Goal: Task Accomplishment & Management: Complete application form

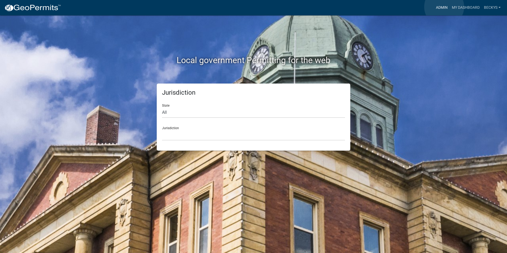
click at [444, 7] on link "Admin" at bounding box center [442, 8] width 16 height 10
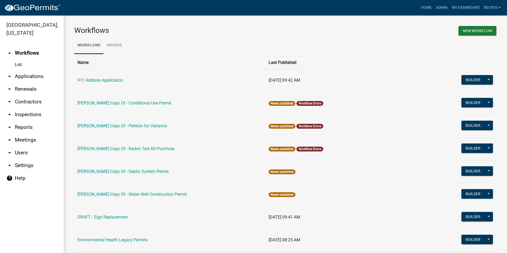
click at [17, 59] on link "List" at bounding box center [32, 64] width 64 height 11
click at [21, 70] on link "arrow_drop_down Applications" at bounding box center [32, 76] width 64 height 13
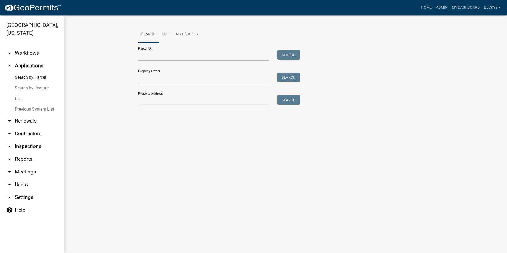
click at [19, 93] on link "List" at bounding box center [32, 98] width 64 height 11
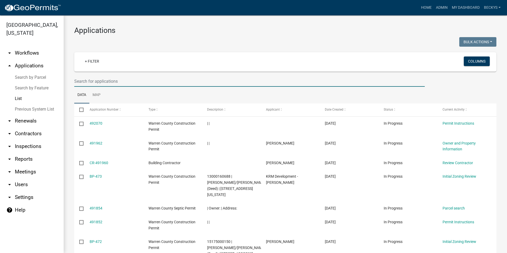
click at [78, 83] on input "text" at bounding box center [249, 81] width 351 height 11
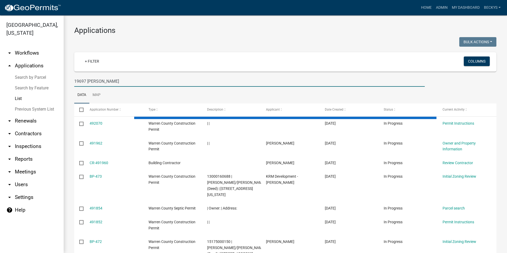
type input "19697 kirk"
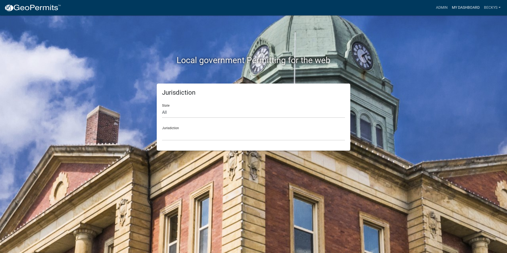
click at [451, 8] on link "My Dashboard" at bounding box center [466, 8] width 32 height 10
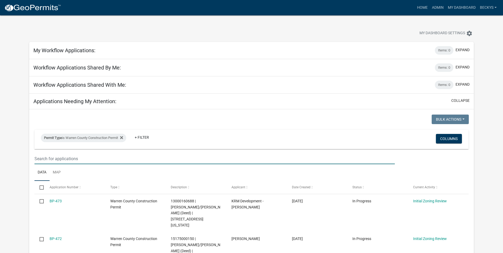
click at [37, 156] on input "text" at bounding box center [214, 158] width 360 height 11
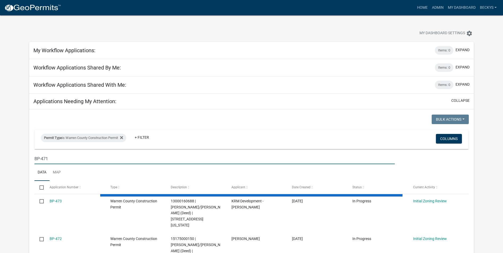
type input "BP-471"
select select "3: 100"
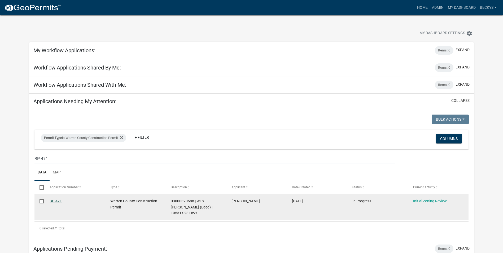
click at [53, 200] on link "BP-471" at bounding box center [56, 201] width 12 height 4
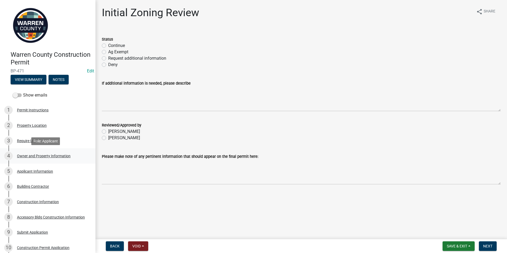
click at [39, 156] on div "Owner and Property Information" at bounding box center [44, 156] width 54 height 4
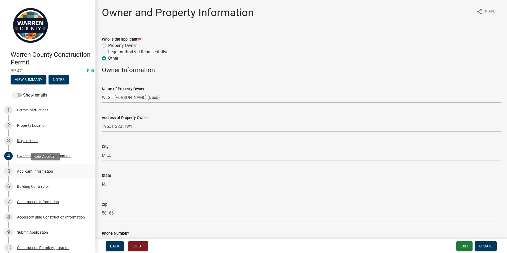
click at [43, 169] on div "Applicant Information" at bounding box center [35, 171] width 36 height 4
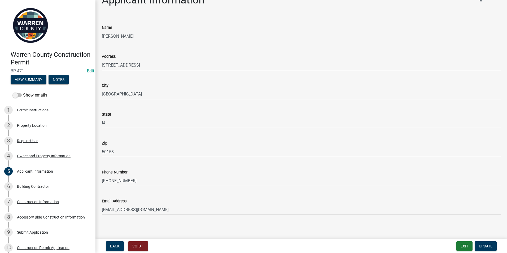
scroll to position [16, 0]
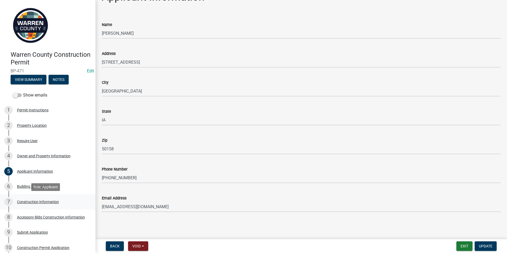
click at [33, 201] on div "Construction Information" at bounding box center [38, 202] width 42 height 4
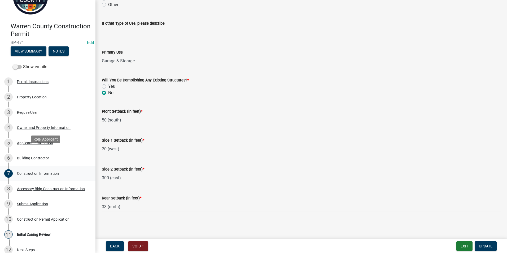
scroll to position [70, 0]
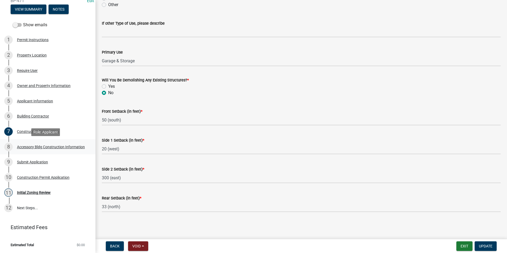
click at [28, 146] on div "Accessory Bldg Construction Information" at bounding box center [51, 147] width 68 height 4
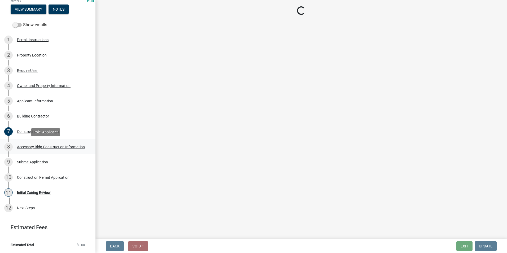
scroll to position [0, 0]
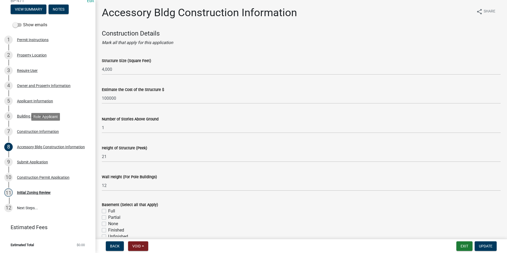
click at [32, 132] on div "Construction Information" at bounding box center [38, 132] width 42 height 4
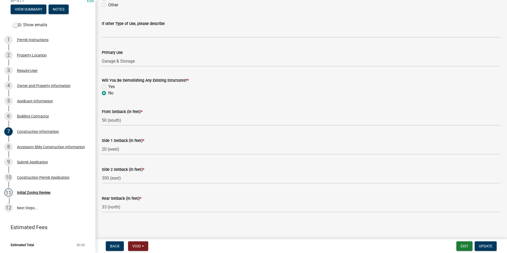
scroll to position [160, 0]
click at [25, 143] on div "8 Accessory Bldg Construction Information" at bounding box center [45, 147] width 83 height 8
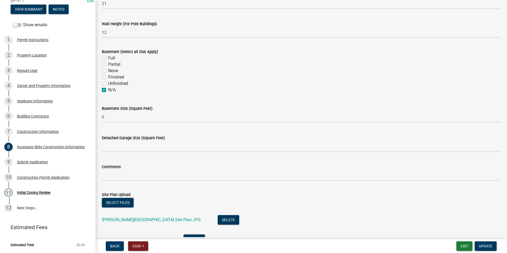
scroll to position [186, 0]
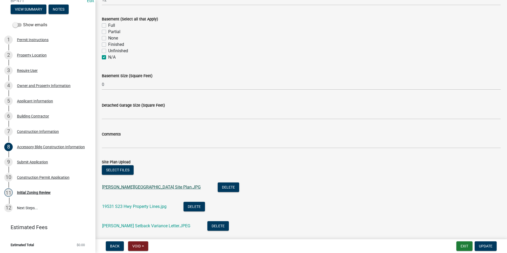
click at [120, 188] on link "Ryan West Building Site Plan.JPG" at bounding box center [151, 187] width 99 height 5
click at [136, 207] on link "19531 S23 Hwy Property Lines.jpg" at bounding box center [134, 206] width 64 height 5
click at [117, 227] on link "Ryan West Setback Variance Letter.JPEG" at bounding box center [146, 225] width 88 height 5
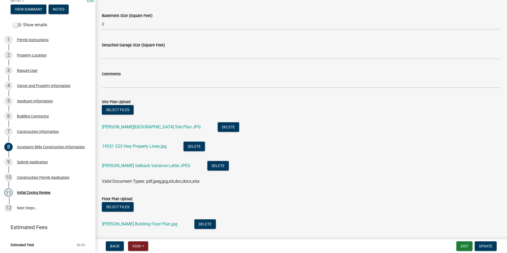
scroll to position [265, 0]
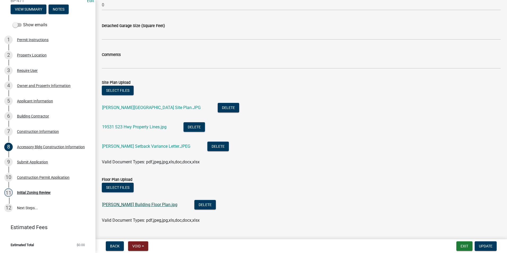
click at [137, 205] on link "Ryan West Building Floor Plan.jpg" at bounding box center [139, 204] width 75 height 5
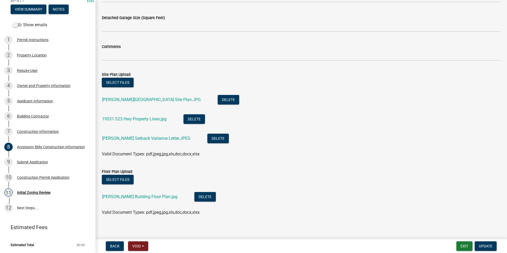
scroll to position [277, 0]
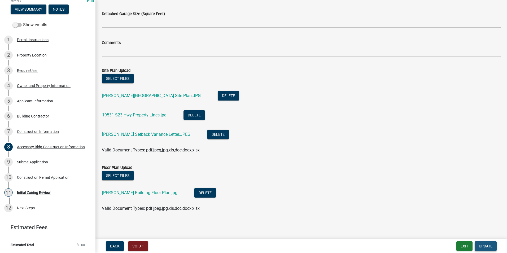
click at [482, 243] on button "Update" at bounding box center [486, 246] width 22 height 10
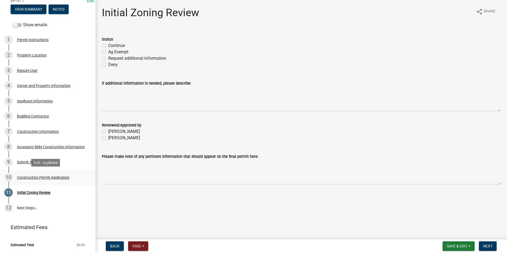
click at [40, 177] on div "Construction Permit Application" at bounding box center [43, 178] width 53 height 4
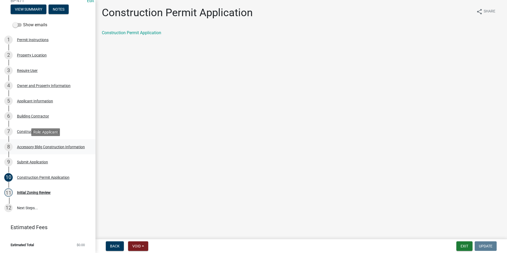
click at [29, 145] on div "Accessory Bldg Construction Information" at bounding box center [51, 147] width 68 height 4
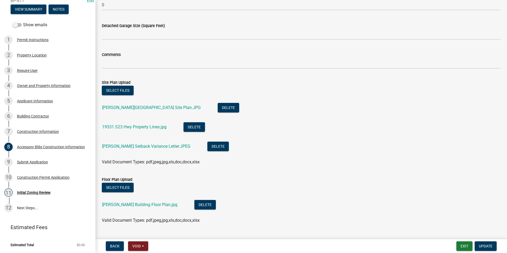
scroll to position [277, 0]
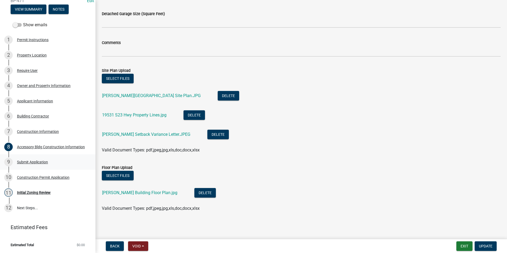
click at [32, 159] on div "9 Submit Application" at bounding box center [45, 162] width 83 height 8
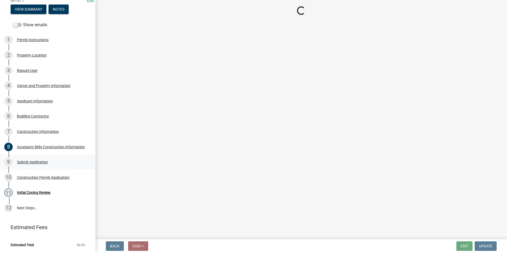
scroll to position [0, 0]
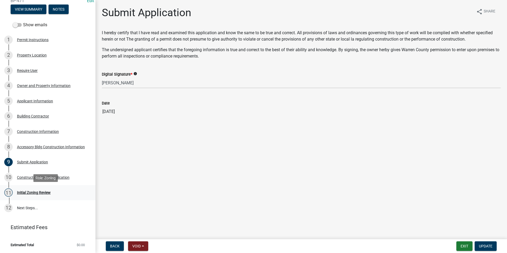
click at [28, 191] on div "Initial Zoning Review" at bounding box center [34, 193] width 34 height 4
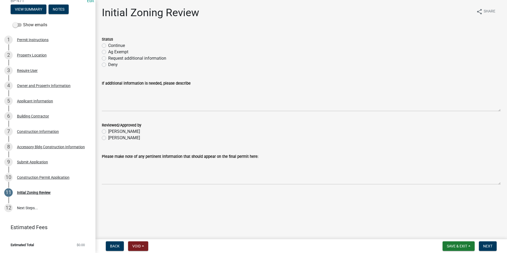
click at [108, 46] on label "Continue" at bounding box center [116, 45] width 17 height 6
click at [108, 46] on input "Continue" at bounding box center [109, 43] width 3 height 3
radio input "true"
click at [108, 137] on label "Becky Schultz" at bounding box center [124, 138] width 32 height 6
click at [108, 137] on input "Becky Schultz" at bounding box center [109, 136] width 3 height 3
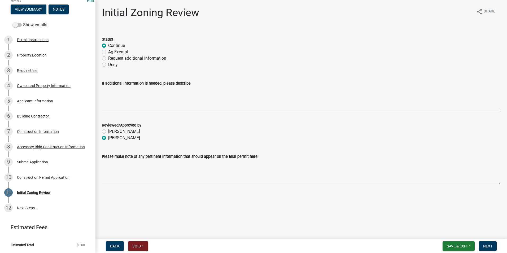
radio input "true"
click at [491, 246] on span "Next" at bounding box center [487, 246] width 9 height 4
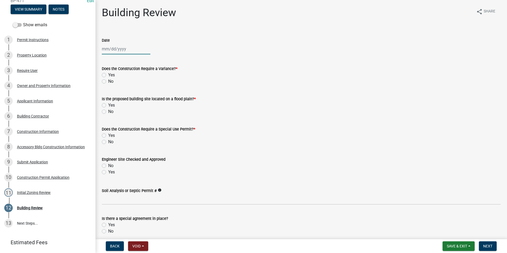
click at [110, 50] on div at bounding box center [126, 48] width 49 height 11
select select "10"
select select "2025"
click at [118, 94] on div "14" at bounding box center [115, 94] width 8 height 8
type input "[DATE]"
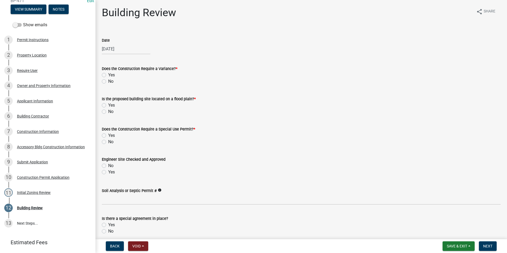
click at [108, 82] on label "No" at bounding box center [110, 81] width 5 height 6
click at [108, 82] on input "No" at bounding box center [109, 79] width 3 height 3
radio input "true"
click at [108, 75] on label "Yes" at bounding box center [111, 75] width 7 height 6
click at [108, 75] on input "Yes" at bounding box center [109, 73] width 3 height 3
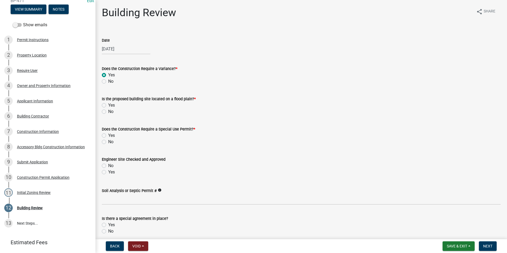
radio input "true"
click at [108, 111] on label "No" at bounding box center [110, 111] width 5 height 6
click at [108, 111] on input "No" at bounding box center [109, 109] width 3 height 3
radio input "true"
click at [108, 142] on label "No" at bounding box center [110, 142] width 5 height 6
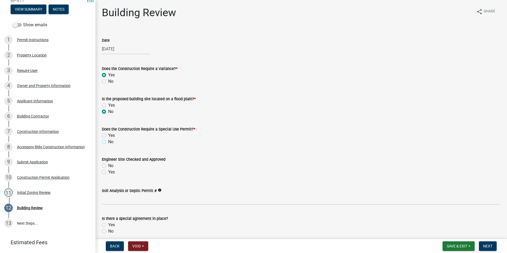
click at [108, 142] on input "No" at bounding box center [109, 140] width 3 height 3
radio input "true"
click at [108, 171] on label "Yes" at bounding box center [111, 172] width 7 height 6
click at [108, 171] on input "Yes" at bounding box center [109, 170] width 3 height 3
radio input "true"
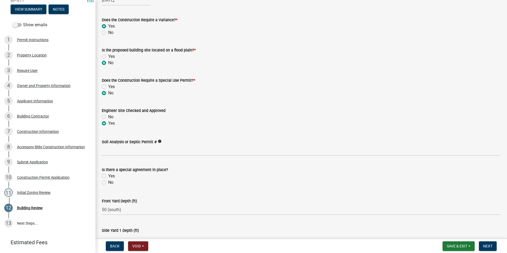
scroll to position [53, 0]
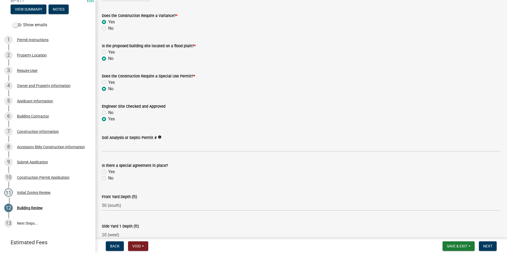
click at [108, 179] on label "No" at bounding box center [110, 178] width 5 height 6
click at [108, 178] on input "No" at bounding box center [109, 176] width 3 height 3
radio input "true"
click at [108, 172] on label "Yes" at bounding box center [111, 172] width 7 height 6
click at [108, 172] on input "Yes" at bounding box center [109, 170] width 3 height 3
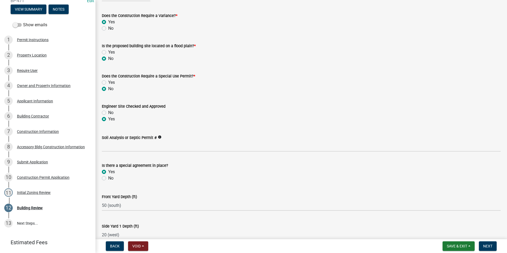
radio input "true"
click at [108, 28] on label "No" at bounding box center [110, 28] width 5 height 6
click at [108, 28] on input "No" at bounding box center [109, 26] width 3 height 3
radio input "true"
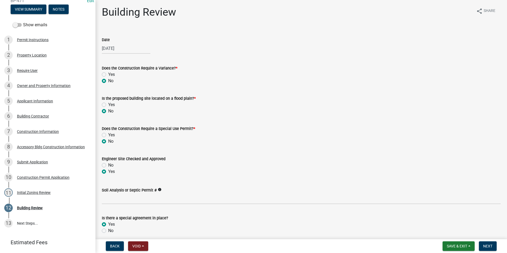
scroll to position [0, 0]
click at [108, 73] on label "Yes" at bounding box center [111, 75] width 7 height 6
click at [108, 73] on input "Yes" at bounding box center [109, 73] width 3 height 3
radio input "true"
click at [108, 230] on label "No" at bounding box center [110, 231] width 5 height 6
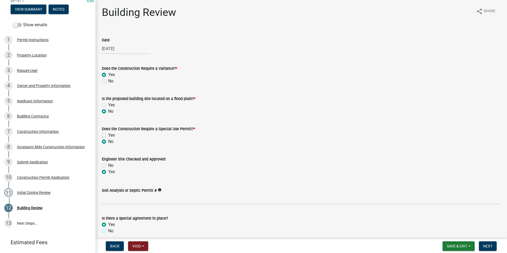
click at [108, 230] on input "No" at bounding box center [109, 229] width 3 height 3
radio input "true"
click at [108, 225] on label "Yes" at bounding box center [111, 224] width 7 height 6
click at [108, 225] on input "Yes" at bounding box center [109, 222] width 3 height 3
radio input "true"
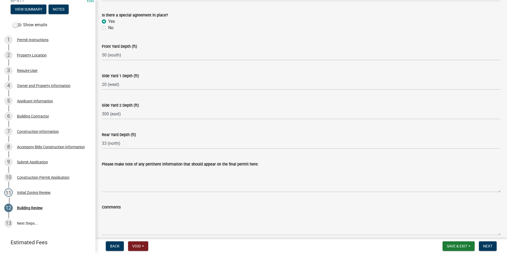
scroll to position [212, 0]
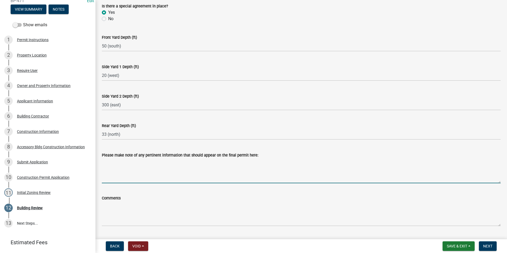
click at [110, 165] on textarea "Please make note of any pertinent information that should appear on the final p…" at bounding box center [301, 170] width 399 height 25
type textarea "T"
click at [158, 162] on textarea "There is a Neighbor Variance agreement that was signed to allow closer to the r…" at bounding box center [301, 170] width 399 height 25
click at [226, 162] on textarea "There is a Neighbor Variance Agreement that was signed to allow closer to the r…" at bounding box center [301, 170] width 399 height 25
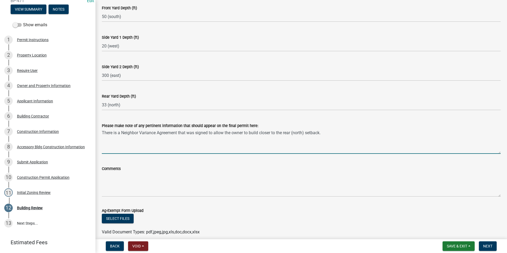
scroll to position [265, 0]
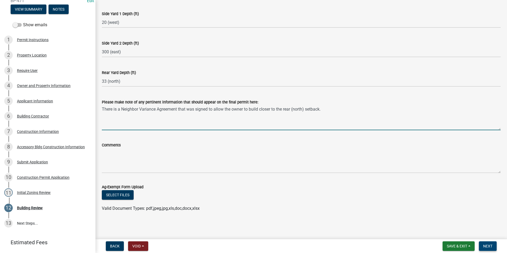
type textarea "There is a Neighbor Variance Agreement that was signed to allow the owner to bu…"
click at [486, 247] on span "Next" at bounding box center [487, 246] width 9 height 4
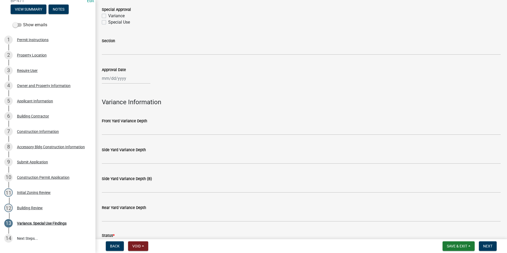
scroll to position [0, 0]
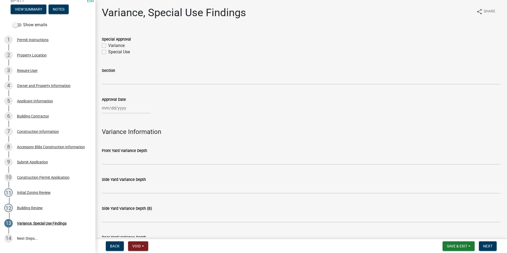
click at [108, 45] on label "Variance" at bounding box center [116, 45] width 16 height 6
click at [108, 45] on input "Variance" at bounding box center [109, 43] width 3 height 3
checkbox input "true"
checkbox input "false"
click at [113, 108] on div at bounding box center [126, 108] width 49 height 11
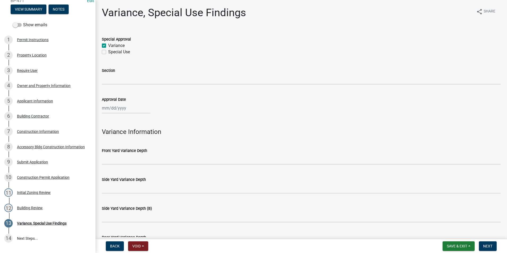
select select "10"
select select "2025"
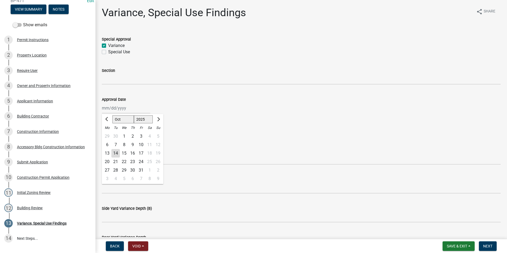
click at [141, 144] on div "10" at bounding box center [141, 145] width 8 height 8
type input "10/10/2025"
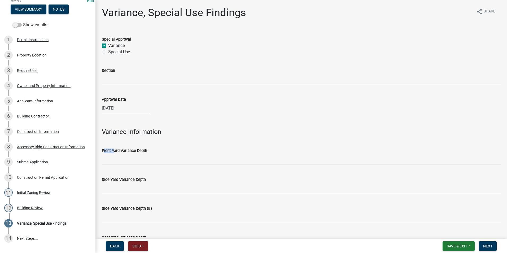
click at [141, 144] on div "Front Yard Variance Depth" at bounding box center [301, 152] width 399 height 25
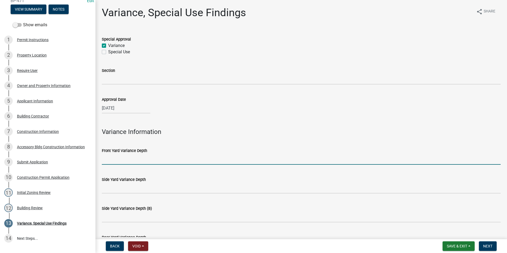
drag, startPoint x: 141, startPoint y: 144, endPoint x: 115, endPoint y: 163, distance: 31.7
click at [115, 163] on input "Front Yard Variance Depth" at bounding box center [301, 159] width 399 height 11
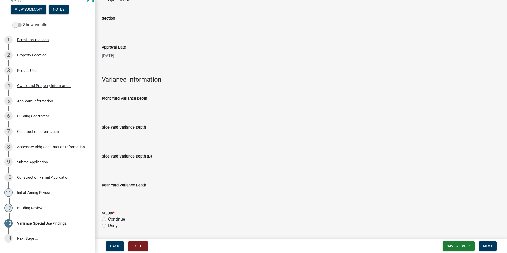
scroll to position [53, 0]
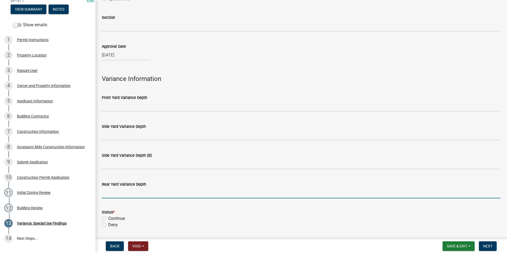
click at [107, 196] on input "Rear Yard Variance Depth" at bounding box center [301, 192] width 399 height 11
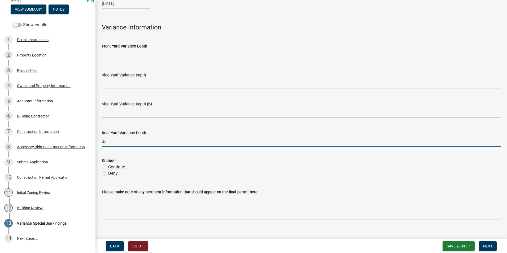
scroll to position [106, 0]
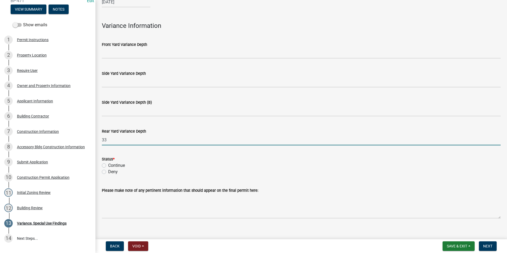
type input "33"
click at [108, 165] on label "Continue" at bounding box center [116, 165] width 17 height 6
click at [108, 165] on input "Continue" at bounding box center [109, 163] width 3 height 3
radio input "true"
drag, startPoint x: 108, startPoint y: 139, endPoint x: 97, endPoint y: 141, distance: 10.7
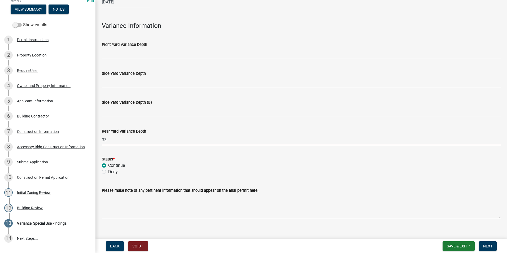
click at [97, 141] on div "Variance, Special Use Findings share Share Special Approval Variance Special Us…" at bounding box center [301, 63] width 412 height 327
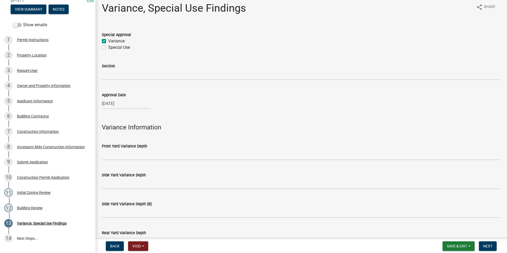
scroll to position [0, 0]
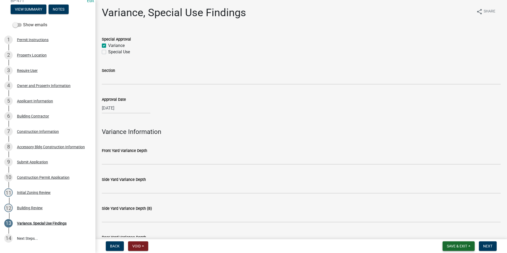
type input "17"
click at [463, 245] on span "Save & Exit" at bounding box center [457, 246] width 20 height 4
click at [447, 220] on button "Save" at bounding box center [453, 219] width 42 height 13
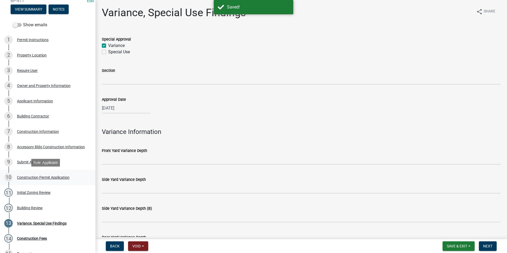
click at [25, 176] on div "Construction Permit Application" at bounding box center [43, 178] width 53 height 4
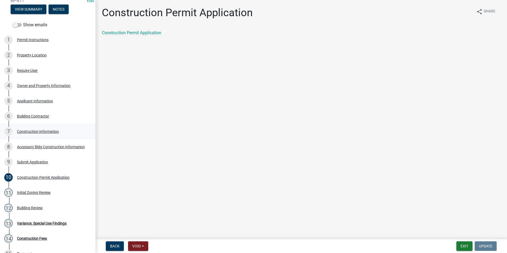
click at [34, 132] on div "Construction Information" at bounding box center [38, 132] width 42 height 4
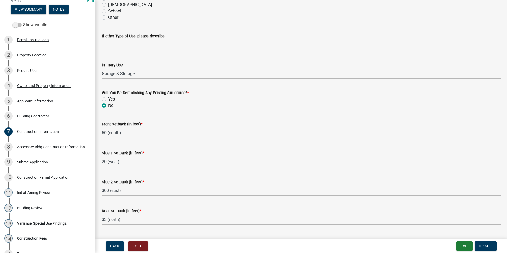
scroll to position [160, 0]
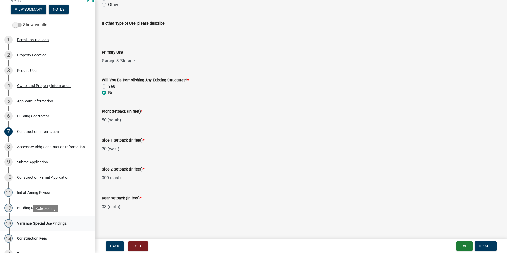
click at [25, 220] on div "13 Variance, Special Use Findings" at bounding box center [45, 223] width 83 height 8
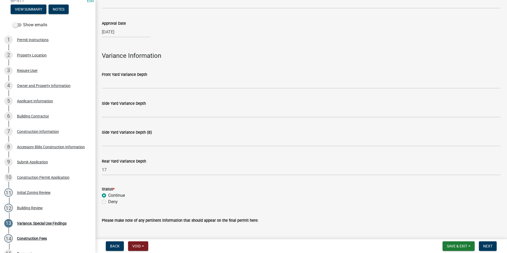
scroll to position [86, 0]
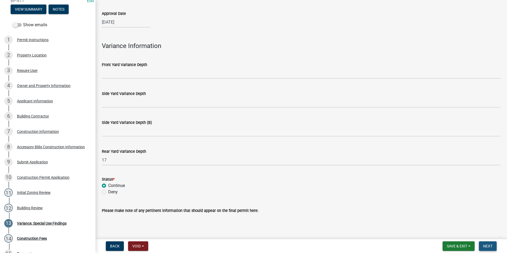
click at [490, 247] on span "Next" at bounding box center [487, 246] width 9 height 4
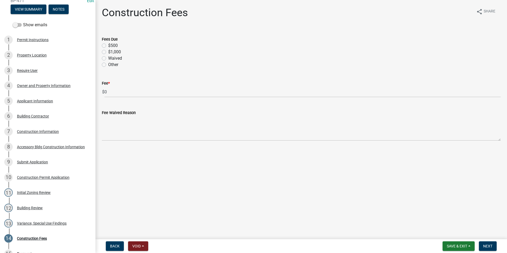
click at [108, 45] on label "$500" at bounding box center [113, 45] width 10 height 6
click at [108, 45] on input "$500" at bounding box center [109, 43] width 3 height 3
radio input "true"
click at [488, 243] on button "Next" at bounding box center [488, 246] width 18 height 10
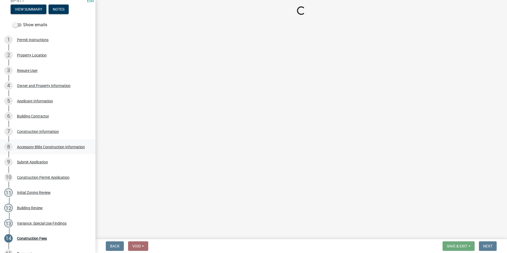
select select "3: 3"
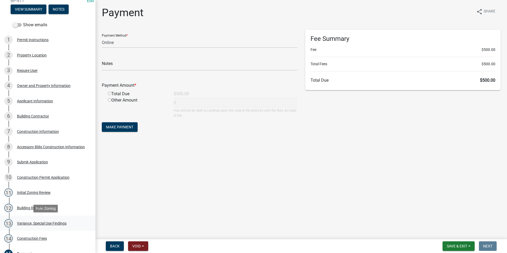
click at [47, 224] on div "Variance, Special Use Findings" at bounding box center [42, 223] width 50 height 4
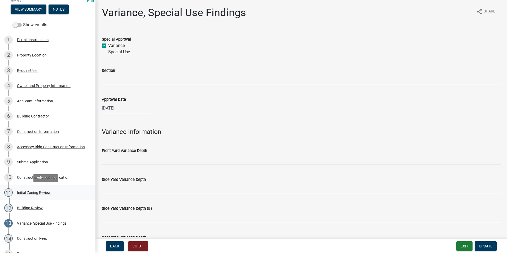
click at [30, 191] on div "Initial Zoning Review" at bounding box center [34, 193] width 34 height 4
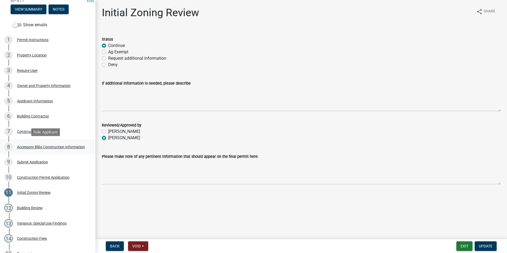
click at [35, 145] on div "Accessory Bldg Construction Information" at bounding box center [51, 147] width 68 height 4
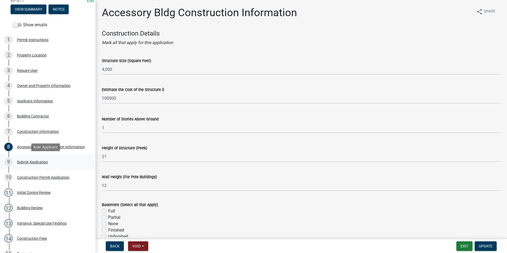
click at [28, 163] on div "Submit Application" at bounding box center [32, 162] width 31 height 4
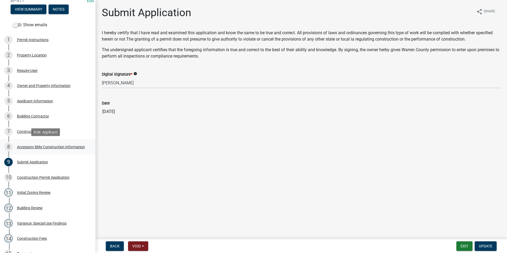
click at [29, 145] on div "Accessory Bldg Construction Information" at bounding box center [51, 147] width 68 height 4
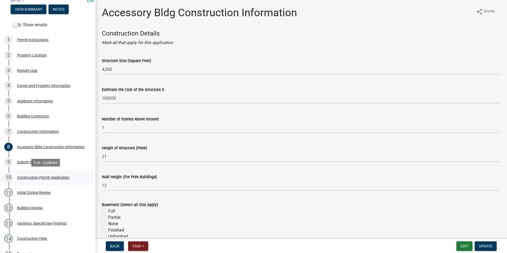
click at [29, 178] on div "Construction Permit Application" at bounding box center [43, 178] width 53 height 4
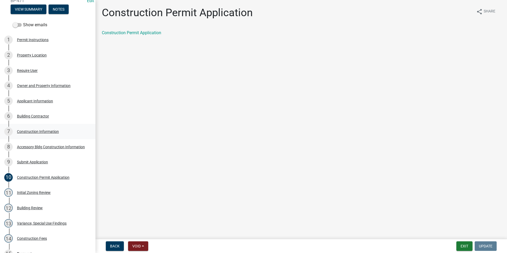
click at [30, 132] on div "Construction Information" at bounding box center [38, 132] width 42 height 4
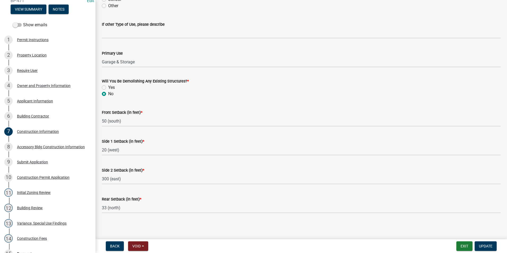
scroll to position [160, 0]
click at [32, 142] on link "8 Accessory Bldg Construction Information" at bounding box center [47, 146] width 95 height 15
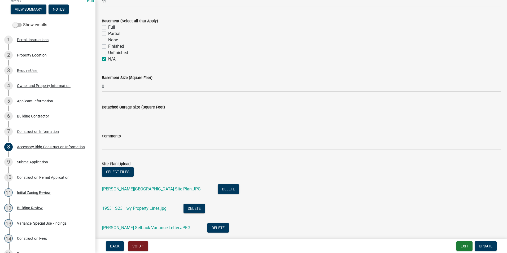
scroll to position [265, 0]
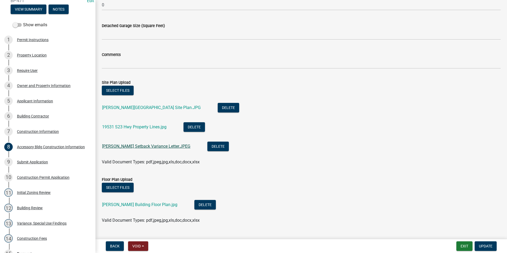
click at [131, 147] on link "Ryan West Setback Variance Letter.JPEG" at bounding box center [146, 146] width 88 height 5
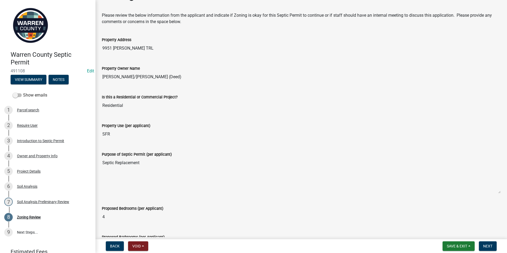
scroll to position [12, 0]
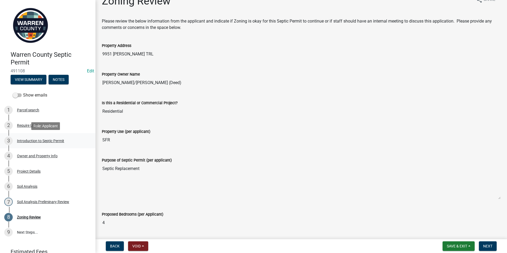
click at [53, 142] on div "Introduction to Septic Permit" at bounding box center [40, 141] width 47 height 4
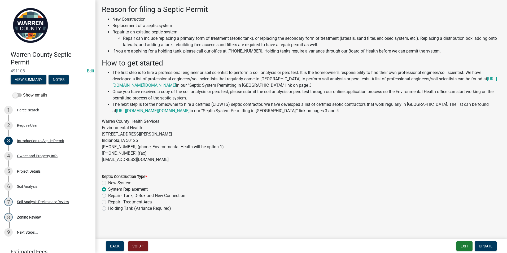
scroll to position [0, 0]
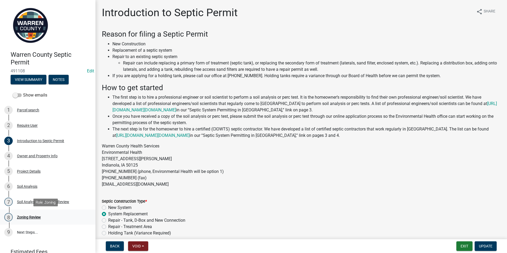
click at [31, 217] on div "Zoning Review" at bounding box center [29, 217] width 24 height 4
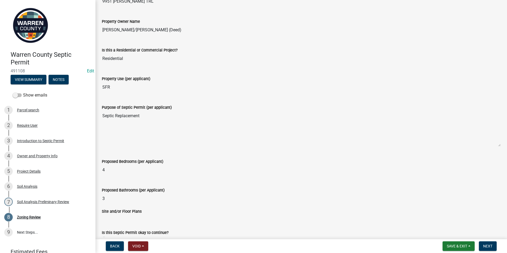
scroll to position [106, 0]
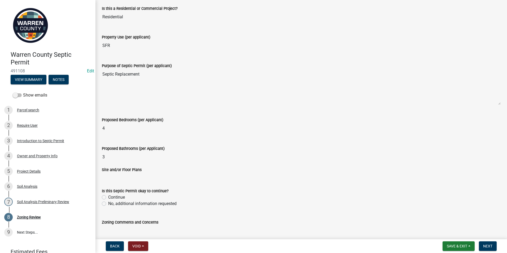
click at [108, 197] on label "Continue" at bounding box center [116, 197] width 17 height 6
click at [108, 197] on input "Continue" at bounding box center [109, 195] width 3 height 3
radio input "true"
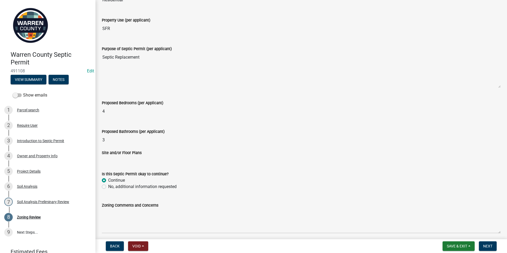
scroll to position [144, 0]
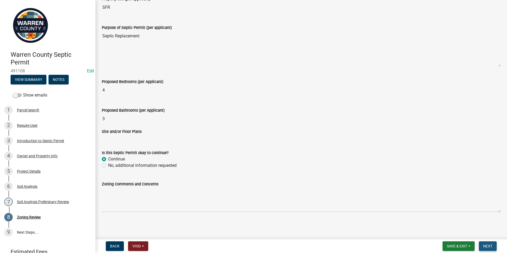
click at [483, 246] on button "Next" at bounding box center [488, 246] width 18 height 10
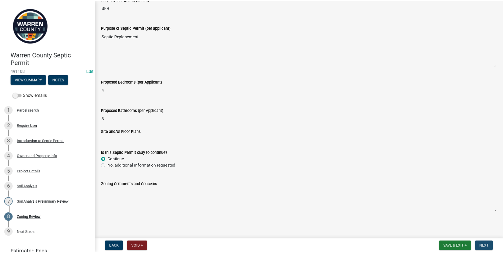
scroll to position [0, 0]
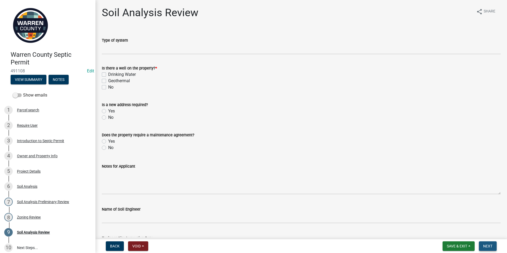
click at [487, 245] on span "Next" at bounding box center [487, 246] width 9 height 4
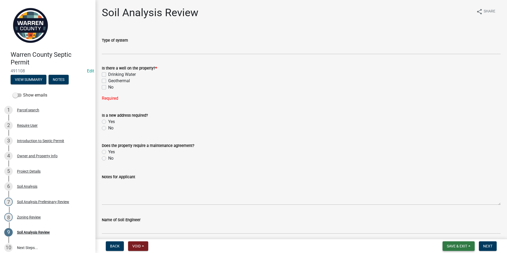
click at [455, 246] on span "Save & Exit" at bounding box center [457, 246] width 20 height 4
click at [443, 231] on button "Save & Exit" at bounding box center [453, 232] width 42 height 13
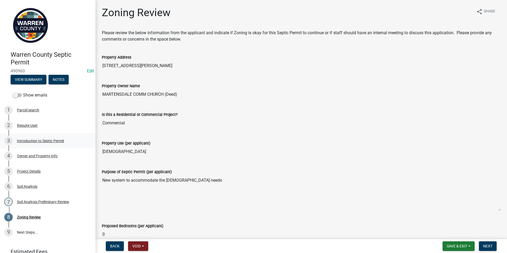
click at [31, 141] on div "Introduction to Septic Permit" at bounding box center [40, 141] width 47 height 4
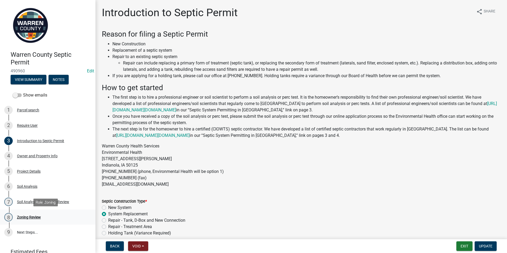
click at [29, 215] on div "Zoning Review" at bounding box center [29, 217] width 24 height 4
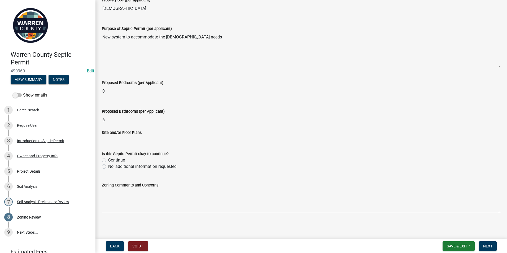
scroll to position [144, 0]
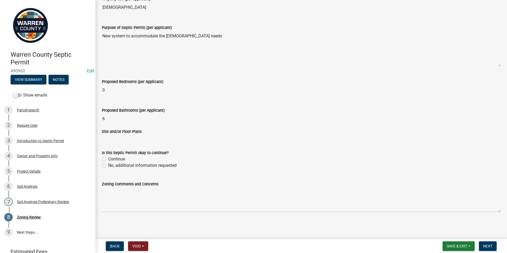
click at [108, 159] on label "Continue" at bounding box center [116, 159] width 17 height 6
click at [108, 159] on input "Continue" at bounding box center [109, 157] width 3 height 3
radio input "true"
click at [481, 245] on button "Next" at bounding box center [488, 246] width 18 height 10
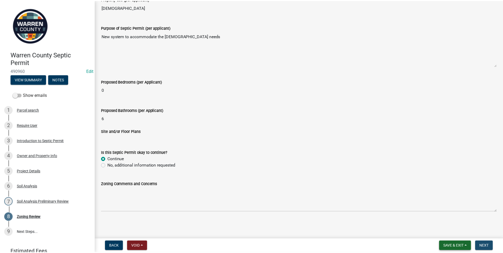
scroll to position [0, 0]
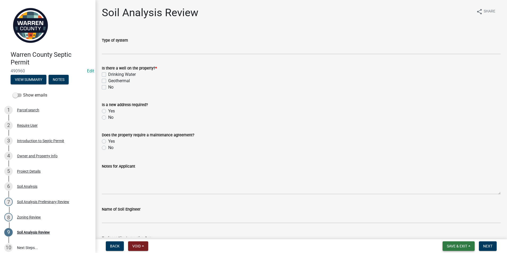
click at [447, 244] on span "Save & Exit" at bounding box center [457, 246] width 20 height 4
click at [446, 231] on button "Save & Exit" at bounding box center [453, 232] width 42 height 13
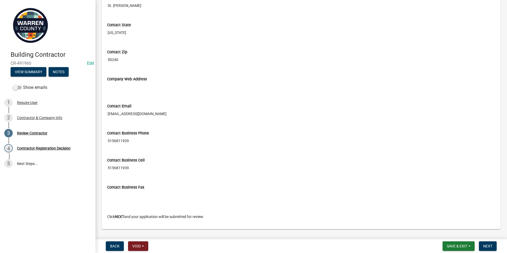
scroll to position [242, 0]
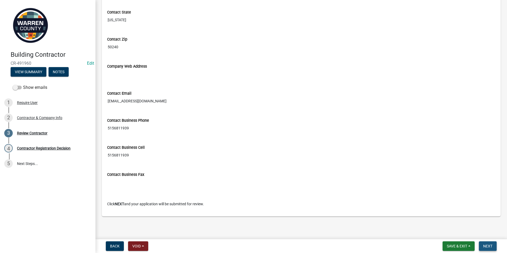
click at [491, 244] on span "Next" at bounding box center [487, 246] width 9 height 4
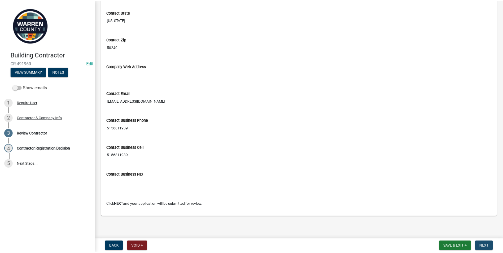
scroll to position [0, 0]
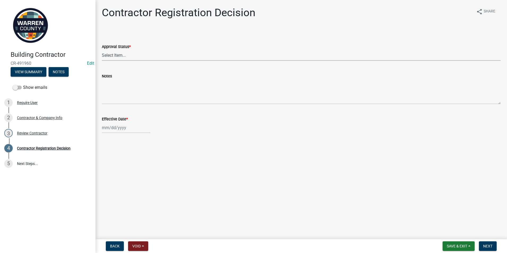
click at [108, 55] on select "Select Item... Approved Denied" at bounding box center [301, 55] width 399 height 11
click at [102, 50] on select "Select Item... Approved Denied" at bounding box center [301, 55] width 399 height 11
select select "4b86b809-39dd-4c68-9f3d-fdb3e7050482"
click at [108, 126] on div at bounding box center [126, 127] width 49 height 11
select select "10"
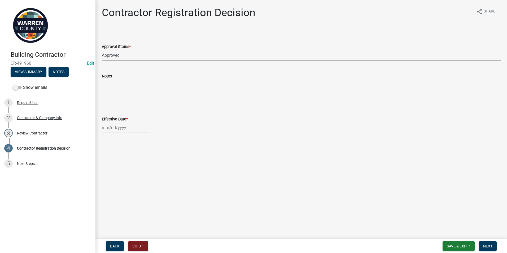
select select "2025"
click at [116, 170] on div "14" at bounding box center [115, 173] width 8 height 8
type input "[DATE]"
click at [491, 247] on span "Next" at bounding box center [487, 246] width 9 height 4
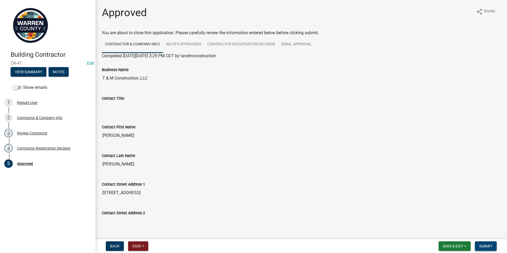
click at [482, 242] on button "Submit" at bounding box center [486, 246] width 22 height 10
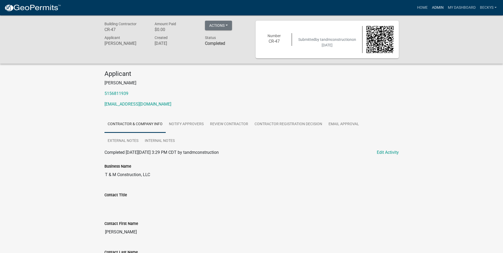
click at [442, 7] on link "Admin" at bounding box center [438, 8] width 16 height 10
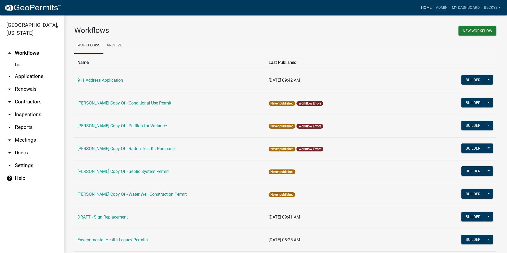
click at [421, 7] on link "Home" at bounding box center [426, 8] width 15 height 10
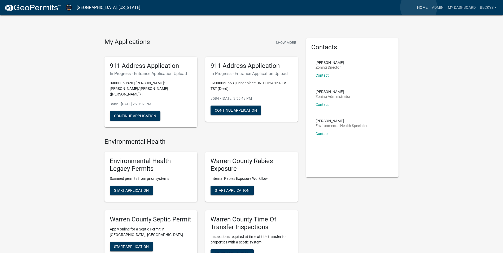
click at [419, 7] on link "Home" at bounding box center [422, 8] width 15 height 10
click at [442, 6] on link "Admin" at bounding box center [438, 8] width 16 height 10
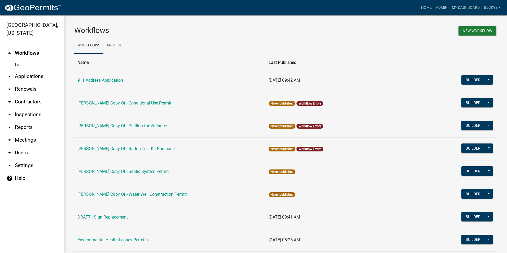
click at [22, 59] on link "List" at bounding box center [32, 64] width 64 height 11
click at [17, 59] on link "List" at bounding box center [32, 64] width 64 height 11
click at [18, 59] on link "List" at bounding box center [32, 64] width 64 height 11
click at [16, 70] on link "arrow_drop_down Applications" at bounding box center [32, 76] width 64 height 13
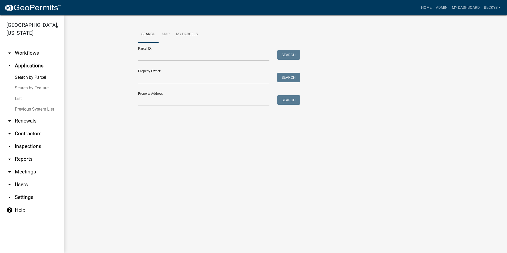
click at [18, 93] on link "List" at bounding box center [32, 98] width 64 height 11
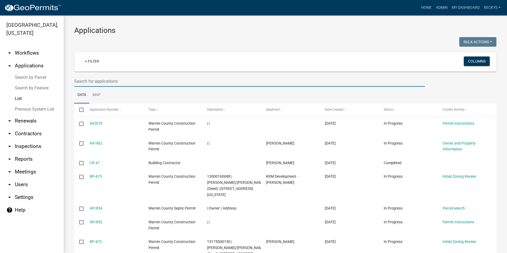
click at [75, 81] on input "text" at bounding box center [249, 81] width 351 height 11
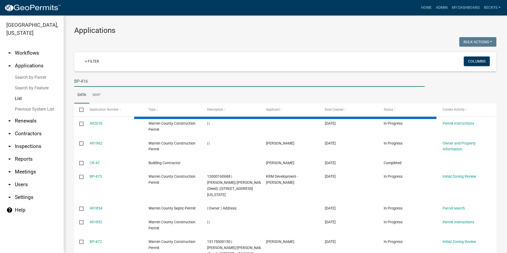
type input "BP-416"
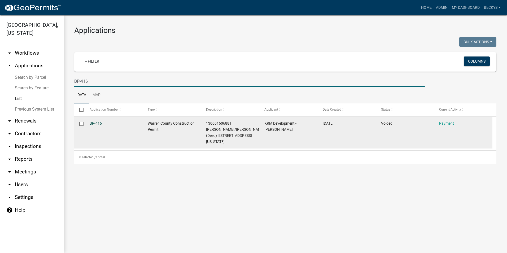
click at [95, 122] on link "BP-416" at bounding box center [96, 123] width 12 height 4
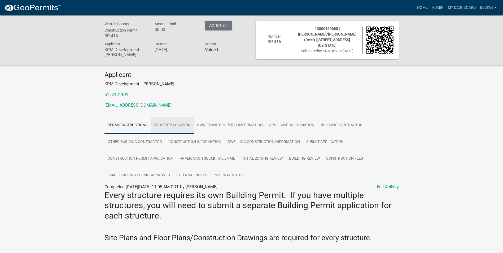
click at [169, 124] on link "Property Location" at bounding box center [172, 125] width 43 height 17
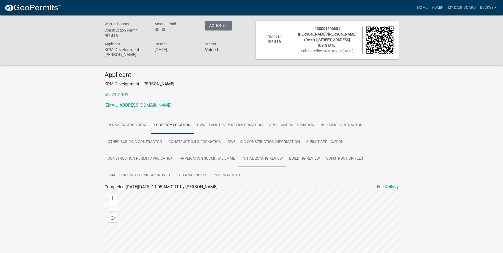
click at [273, 156] on link "Initial Zoning Review" at bounding box center [261, 158] width 47 height 17
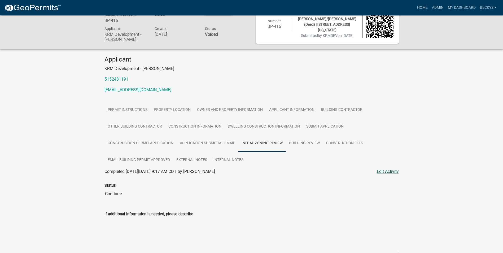
click at [380, 172] on link "Edit Activity" at bounding box center [388, 171] width 22 height 6
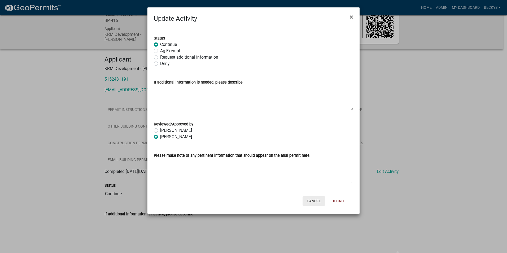
click at [310, 198] on button "Cancel" at bounding box center [314, 201] width 23 height 10
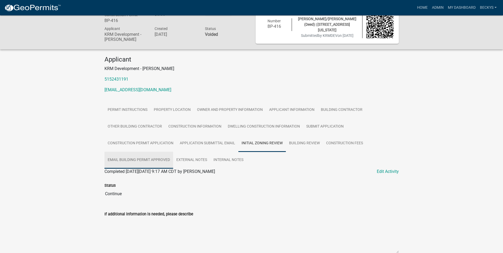
click at [147, 160] on link "Email Building Permit Approved" at bounding box center [138, 160] width 69 height 17
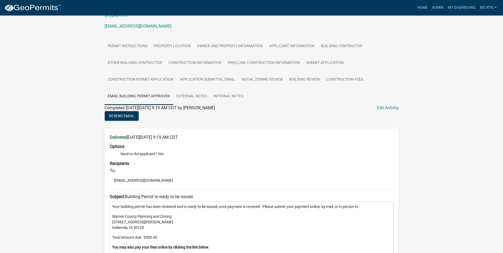
scroll to position [52, 0]
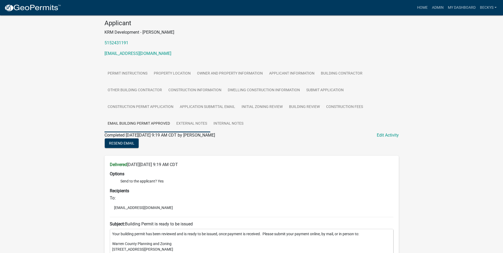
click at [193, 124] on link "External Notes" at bounding box center [191, 123] width 37 height 17
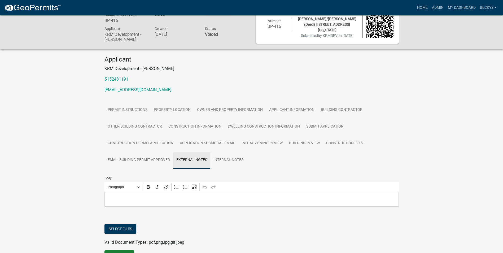
scroll to position [46, 0]
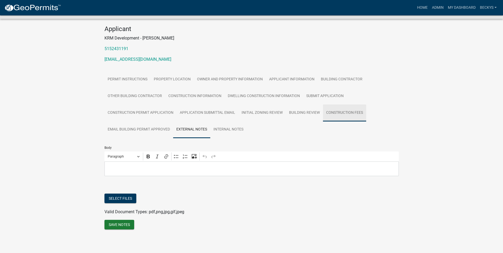
click at [337, 110] on link "Construction Fees" at bounding box center [344, 112] width 43 height 17
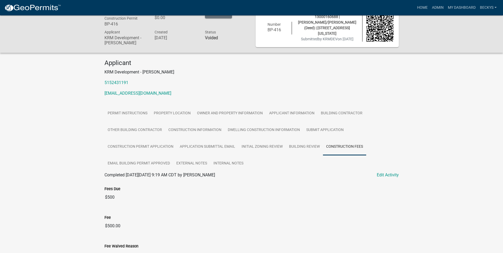
scroll to position [0, 0]
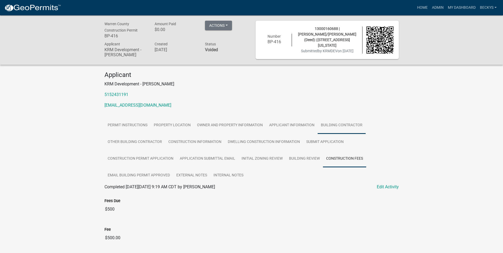
click at [323, 125] on link "Building Contractor" at bounding box center [342, 125] width 48 height 17
click at [210, 141] on link "Construction Information" at bounding box center [194, 142] width 59 height 17
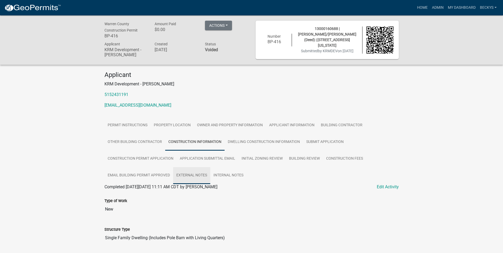
click at [200, 173] on link "External Notes" at bounding box center [191, 175] width 37 height 17
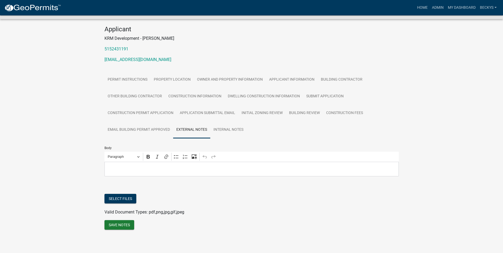
scroll to position [46, 0]
click at [231, 130] on link "Internal Notes" at bounding box center [228, 129] width 36 height 17
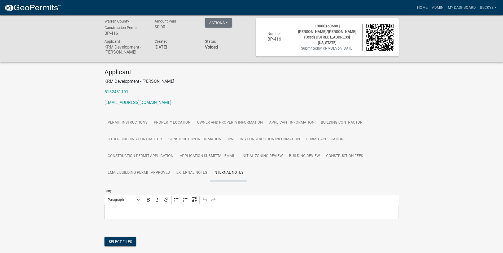
scroll to position [0, 0]
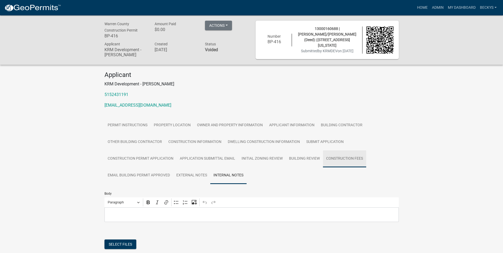
click at [332, 156] on link "Construction Fees" at bounding box center [344, 158] width 43 height 17
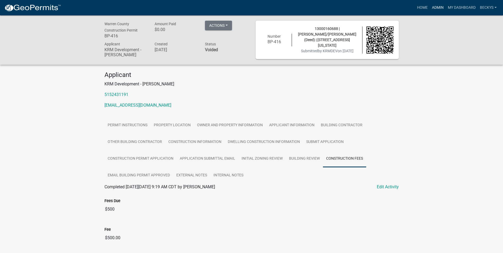
click at [434, 9] on link "Admin" at bounding box center [438, 8] width 16 height 10
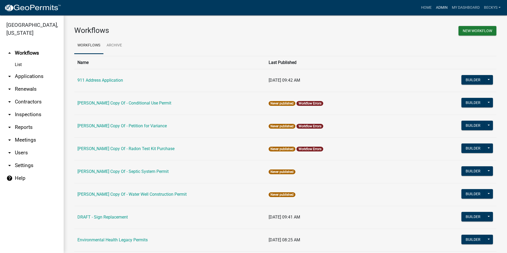
click at [442, 7] on link "Admin" at bounding box center [442, 8] width 16 height 10
click at [18, 70] on link "arrow_drop_down Applications" at bounding box center [32, 76] width 64 height 13
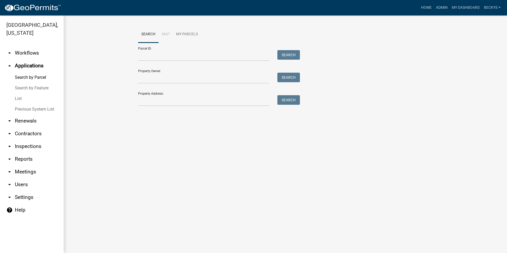
click at [23, 93] on link "List" at bounding box center [32, 98] width 64 height 11
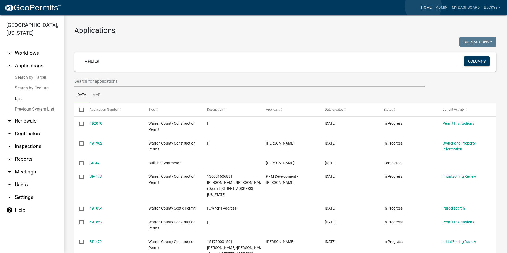
click at [423, 6] on link "Home" at bounding box center [426, 8] width 15 height 10
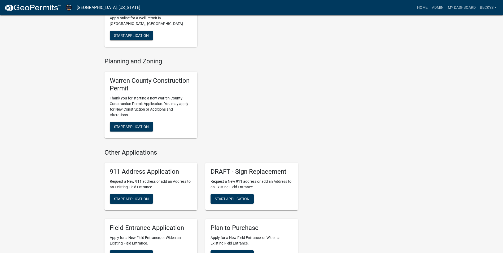
scroll to position [265, 0]
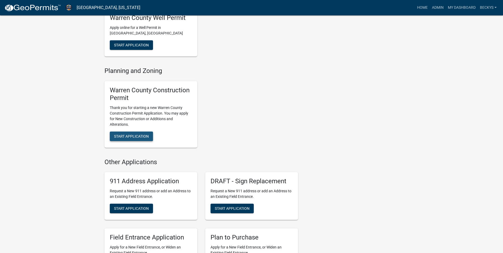
click at [126, 134] on span "Start Application" at bounding box center [131, 136] width 35 height 4
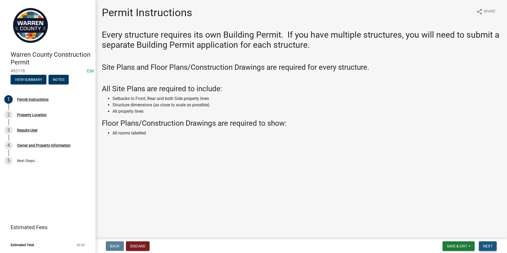
click at [486, 248] on span "Next" at bounding box center [487, 246] width 9 height 4
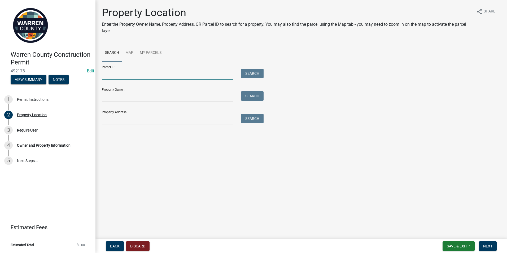
click at [108, 72] on input "Parcel ID:" at bounding box center [167, 74] width 131 height 11
click at [105, 99] on input "Property Owner:" at bounding box center [167, 96] width 131 height 11
type input "212"
click at [258, 95] on button "Search" at bounding box center [252, 96] width 23 height 10
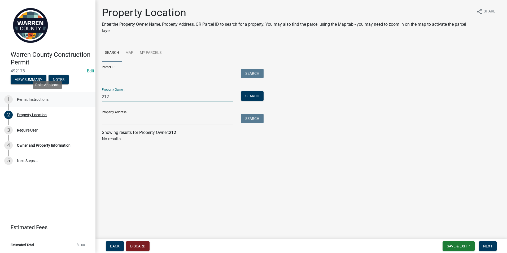
drag, startPoint x: 109, startPoint y: 97, endPoint x: 84, endPoint y: 99, distance: 24.7
click at [84, 99] on div "Warren County Construction Permit 492178 Edit View Summary Notes 1 Permit Instr…" at bounding box center [253, 126] width 507 height 253
click at [112, 119] on input "Property Address:" at bounding box center [167, 119] width 131 height 11
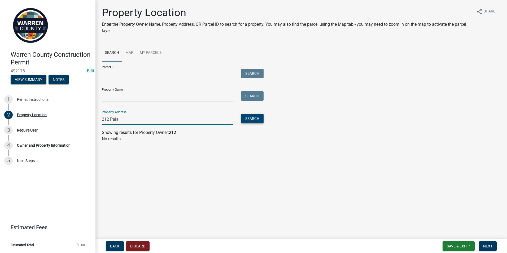
type input "212 Pala"
click at [248, 118] on button "Search" at bounding box center [252, 119] width 23 height 10
drag, startPoint x: 119, startPoint y: 121, endPoint x: 92, endPoint y: 118, distance: 27.2
click at [92, 118] on div "Warren County Construction Permit 492178 Edit View Summary Notes 1 Permit Instr…" at bounding box center [253, 126] width 507 height 253
click at [108, 73] on input "Parcel ID:" at bounding box center [167, 74] width 131 height 11
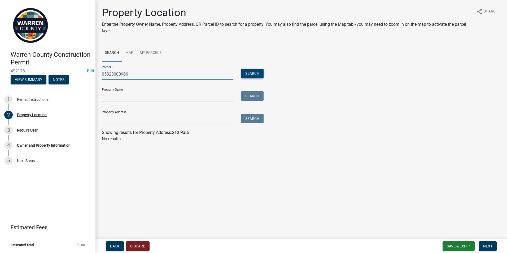
type input "05323000906"
click at [252, 72] on button "Search" at bounding box center [252, 74] width 23 height 10
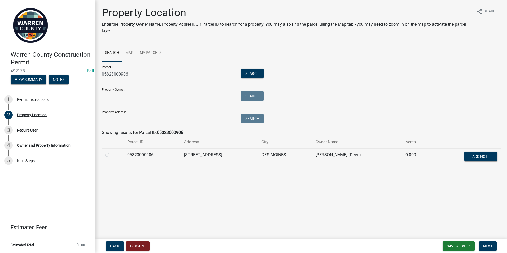
click at [109, 154] on div at bounding box center [113, 155] width 16 height 6
click at [111, 152] on label at bounding box center [111, 152] width 0 height 0
click at [111, 155] on input "radio" at bounding box center [112, 153] width 3 height 3
radio input "true"
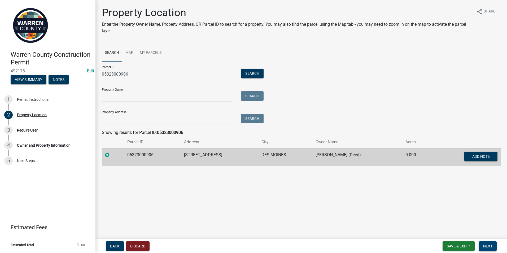
click at [482, 246] on button "Next" at bounding box center [488, 246] width 18 height 10
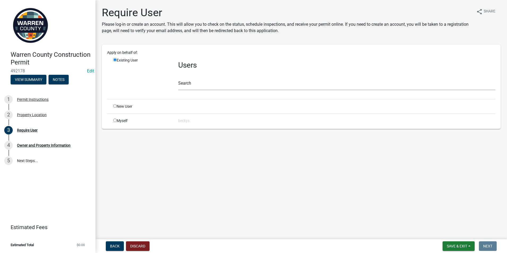
click at [113, 106] on input "radio" at bounding box center [114, 105] width 3 height 3
radio input "true"
radio input "false"
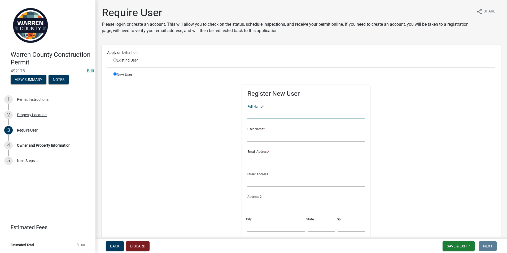
click at [247, 116] on input "text" at bounding box center [305, 113] width 117 height 11
click at [253, 115] on input "Tim" at bounding box center [305, 113] width 117 height 11
type input "Tim Jacobs"
type input "tjacobs"
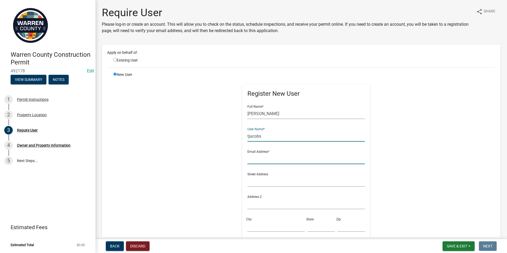
click at [247, 160] on input "text" at bounding box center [305, 158] width 117 height 11
type input "t.jacobs96@yahoo.com"
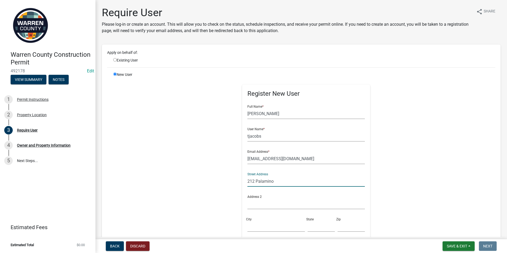
click at [279, 182] on input "212 Palamino" at bounding box center [305, 181] width 117 height 11
type input "212 Palamino Pkwy"
type input "Des Moines"
type input "IA"
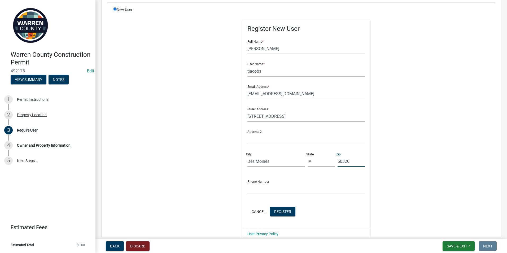
scroll to position [80, 0]
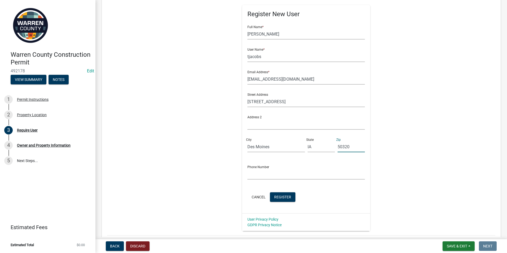
type input "50320"
click at [252, 173] on input "text" at bounding box center [305, 174] width 117 height 11
type input "515-313-6939"
click at [277, 197] on span "Register" at bounding box center [282, 197] width 17 height 4
click at [247, 56] on input "tjacobs" at bounding box center [305, 56] width 117 height 11
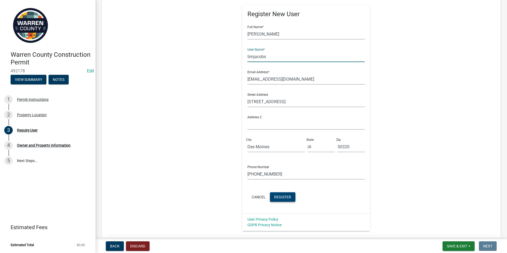
type input "timjacobs"
click at [283, 195] on span "Register" at bounding box center [282, 197] width 17 height 4
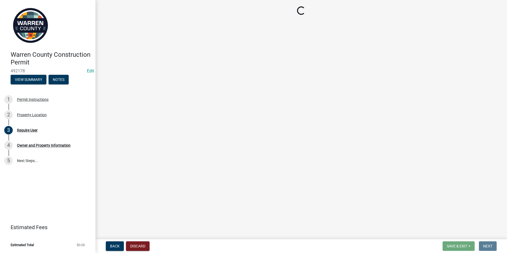
scroll to position [0, 0]
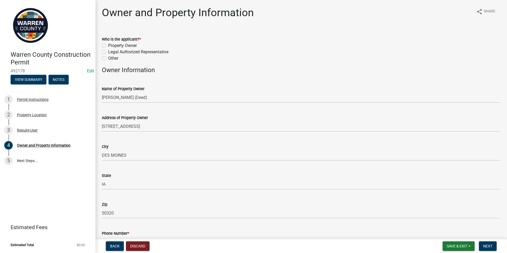
click at [108, 53] on label "Legal Authorized Representative" at bounding box center [138, 52] width 60 height 6
click at [108, 52] on input "Legal Authorized Representative" at bounding box center [109, 50] width 3 height 3
radio input "true"
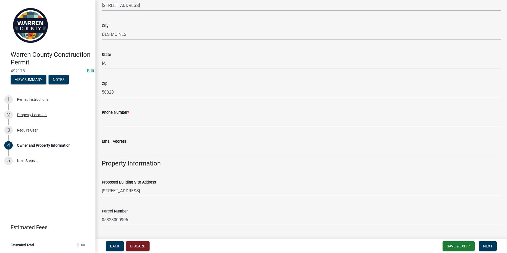
scroll to position [133, 0]
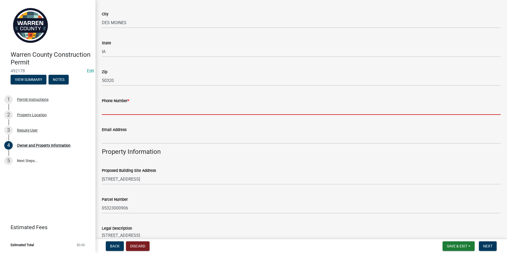
click at [116, 112] on input "Phone Number *" at bounding box center [301, 109] width 399 height 11
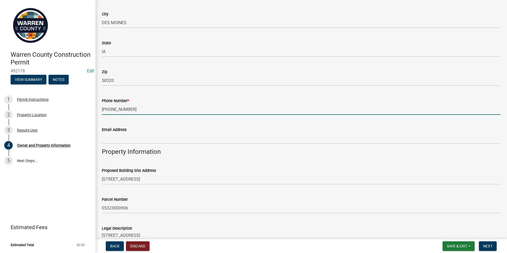
type input "515-313-6939"
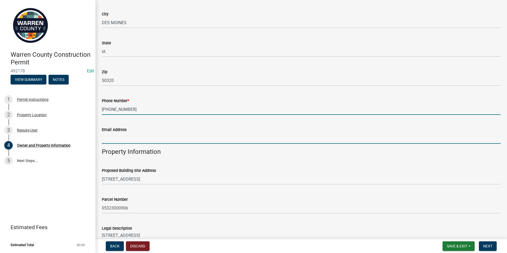
click at [107, 137] on input "Email Address" at bounding box center [301, 138] width 399 height 11
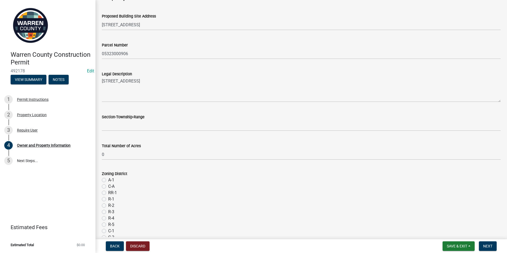
scroll to position [292, 0]
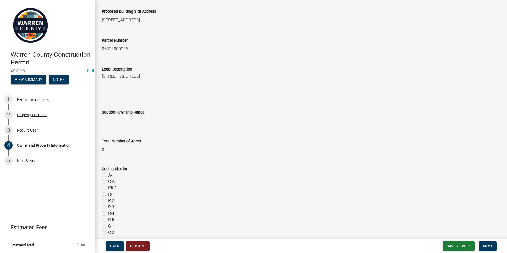
type input "t.jacobs96@yahoo.com"
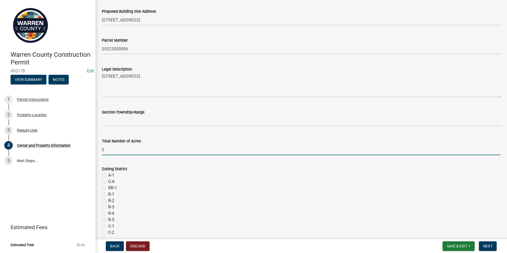
drag, startPoint x: 104, startPoint y: 151, endPoint x: 101, endPoint y: 150, distance: 3.2
click at [101, 150] on div "Total Number of Acres 0" at bounding box center [301, 142] width 407 height 25
type input ".28"
click at [108, 201] on label "R-2" at bounding box center [111, 201] width 6 height 6
click at [108, 201] on input "R-2" at bounding box center [109, 199] width 3 height 3
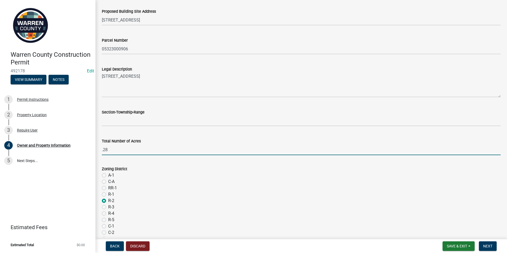
radio input "true"
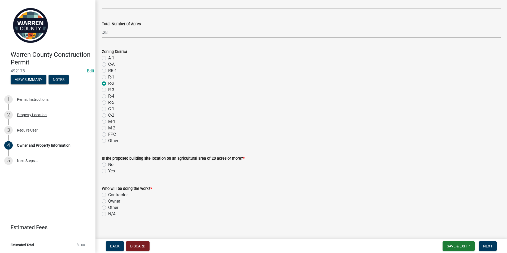
scroll to position [414, 0]
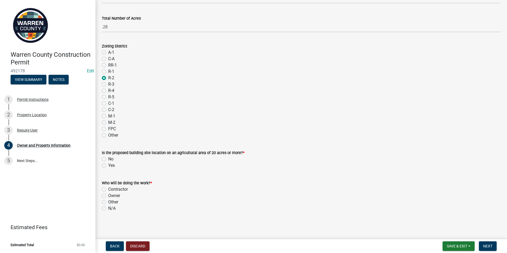
click at [108, 159] on label "No" at bounding box center [110, 159] width 5 height 6
click at [108, 159] on input "No" at bounding box center [109, 157] width 3 height 3
radio input "true"
click at [108, 201] on label "Other" at bounding box center [113, 202] width 10 height 6
click at [108, 201] on input "Other" at bounding box center [109, 200] width 3 height 3
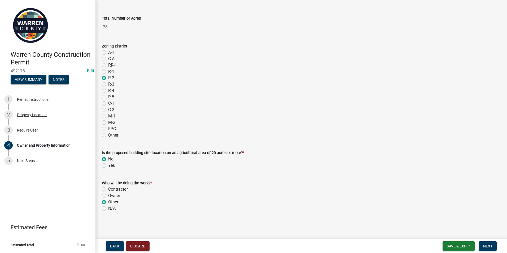
radio input "true"
click at [108, 189] on label "Contractor" at bounding box center [118, 189] width 20 height 6
click at [108, 189] on input "Contractor" at bounding box center [109, 187] width 3 height 3
radio input "true"
click at [490, 247] on span "Next" at bounding box center [487, 246] width 9 height 4
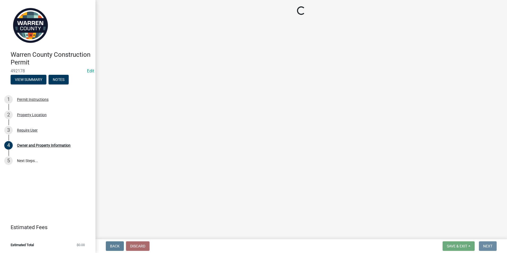
scroll to position [0, 0]
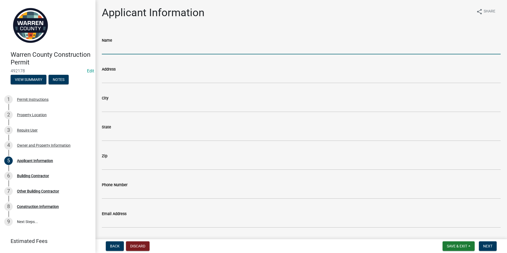
click at [111, 50] on input "Name" at bounding box center [301, 48] width 399 height 11
type input "Tim Jacobs"
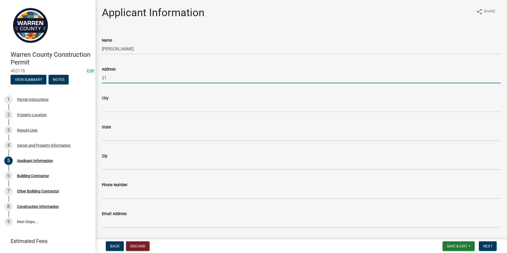
type input "2"
type input "1223 E 36th St"
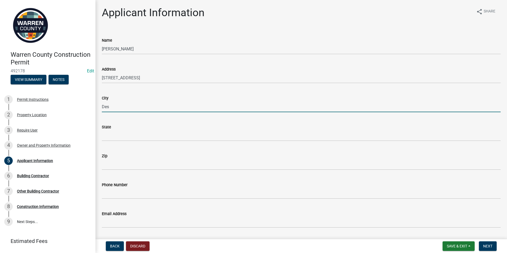
type input "Des Moines"
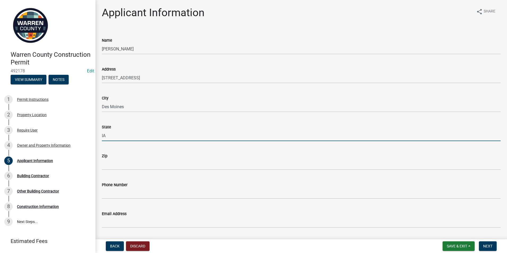
type input "IA"
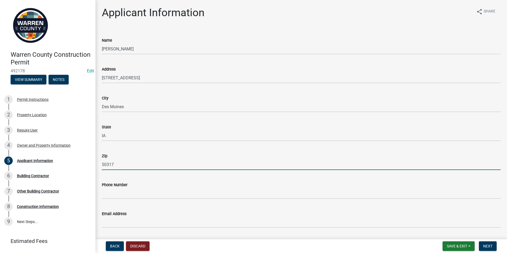
type input "50317"
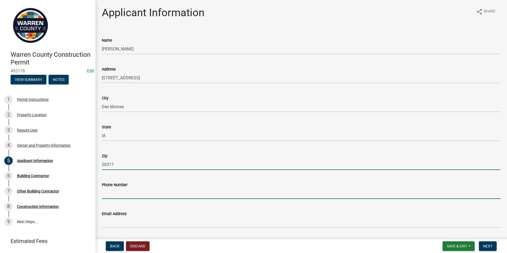
drag, startPoint x: 107, startPoint y: 190, endPoint x: 100, endPoint y: 188, distance: 8.0
click at [107, 190] on input "Phone Number" at bounding box center [301, 193] width 399 height 11
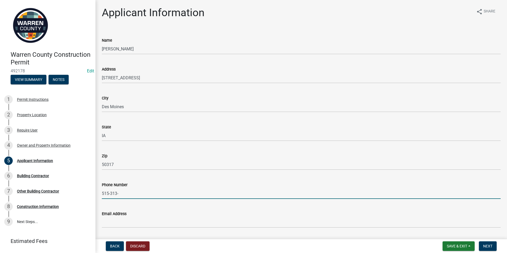
type input "515-313-"
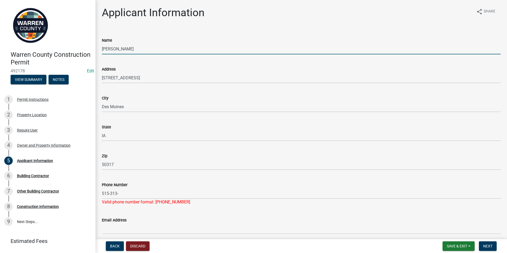
drag, startPoint x: 128, startPoint y: 49, endPoint x: 94, endPoint y: 52, distance: 34.4
click at [94, 52] on div "Warren County Construction Permit 492178 Edit View Summary Notes 1 Permit Instr…" at bounding box center [253, 126] width 507 height 253
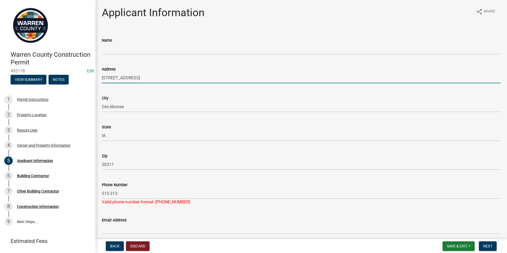
drag, startPoint x: 129, startPoint y: 78, endPoint x: 91, endPoint y: 80, distance: 38.5
click at [91, 80] on div "Warren County Construction Permit 492178 Edit View Summary Notes 1 Permit Instr…" at bounding box center [253, 126] width 507 height 253
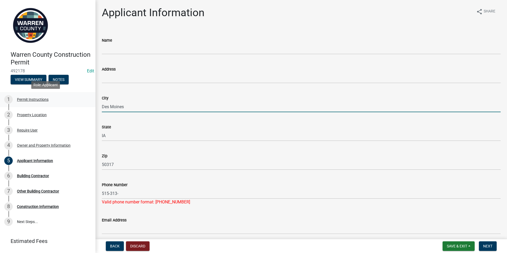
drag, startPoint x: 126, startPoint y: 107, endPoint x: 87, endPoint y: 105, distance: 39.0
click at [88, 105] on div "Warren County Construction Permit 492178 Edit View Summary Notes 1 Permit Instr…" at bounding box center [253, 126] width 507 height 253
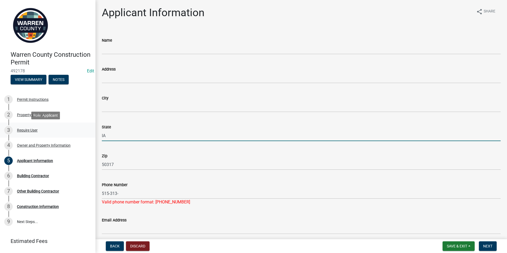
drag, startPoint x: 106, startPoint y: 135, endPoint x: 89, endPoint y: 133, distance: 16.8
click at [89, 133] on div "Warren County Construction Permit 492178 Edit View Summary Notes 1 Permit Instr…" at bounding box center [253, 126] width 507 height 253
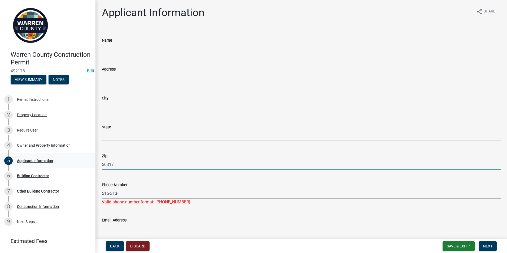
drag, startPoint x: 115, startPoint y: 165, endPoint x: 84, endPoint y: 163, distance: 31.1
click at [84, 163] on div "Warren County Construction Permit 492178 Edit View Summary Notes 1 Permit Instr…" at bounding box center [253, 126] width 507 height 253
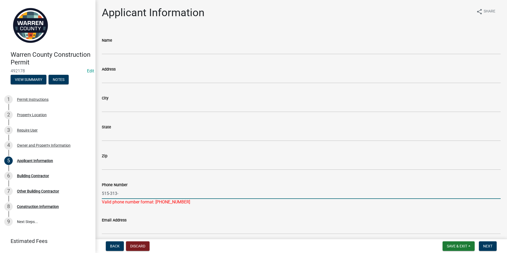
drag, startPoint x: 119, startPoint y: 195, endPoint x: 93, endPoint y: 195, distance: 25.7
click at [93, 195] on div "Warren County Construction Permit 492178 Edit View Summary Notes 1 Permit Instr…" at bounding box center [253, 126] width 507 height 253
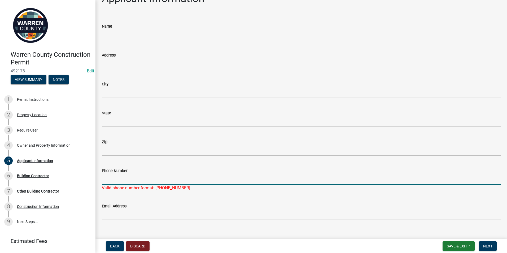
scroll to position [22, 0]
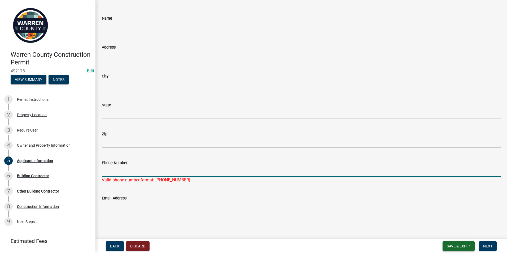
click at [469, 248] on button "Save & Exit" at bounding box center [459, 246] width 32 height 10
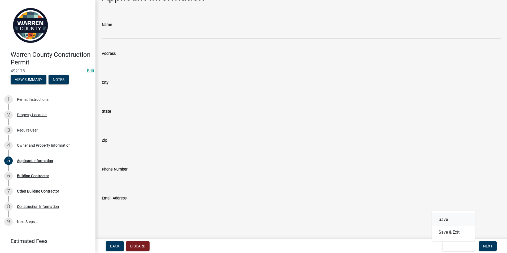
drag, startPoint x: 447, startPoint y: 220, endPoint x: 382, endPoint y: 225, distance: 64.7
click at [446, 220] on button "Save" at bounding box center [453, 219] width 42 height 13
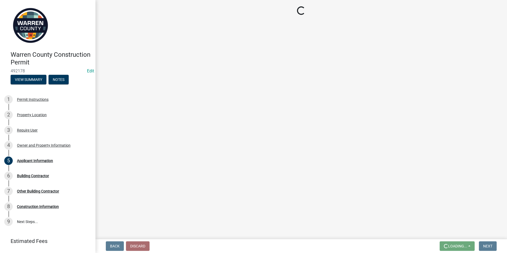
scroll to position [0, 0]
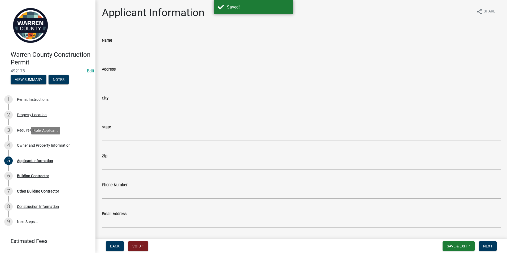
click at [39, 144] on div "Owner and Property Information" at bounding box center [44, 145] width 54 height 4
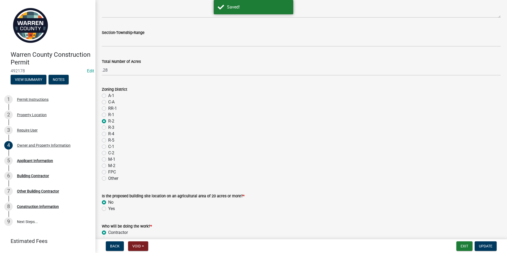
scroll to position [414, 0]
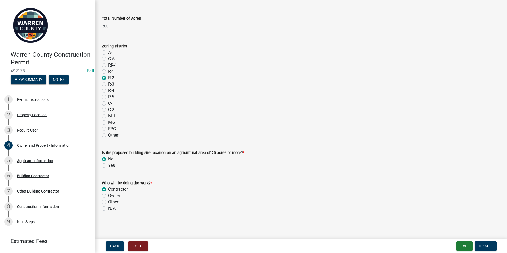
click at [108, 195] on label "Owner" at bounding box center [114, 196] width 12 height 6
click at [108, 195] on input "Owner" at bounding box center [109, 194] width 3 height 3
radio input "true"
click at [491, 244] on span "Update" at bounding box center [486, 246] width 14 height 4
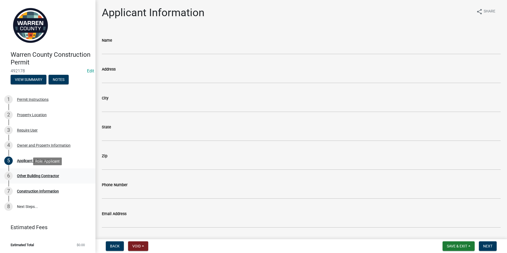
click at [38, 176] on div "Other Building Contractor" at bounding box center [38, 176] width 42 height 4
click at [29, 179] on div "6 Other Building Contractor" at bounding box center [45, 176] width 83 height 8
click at [489, 247] on span "Next" at bounding box center [487, 246] width 9 height 4
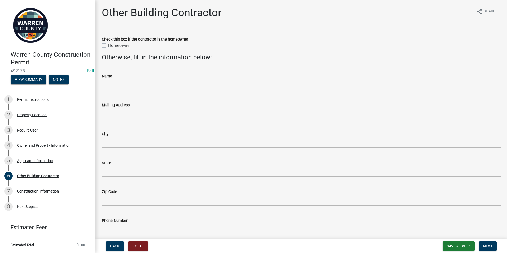
click at [108, 46] on label "Homeowner" at bounding box center [119, 45] width 23 height 6
click at [108, 46] on input "Homeowner" at bounding box center [109, 43] width 3 height 3
click at [108, 47] on label "Homeowner" at bounding box center [119, 45] width 23 height 6
click at [108, 46] on input "Homeowner" at bounding box center [109, 43] width 3 height 3
checkbox input "false"
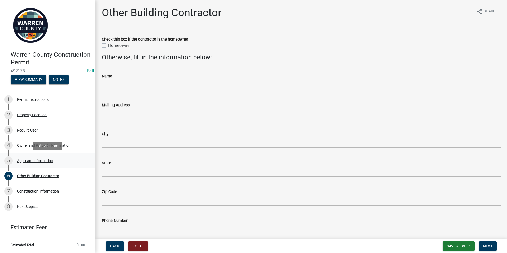
click at [40, 159] on div "Applicant Information" at bounding box center [35, 161] width 36 height 4
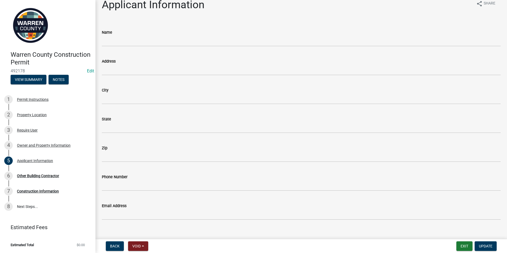
scroll to position [16, 0]
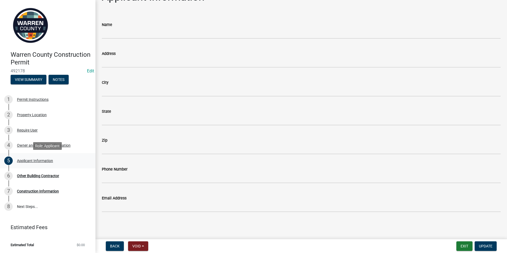
click at [27, 159] on div "Applicant Information" at bounding box center [35, 161] width 36 height 4
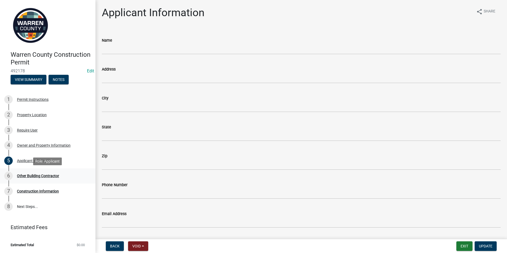
click at [37, 174] on div "Other Building Contractor" at bounding box center [38, 176] width 42 height 4
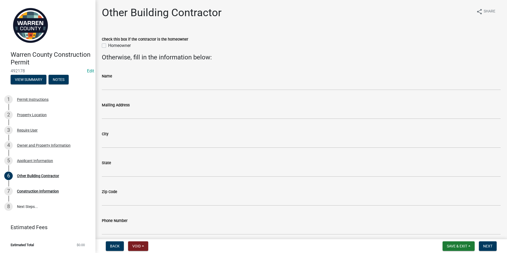
click at [108, 47] on label "Homeowner" at bounding box center [119, 45] width 23 height 6
click at [108, 46] on input "Homeowner" at bounding box center [109, 43] width 3 height 3
checkbox input "true"
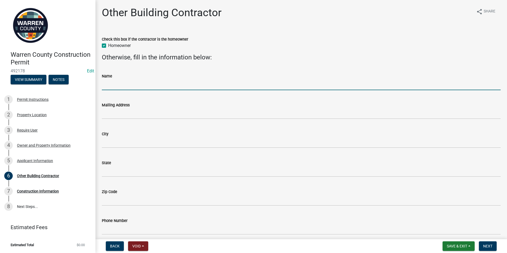
click at [106, 89] on input "Name" at bounding box center [301, 84] width 399 height 11
type input "Ryan Evans"
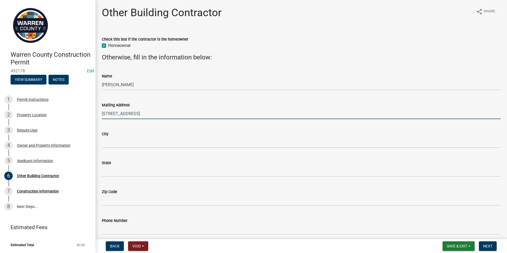
type input "212 Palamino Pkwy"
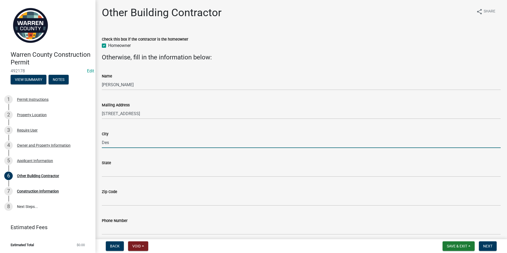
type input "Des Moines"
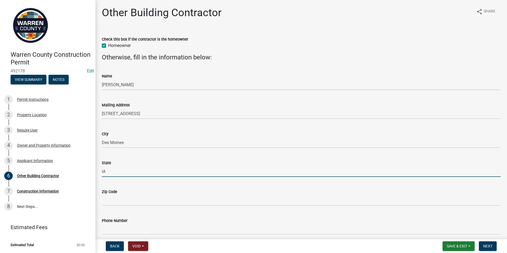
type input "IA"
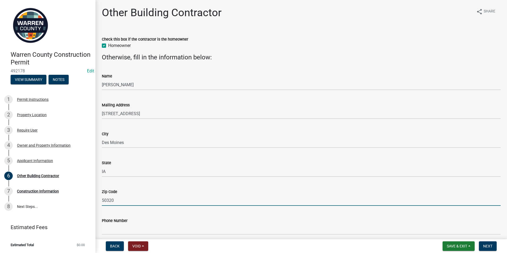
type input "50320"
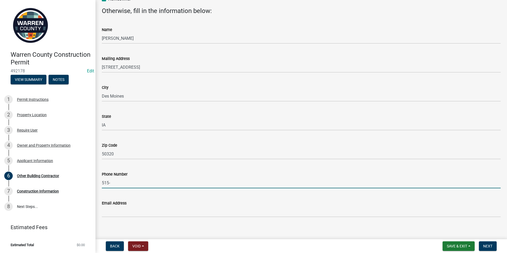
scroll to position [51, 0]
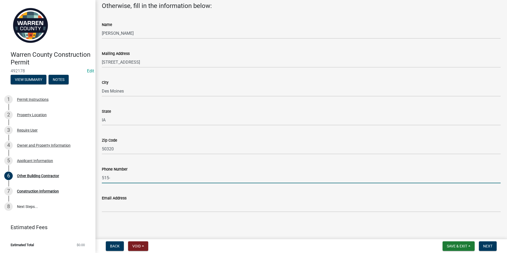
click at [111, 179] on input "515-" at bounding box center [301, 177] width 399 height 11
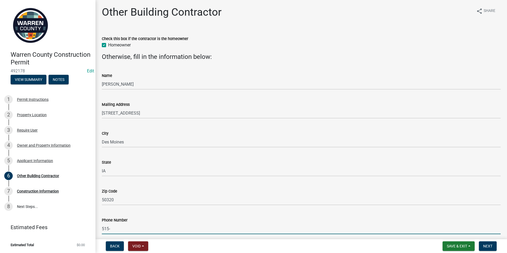
scroll to position [0, 0]
type input "515-"
click at [108, 45] on label "Homeowner" at bounding box center [119, 45] width 23 height 6
click at [108, 45] on input "Homeowner" at bounding box center [109, 43] width 3 height 3
checkbox input "false"
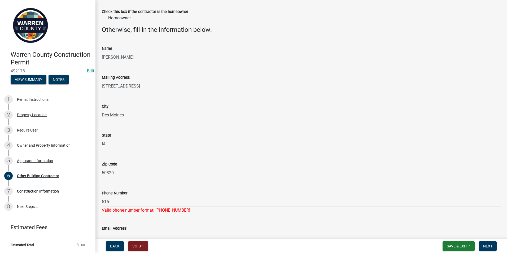
scroll to position [58, 0]
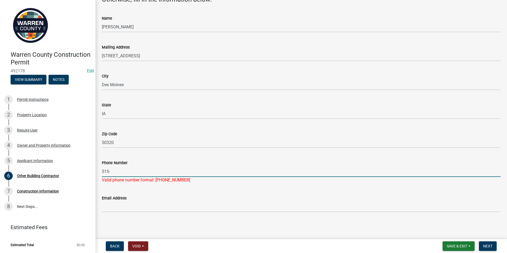
click at [117, 169] on input "515-" at bounding box center [301, 171] width 399 height 11
type input "5"
type input "816-284-2278"
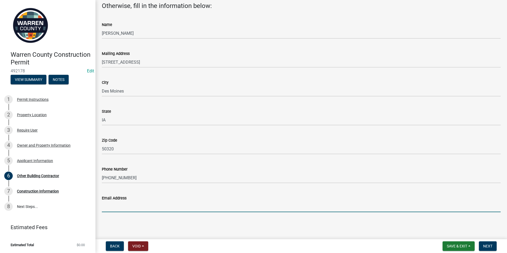
click at [110, 205] on input "Email Address" at bounding box center [301, 206] width 399 height 11
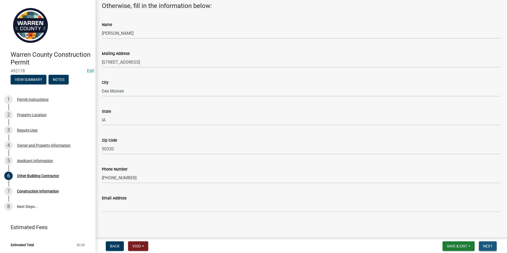
click at [492, 247] on span "Next" at bounding box center [487, 246] width 9 height 4
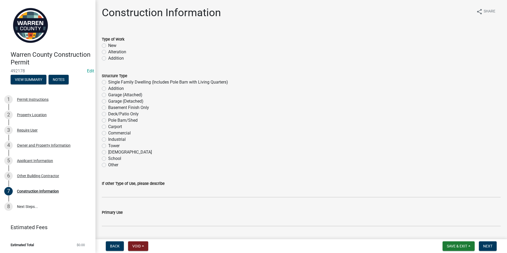
click at [108, 45] on label "New" at bounding box center [112, 45] width 8 height 6
click at [108, 45] on input "New" at bounding box center [109, 43] width 3 height 3
radio input "true"
click at [108, 102] on label "Garage (Detached)" at bounding box center [125, 101] width 35 height 6
click at [108, 102] on input "Garage (Detached)" at bounding box center [109, 99] width 3 height 3
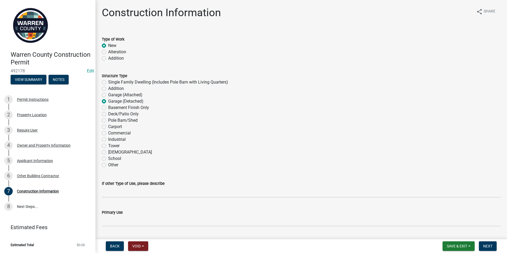
radio input "true"
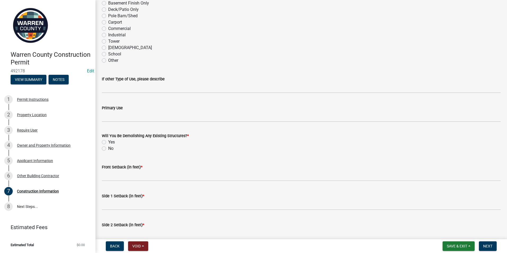
scroll to position [106, 0]
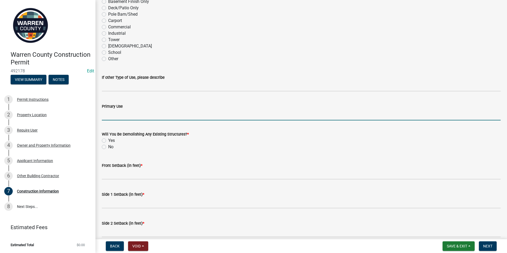
click at [110, 116] on input "Primary Use" at bounding box center [301, 115] width 399 height 11
type input "Store 5th Wheel"
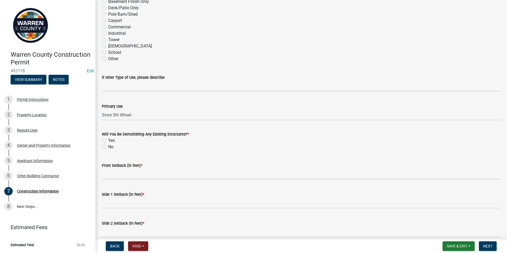
click at [108, 147] on label "No" at bounding box center [110, 147] width 5 height 6
click at [108, 147] on input "No" at bounding box center [109, 145] width 3 height 3
radio input "true"
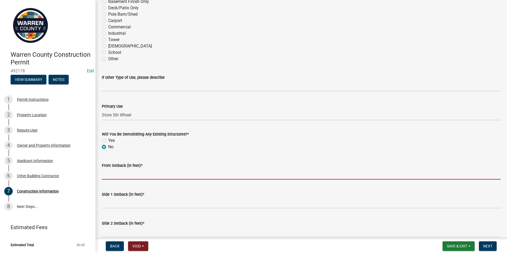
click at [108, 177] on input "Front Setback (in feet) *" at bounding box center [301, 174] width 399 height 11
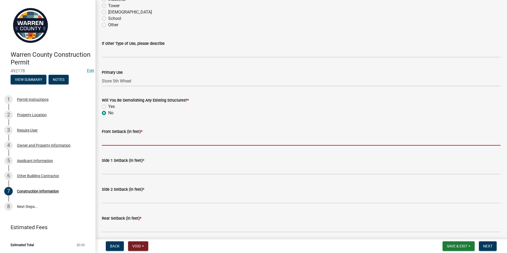
scroll to position [160, 0]
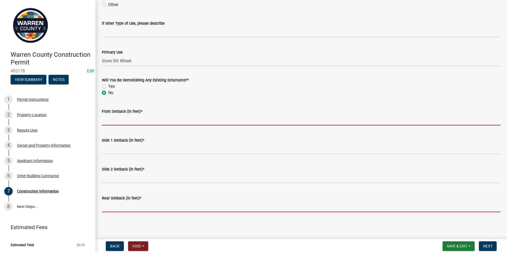
click at [107, 207] on form "Rear Setback (in feet) *" at bounding box center [301, 203] width 399 height 17
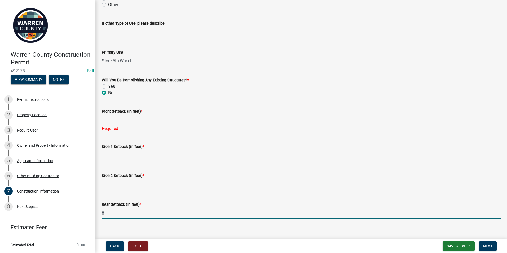
type input "8"
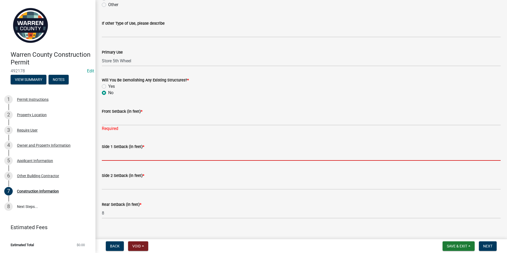
click at [106, 158] on input "Side 1 Setback (in feet) *" at bounding box center [301, 155] width 399 height 11
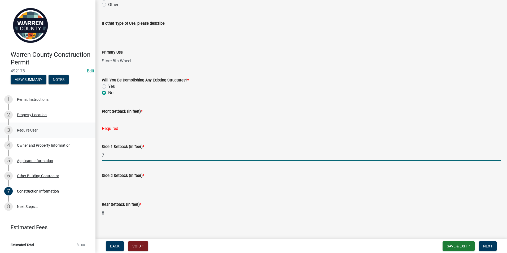
type input "7"
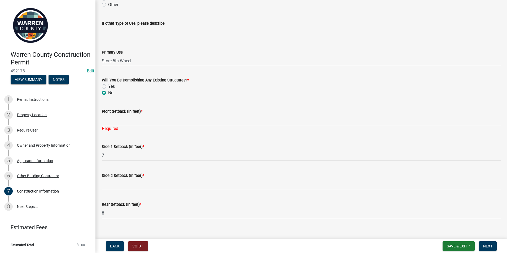
click at [101, 185] on div "Side 2 Setback (in feet) *" at bounding box center [301, 177] width 407 height 25
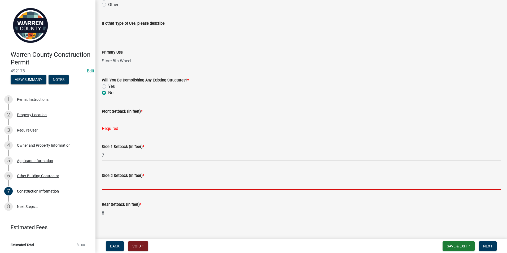
click at [106, 185] on input "Side 2 Setback (in feet) *" at bounding box center [301, 184] width 399 height 11
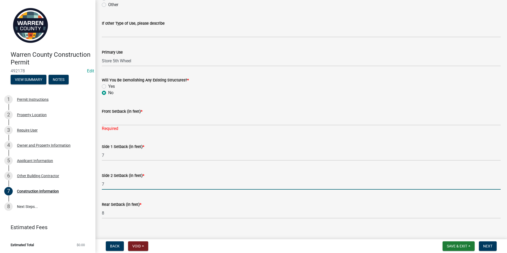
type input "7"
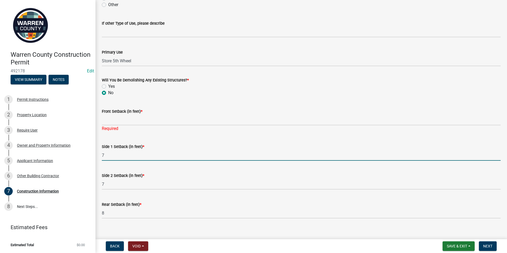
drag, startPoint x: 107, startPoint y: 156, endPoint x: 96, endPoint y: 156, distance: 11.7
click at [96, 156] on div "Construction Information share Share Type of Work New Alteration Addition Struc…" at bounding box center [301, 36] width 412 height 381
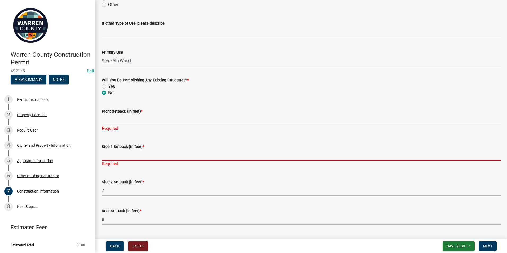
click at [107, 158] on input "Side 1 Setback (in feet) *" at bounding box center [301, 155] width 399 height 11
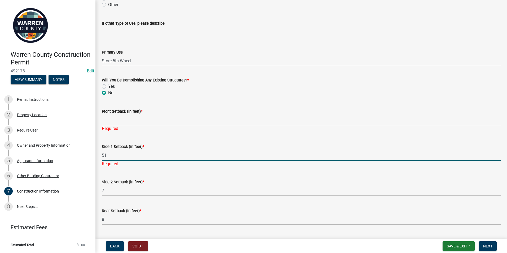
type input "51"
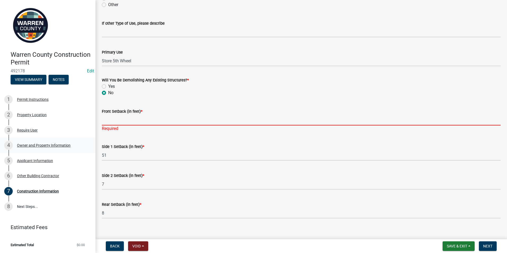
drag, startPoint x: 103, startPoint y: 123, endPoint x: 9, endPoint y: 151, distance: 97.6
click at [103, 122] on input "Front Setback (in feet) *" at bounding box center [301, 120] width 399 height 11
click at [102, 121] on input "Front Setback (in feet) *" at bounding box center [301, 120] width 399 height 11
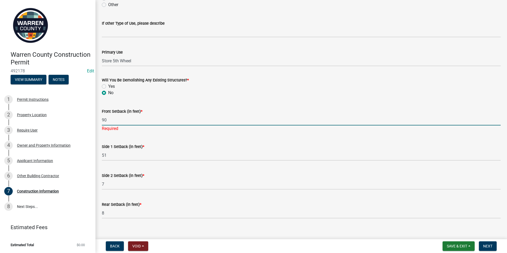
scroll to position [167, 0]
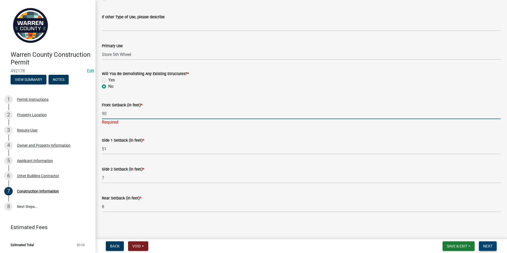
type input "90"
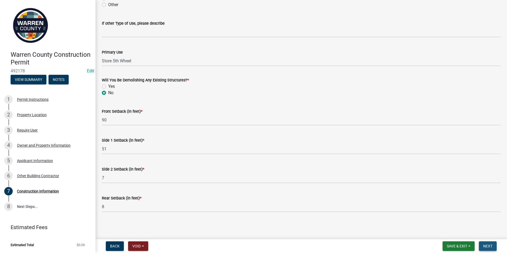
scroll to position [0, 0]
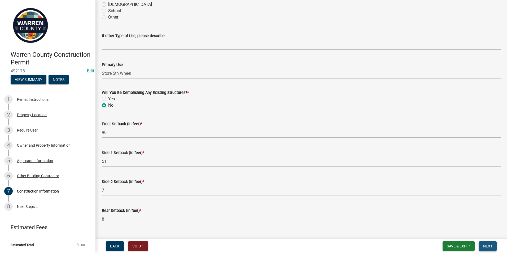
drag, startPoint x: 488, startPoint y: 245, endPoint x: 476, endPoint y: 245, distance: 12.7
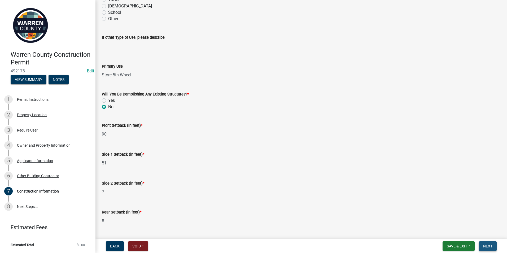
click at [488, 245] on span "Next" at bounding box center [487, 246] width 9 height 4
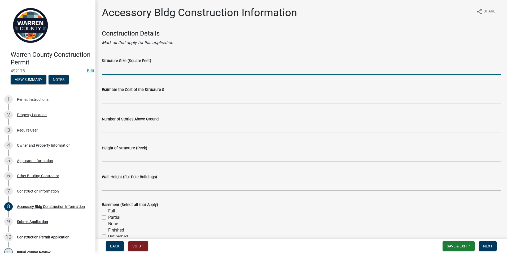
click at [115, 71] on input "Structure Size (Square Feet)" at bounding box center [301, 69] width 399 height 11
type input "1200"
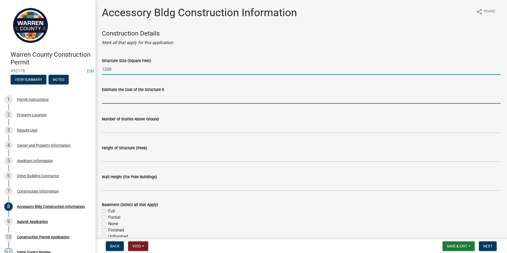
drag, startPoint x: 109, startPoint y: 101, endPoint x: 106, endPoint y: 100, distance: 3.2
click at [109, 101] on input "text" at bounding box center [301, 98] width 399 height 11
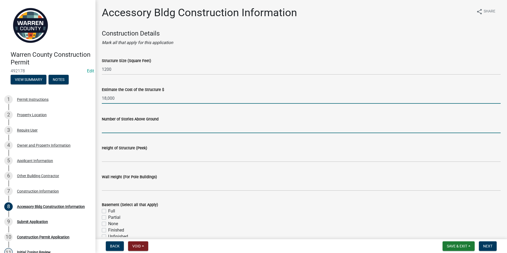
type input "18000"
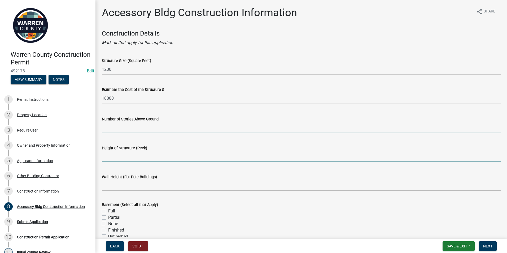
click at [104, 160] on input "Height of Structure (Peek)" at bounding box center [301, 156] width 399 height 11
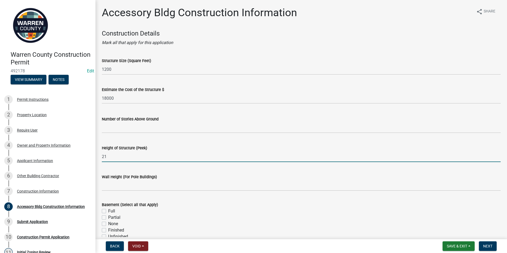
type input "21"
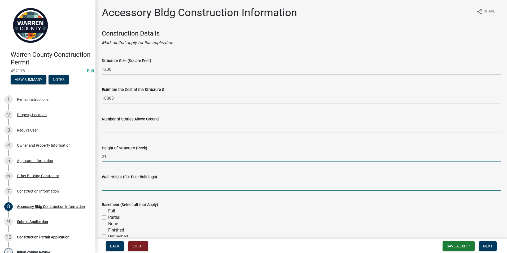
click at [111, 188] on input "Wall Height (For Pole Buildings)" at bounding box center [301, 185] width 399 height 11
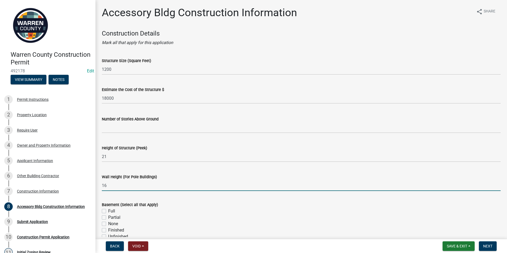
type input "16"
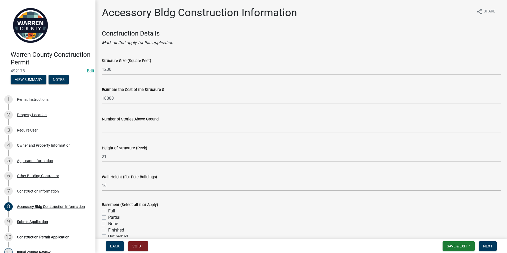
click at [190, 167] on div "Wall Height (For Pole Buildings) 16" at bounding box center [301, 178] width 399 height 25
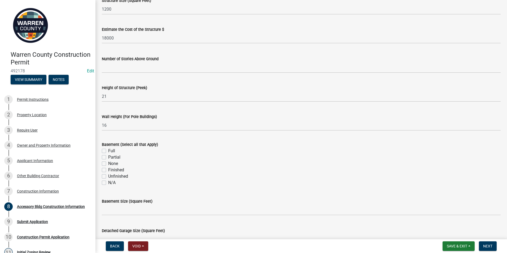
scroll to position [80, 0]
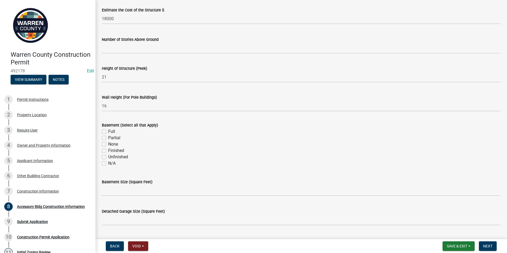
click at [108, 162] on label "N/A" at bounding box center [111, 163] width 7 height 6
click at [108, 162] on input "N/A" at bounding box center [109, 161] width 3 height 3
checkbox input "true"
checkbox input "false"
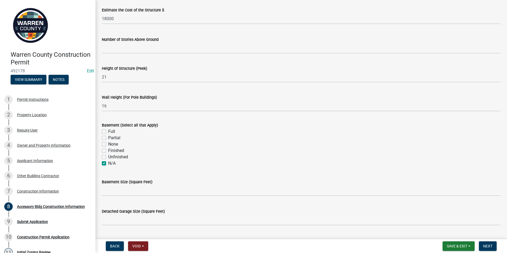
checkbox input "false"
checkbox input "true"
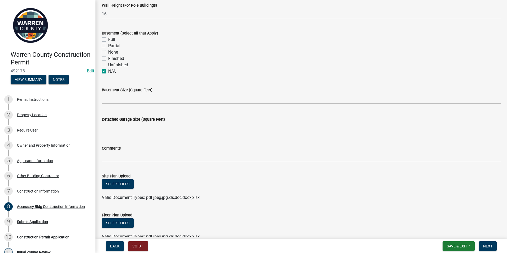
scroll to position [186, 0]
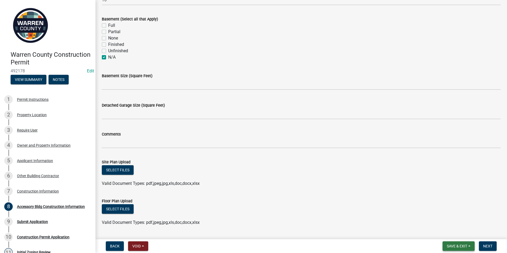
click at [452, 244] on span "Save & Exit" at bounding box center [457, 246] width 20 height 4
click at [446, 218] on button "Save" at bounding box center [453, 219] width 42 height 13
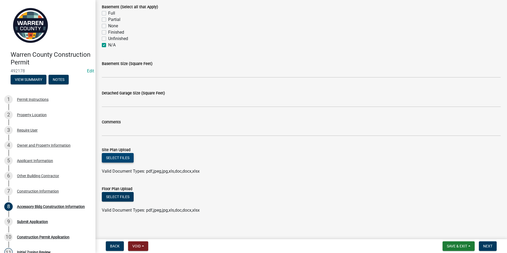
scroll to position [200, 0]
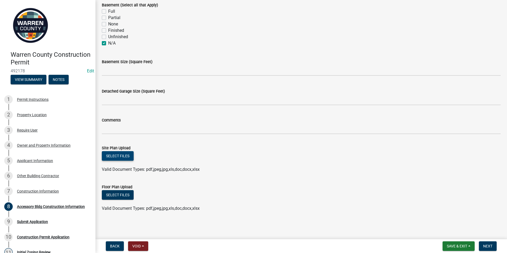
click at [116, 154] on button "Select files" at bounding box center [118, 156] width 32 height 10
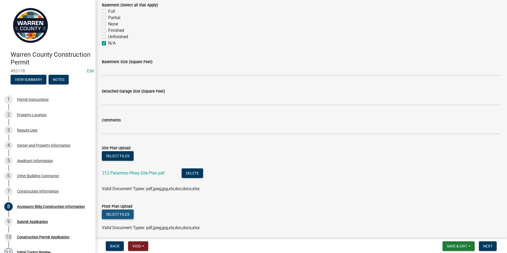
click at [117, 213] on button "Select files" at bounding box center [118, 214] width 32 height 10
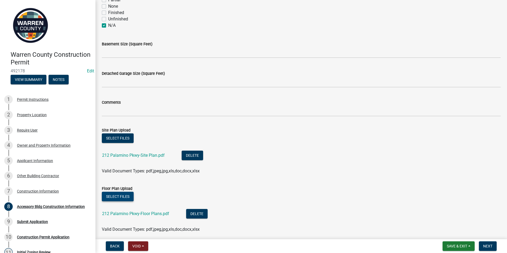
scroll to position [238, 0]
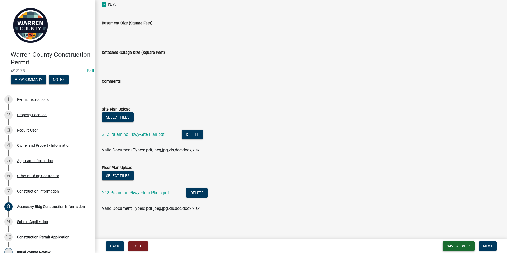
click at [461, 244] on span "Save & Exit" at bounding box center [457, 246] width 20 height 4
click at [449, 220] on button "Save" at bounding box center [453, 219] width 42 height 13
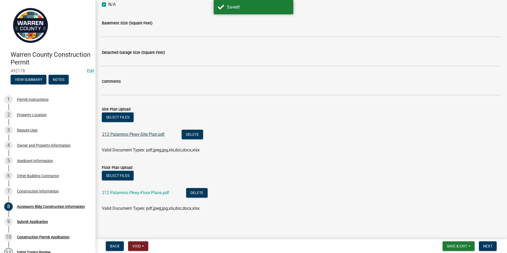
click at [115, 136] on link "212 Palamino Pkwy-Site Plan.pdf" at bounding box center [133, 134] width 63 height 5
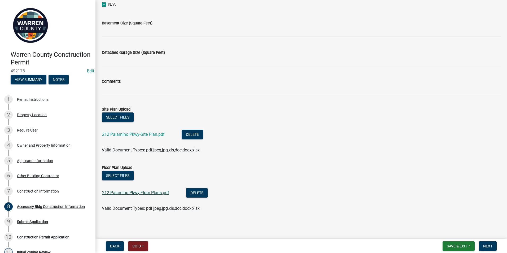
click at [115, 190] on link "212 Palamino Pkwy-Floor Plans.pdf" at bounding box center [135, 192] width 67 height 5
click at [449, 244] on span "Save & Exit" at bounding box center [457, 246] width 20 height 4
click at [444, 219] on button "Save" at bounding box center [453, 219] width 42 height 13
drag, startPoint x: 488, startPoint y: 244, endPoint x: 484, endPoint y: 243, distance: 3.4
click at [488, 244] on span "Next" at bounding box center [487, 246] width 9 height 4
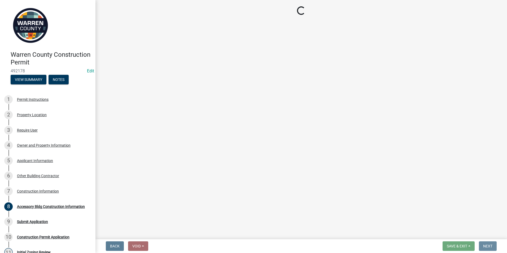
scroll to position [0, 0]
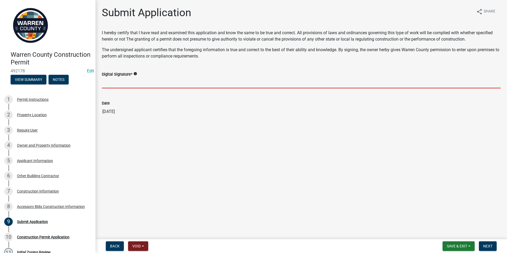
click at [106, 86] on input "Digital Signature *" at bounding box center [301, 82] width 399 height 11
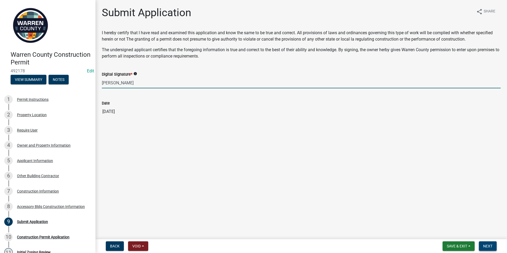
type input "Tim Jacobs"
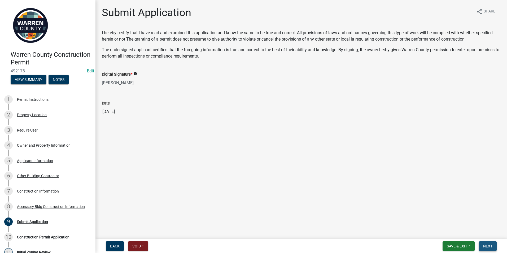
click at [490, 246] on span "Next" at bounding box center [487, 246] width 9 height 4
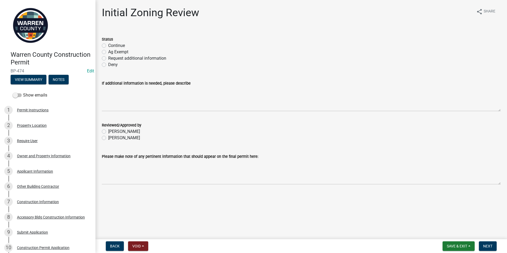
click at [108, 45] on label "Continue" at bounding box center [116, 45] width 17 height 6
click at [108, 45] on input "Continue" at bounding box center [109, 43] width 3 height 3
radio input "true"
click at [108, 139] on label "Becky Schultz" at bounding box center [124, 138] width 32 height 6
click at [108, 138] on input "Becky Schultz" at bounding box center [109, 136] width 3 height 3
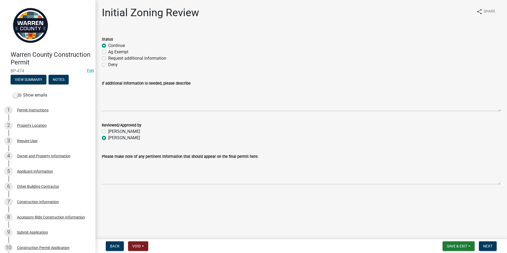
radio input "true"
click at [482, 246] on button "Next" at bounding box center [488, 246] width 18 height 10
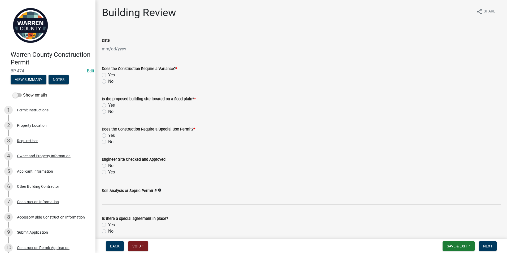
click at [108, 50] on div at bounding box center [126, 48] width 49 height 11
select select "10"
select select "2025"
click at [117, 94] on div "14" at bounding box center [115, 94] width 8 height 8
type input "[DATE]"
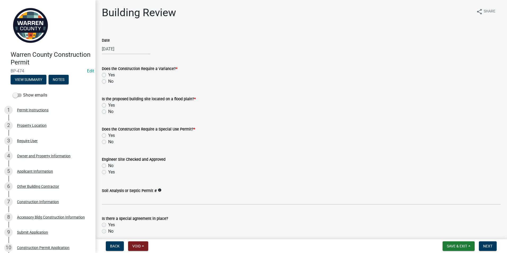
click at [102, 84] on div "No" at bounding box center [301, 81] width 399 height 6
click at [108, 81] on label "No" at bounding box center [110, 81] width 5 height 6
click at [108, 81] on input "No" at bounding box center [109, 79] width 3 height 3
radio input "true"
click at [108, 112] on label "No" at bounding box center [110, 111] width 5 height 6
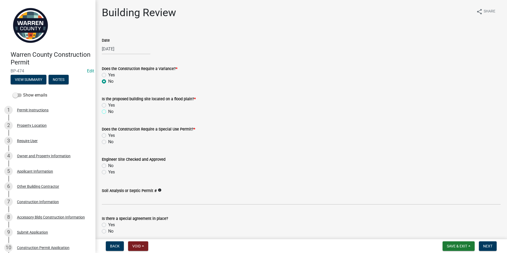
click at [108, 112] on input "No" at bounding box center [109, 109] width 3 height 3
radio input "true"
click at [108, 143] on label "No" at bounding box center [110, 142] width 5 height 6
click at [108, 142] on input "No" at bounding box center [109, 140] width 3 height 3
radio input "true"
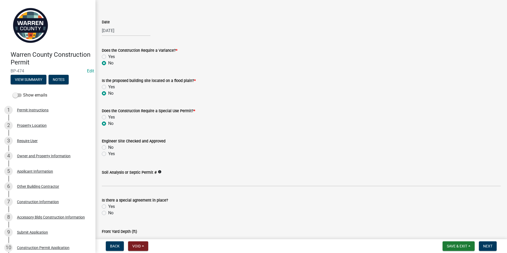
scroll to position [27, 0]
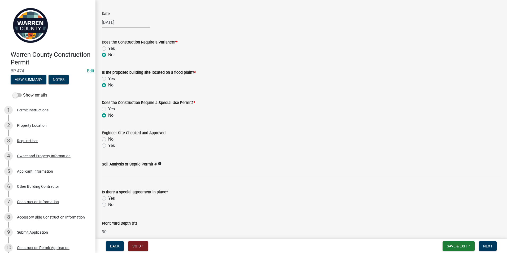
click at [108, 146] on label "Yes" at bounding box center [111, 145] width 7 height 6
click at [108, 146] on input "Yes" at bounding box center [109, 143] width 3 height 3
radio input "true"
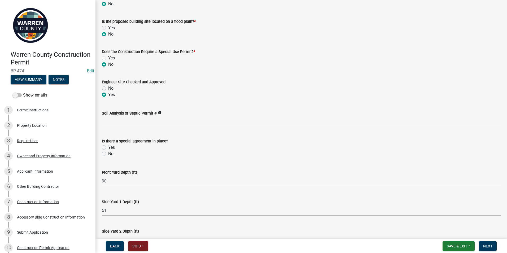
scroll to position [80, 0]
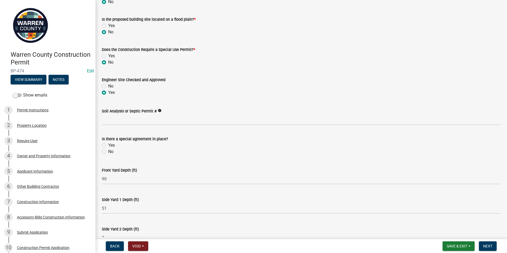
click at [108, 152] on label "No" at bounding box center [110, 151] width 5 height 6
click at [108, 152] on input "No" at bounding box center [109, 149] width 3 height 3
radio input "true"
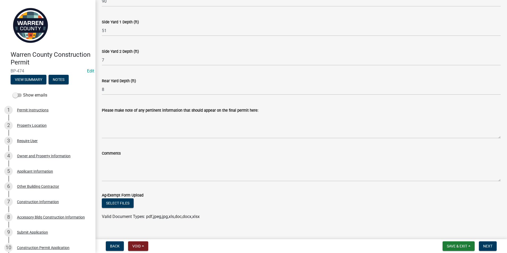
scroll to position [265, 0]
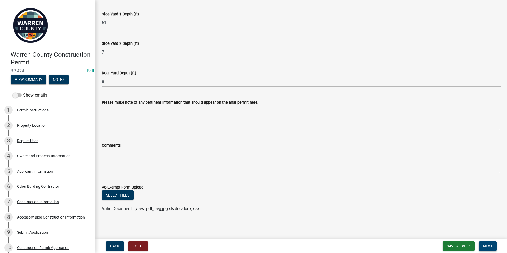
click at [483, 246] on span "Next" at bounding box center [487, 246] width 9 height 4
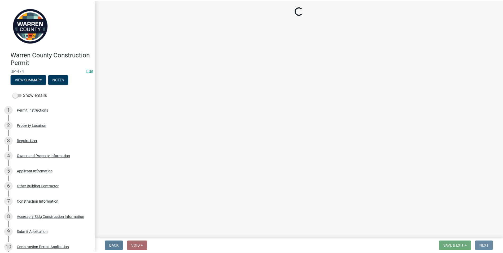
scroll to position [0, 0]
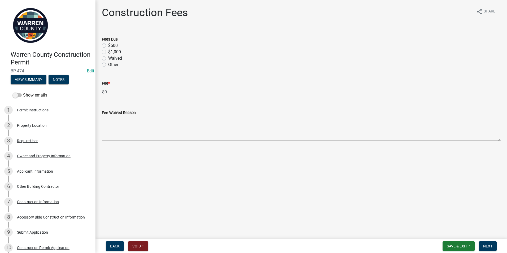
click at [108, 47] on label "$500" at bounding box center [113, 45] width 10 height 6
click at [108, 46] on input "$500" at bounding box center [109, 43] width 3 height 3
radio input "true"
click at [488, 247] on span "Next" at bounding box center [487, 246] width 9 height 4
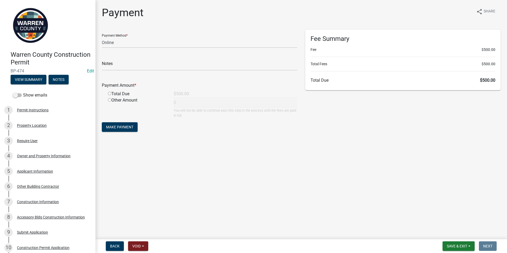
click at [102, 44] on div "Payment Method * Credit Card POS Check Cash Online Notes Payment Amount * Total…" at bounding box center [199, 84] width 203 height 108
click at [120, 45] on select "Credit Card POS Check Cash Online" at bounding box center [199, 42] width 195 height 11
select select "1: 0"
click at [102, 37] on select "Credit Card POS Check Cash Online" at bounding box center [199, 42] width 195 height 11
click at [104, 64] on input "text" at bounding box center [199, 65] width 195 height 11
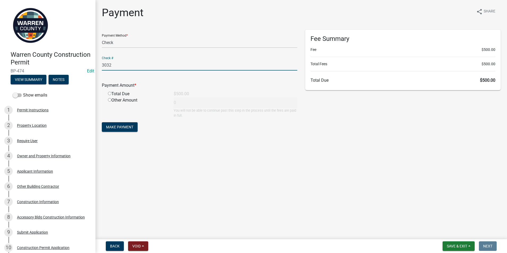
type input "3032"
click at [110, 94] on input "radio" at bounding box center [109, 93] width 3 height 3
radio input "true"
type input "500"
click at [122, 127] on span "Make Payment" at bounding box center [119, 127] width 27 height 4
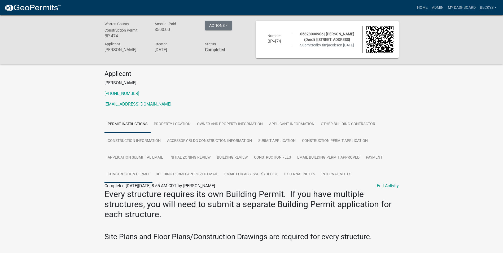
click at [134, 172] on link "Construction Permit" at bounding box center [128, 174] width 48 height 17
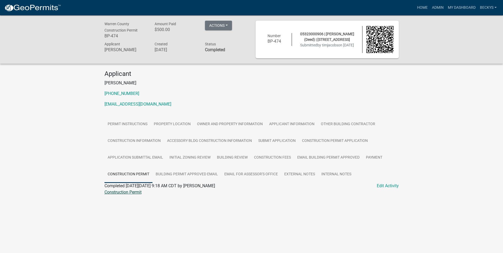
click at [122, 192] on link "Construction Permit" at bounding box center [122, 192] width 37 height 5
click at [420, 8] on link "Home" at bounding box center [422, 8] width 15 height 10
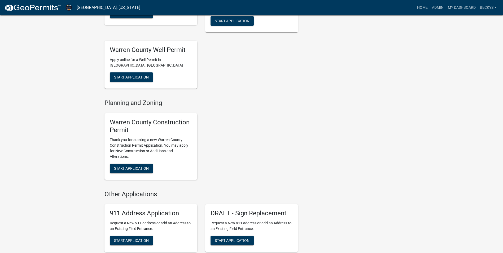
scroll to position [292, 0]
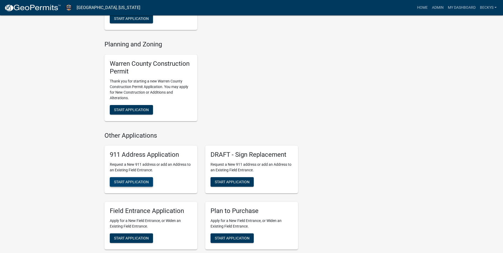
click at [126, 180] on span "Start Application" at bounding box center [131, 182] width 35 height 4
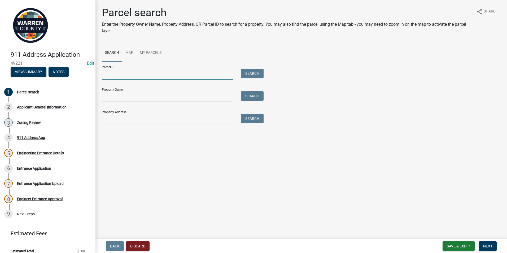
click at [108, 76] on input "Parcel ID:" at bounding box center [167, 74] width 131 height 11
type input "14000020840"
click at [257, 71] on button "Search" at bounding box center [252, 74] width 23 height 10
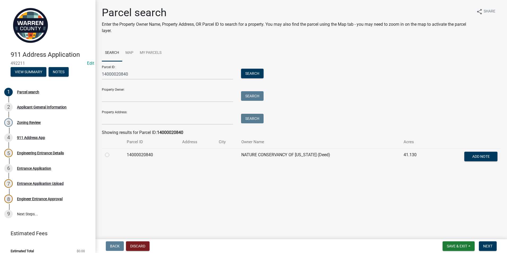
click at [111, 152] on label at bounding box center [111, 152] width 0 height 0
click at [111, 154] on input "radio" at bounding box center [112, 153] width 3 height 3
radio input "true"
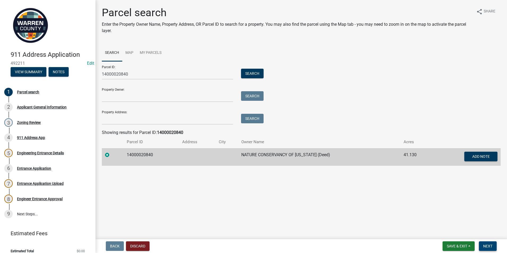
click at [486, 248] on span "Next" at bounding box center [487, 246] width 9 height 4
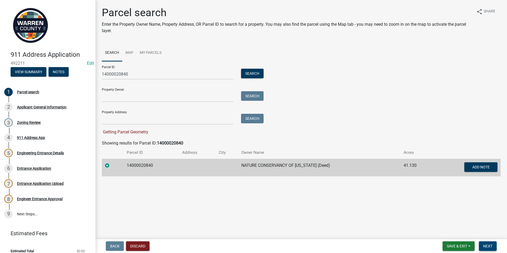
click at [483, 244] on span "Next" at bounding box center [487, 246] width 9 height 4
click at [101, 167] on div "Parcel search Enter the Property Owner Name, Property Address, OR Parcel ID to …" at bounding box center [301, 93] width 407 height 175
click at [145, 164] on td "14000020840" at bounding box center [152, 168] width 56 height 18
click at [488, 246] on span "Next" at bounding box center [487, 246] width 9 height 4
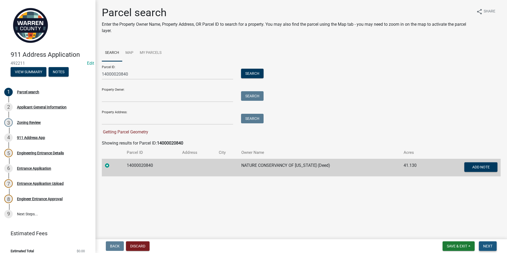
click at [488, 246] on span "Next" at bounding box center [487, 246] width 9 height 4
click at [257, 71] on button "Search" at bounding box center [252, 74] width 23 height 10
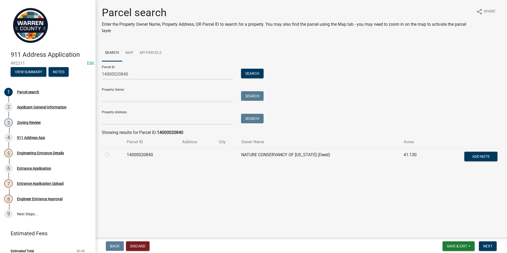
click at [107, 165] on td at bounding box center [113, 157] width 22 height 18
click at [111, 152] on label at bounding box center [111, 152] width 0 height 0
click at [111, 153] on input "radio" at bounding box center [112, 153] width 3 height 3
radio input "true"
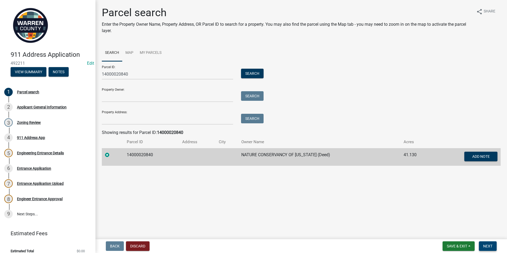
click at [486, 246] on span "Next" at bounding box center [487, 246] width 9 height 4
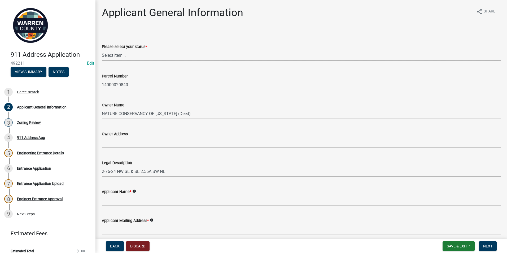
click at [113, 57] on select "Select Item... Owner Plan to Purchase Buyer's Representative Builder/Contractor…" at bounding box center [301, 55] width 399 height 11
click at [102, 50] on select "Select Item... Owner Plan to Purchase Buyer's Representative Builder/Contractor…" at bounding box center [301, 55] width 399 height 11
select select "5294bb98-6a39-4baa-a5b0-d6e883f55b41"
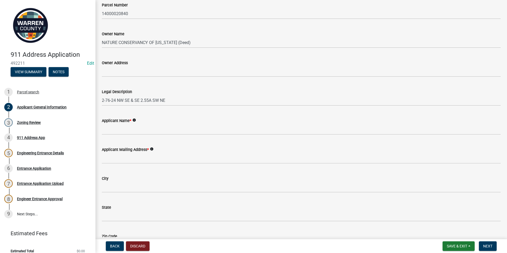
scroll to position [80, 0]
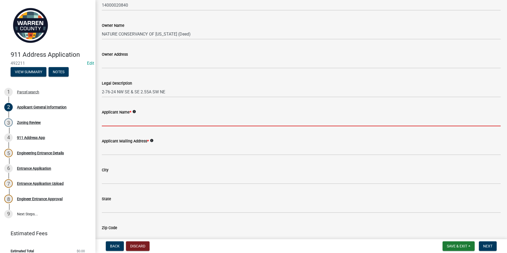
click at [108, 123] on input "Applicant Name *" at bounding box center [301, 120] width 399 height 11
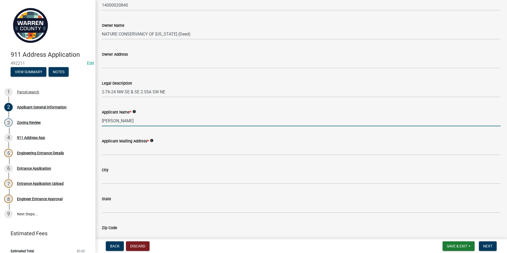
type input "Dale Maxson"
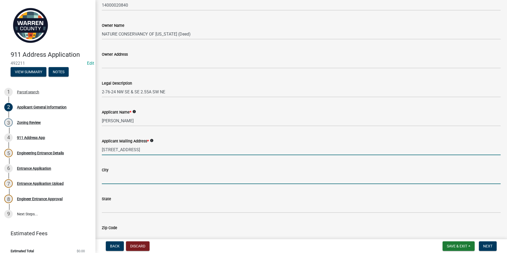
click at [134, 148] on input "505 5th Avenue" at bounding box center [301, 149] width 399 height 11
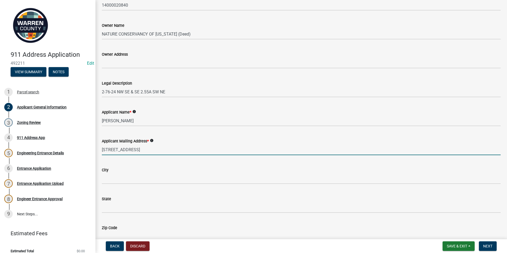
type input "505 5th Avenue, suite 630"
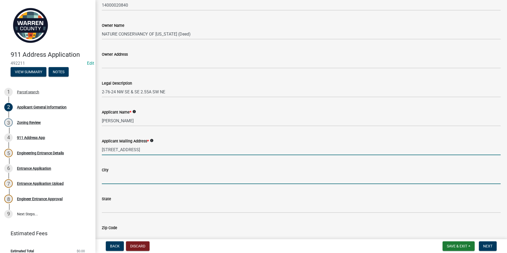
click at [109, 178] on input "City" at bounding box center [301, 178] width 399 height 11
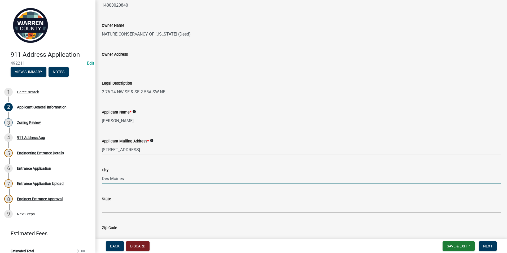
type input "Des Moines"
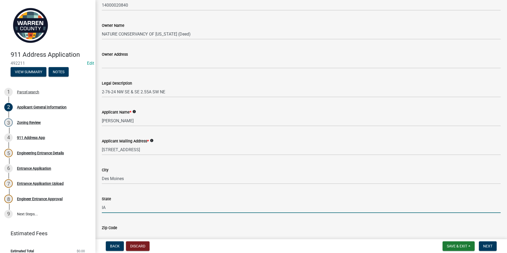
type input "IA"
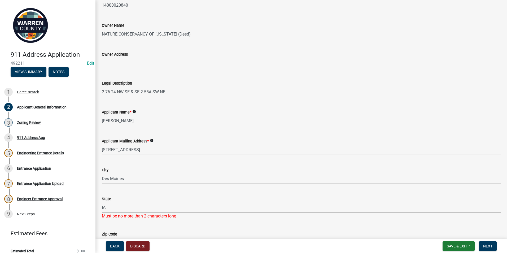
scroll to position [204, 0]
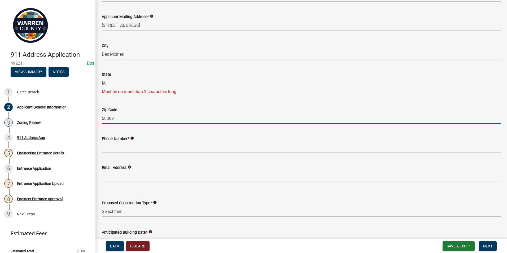
type input "50309"
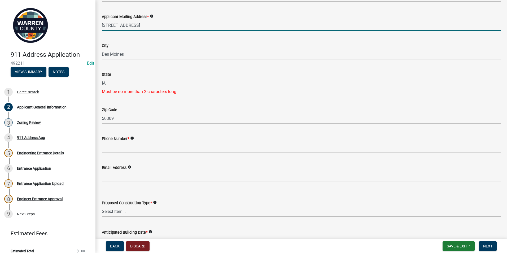
click at [135, 25] on input "505 5th Avenue, suite 630" at bounding box center [301, 25] width 399 height 11
type input "505 5th Avenue, Suite 630"
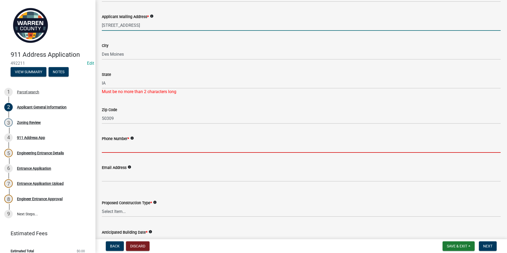
click at [104, 147] on input "Phone Number *" at bounding box center [301, 147] width 399 height 11
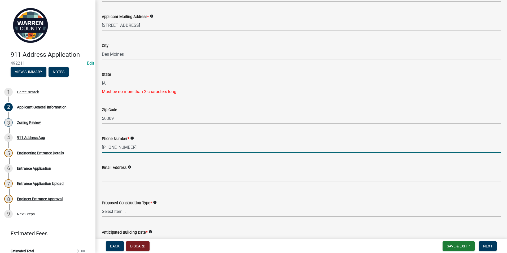
type input "319-726-3041"
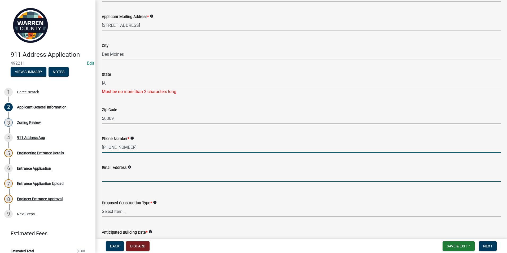
click at [109, 176] on input "Email Address" at bounding box center [301, 176] width 399 height 11
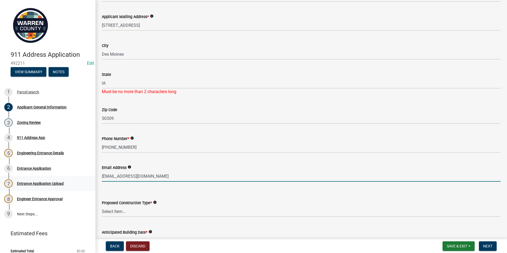
type input "dmaxson@tnc.org"
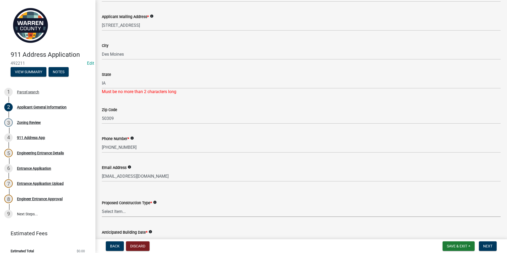
scroll to position [230, 0]
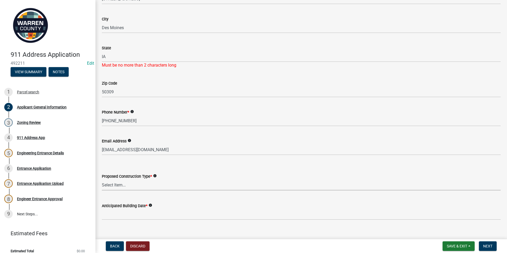
click at [116, 184] on select "Select Item... Business Farm Entrance Cell Tower Multi-Family Unit New Business…" at bounding box center [301, 185] width 399 height 11
click at [102, 180] on select "Select Item... Business Farm Entrance Cell Tower Multi-Family Unit New Business…" at bounding box center [301, 185] width 399 height 11
select select "c90aeb4f-8d51-4a52-b06f-2345d499b56e"
click at [493, 247] on button "Next" at bounding box center [488, 246] width 18 height 10
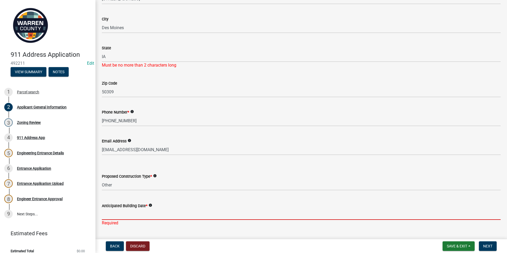
click at [116, 214] on input "Anticipated Building Date *" at bounding box center [301, 214] width 399 height 11
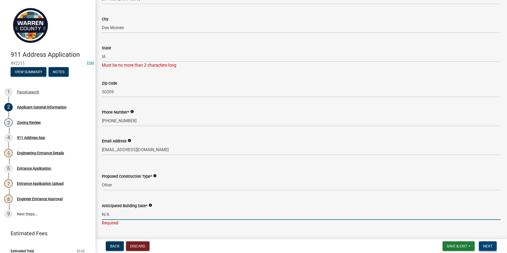
type input "N/A"
click at [486, 246] on span "Next" at bounding box center [487, 246] width 9 height 4
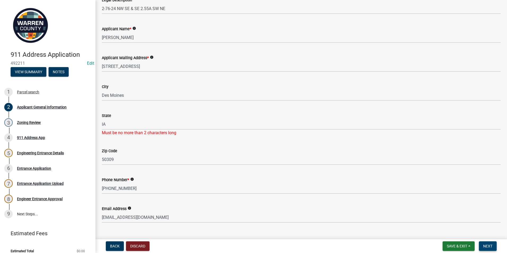
scroll to position [151, 0]
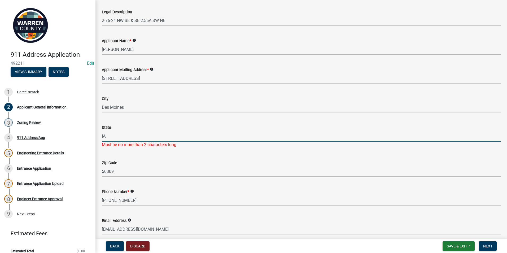
drag, startPoint x: 107, startPoint y: 137, endPoint x: 112, endPoint y: 135, distance: 5.3
click at [107, 137] on input "IA" at bounding box center [301, 136] width 399 height 11
click at [110, 137] on input "IA" at bounding box center [301, 136] width 399 height 11
type input "I"
type input "IA"
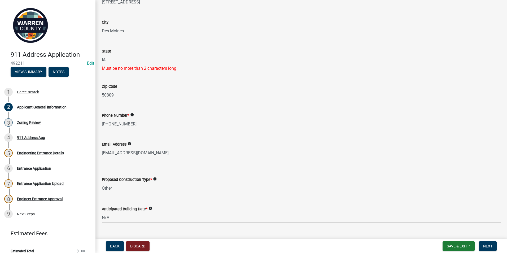
scroll to position [230, 0]
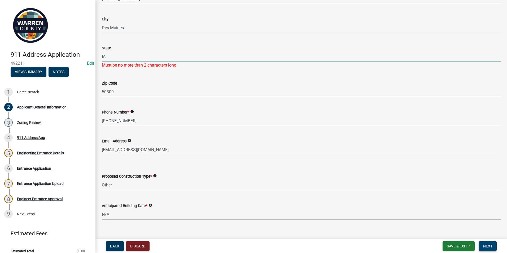
click at [490, 243] on button "Next" at bounding box center [488, 246] width 18 height 10
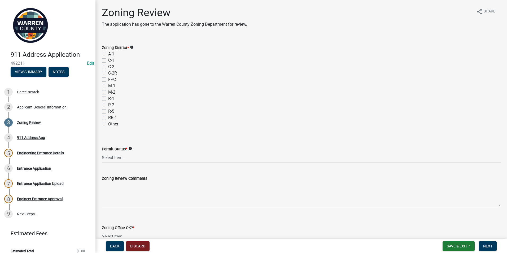
click at [108, 54] on label "A-1" at bounding box center [111, 54] width 6 height 6
click at [108, 54] on input "A-1" at bounding box center [109, 52] width 3 height 3
checkbox input "true"
checkbox input "false"
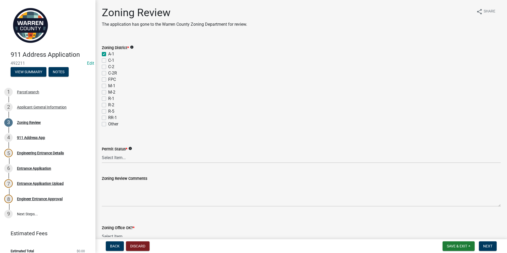
checkbox input "false"
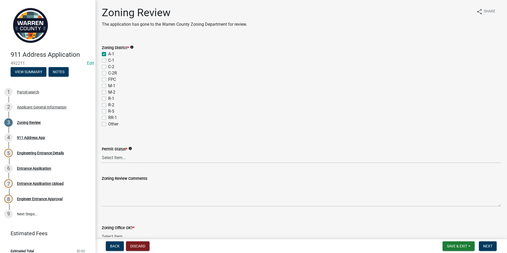
checkbox input "false"
click at [106, 158] on select "Select Item... Ag Exempt Applied For Not Applied For" at bounding box center [301, 157] width 399 height 11
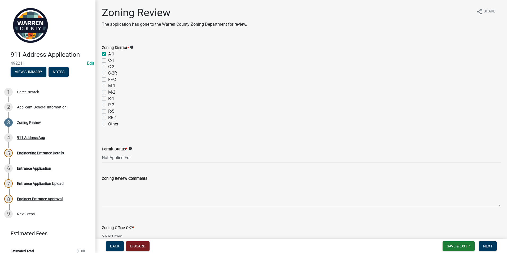
click at [102, 152] on select "Select Item... Ag Exempt Applied For Not Applied For" at bounding box center [301, 157] width 399 height 11
select select "7f4095c2-83bb-4a30-93d4-5d4474f33330"
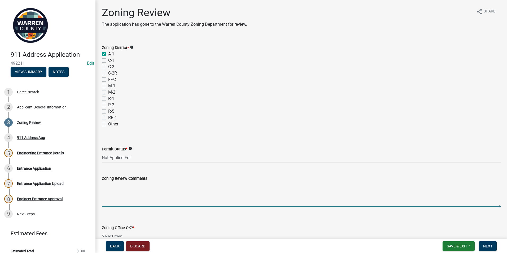
click at [109, 186] on textarea "Zoning Review Comments" at bounding box center [301, 194] width 399 height 25
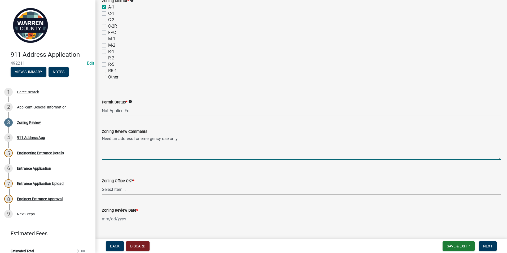
scroll to position [53, 0]
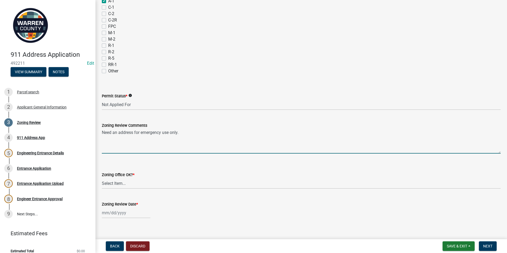
type textarea "Need an address for emergency use only."
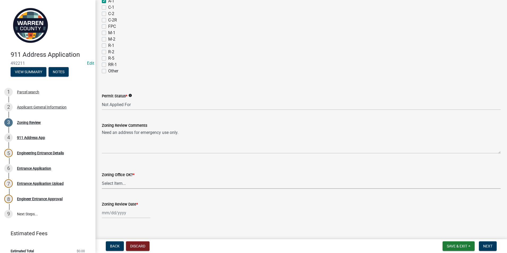
click at [118, 185] on select "Select Item... Yes No" at bounding box center [301, 183] width 399 height 11
click at [102, 178] on select "Select Item... Yes No" at bounding box center [301, 183] width 399 height 11
select select "22a6182a-d017-4f21-baaa-b72378e2c786"
click at [112, 213] on div at bounding box center [126, 212] width 49 height 11
select select "10"
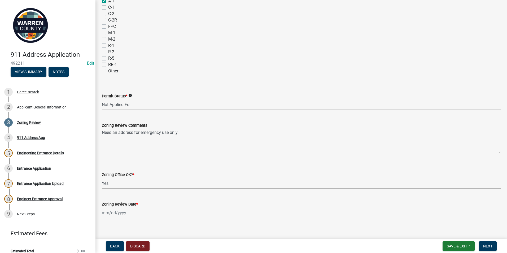
select select "2025"
click at [116, 175] on div "14" at bounding box center [115, 176] width 8 height 8
type input "[DATE]"
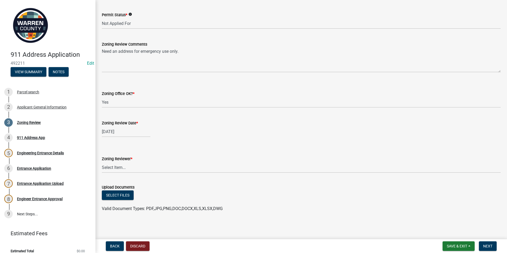
scroll to position [134, 0]
click at [485, 245] on span "Next" at bounding box center [487, 246] width 9 height 4
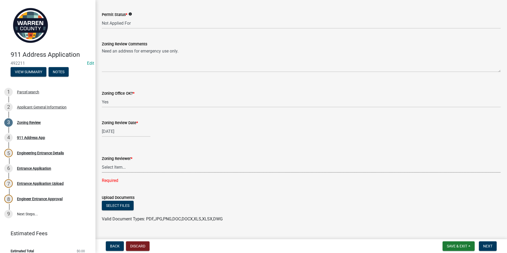
click at [115, 167] on select "Select Item... Lindsey Baughman Becky Schultz Miranda Bailey" at bounding box center [301, 167] width 399 height 11
click at [102, 162] on select "Select Item... Lindsey Baughman Becky Schultz Miranda Bailey" at bounding box center [301, 167] width 399 height 11
select select "ace9acd7-8034-4534-aef2-851af8cb1f05"
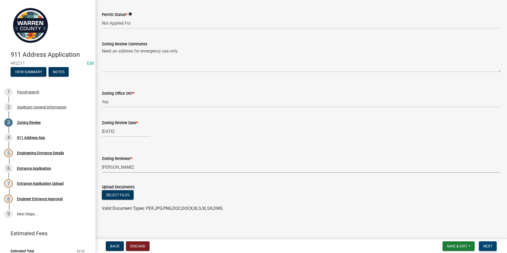
click at [485, 245] on span "Next" at bounding box center [487, 246] width 9 height 4
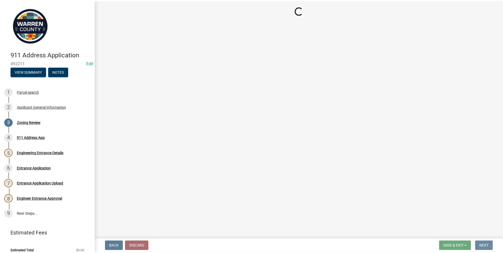
scroll to position [0, 0]
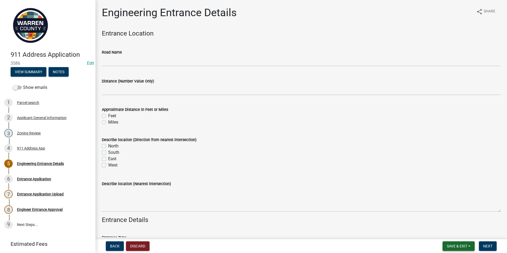
click at [464, 244] on span "Save & Exit" at bounding box center [457, 246] width 20 height 4
click at [453, 231] on button "Save & Exit" at bounding box center [453, 232] width 42 height 13
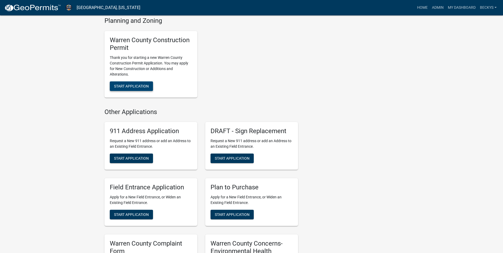
scroll to position [318, 0]
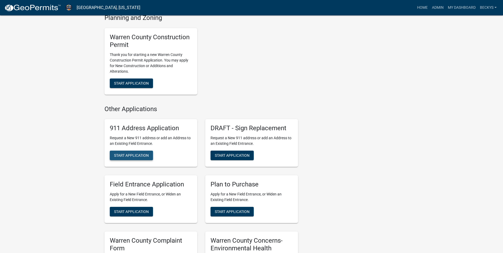
click at [133, 155] on span "Start Application" at bounding box center [131, 155] width 35 height 4
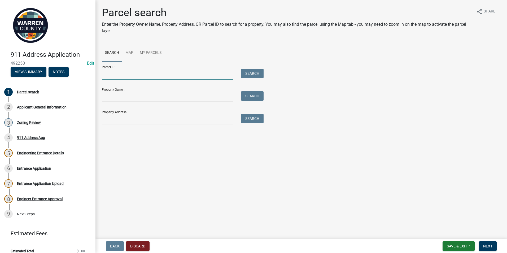
click at [108, 77] on input "Parcel ID:" at bounding box center [167, 74] width 131 height 11
type input "09000050866"
drag, startPoint x: 255, startPoint y: 72, endPoint x: 252, endPoint y: 73, distance: 2.9
click at [255, 72] on button "Search" at bounding box center [252, 74] width 23 height 10
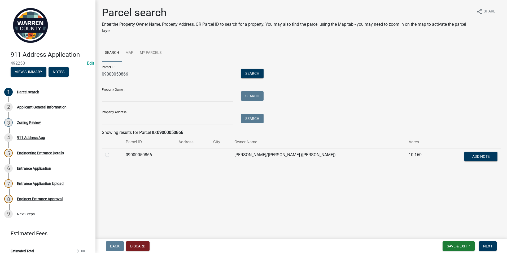
click at [111, 152] on label at bounding box center [111, 152] width 0 height 0
click at [111, 155] on input "radio" at bounding box center [112, 153] width 3 height 3
radio input "true"
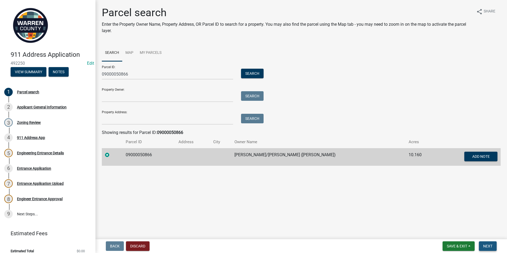
click at [489, 247] on span "Next" at bounding box center [487, 246] width 9 height 4
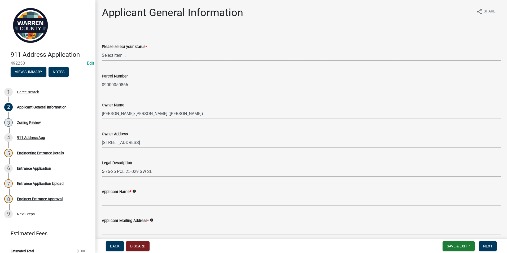
click at [102, 57] on select "Select Item... Owner Plan to Purchase Buyer's Representative Builder/Contractor…" at bounding box center [301, 55] width 399 height 11
click at [102, 50] on select "Select Item... Owner Plan to Purchase Buyer's Representative Builder/Contractor…" at bounding box center [301, 55] width 399 height 11
select select "62e05361-9b1f-4f6e-9af6-30ebbe0e033e"
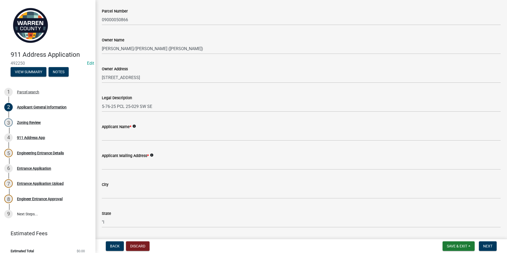
scroll to position [80, 0]
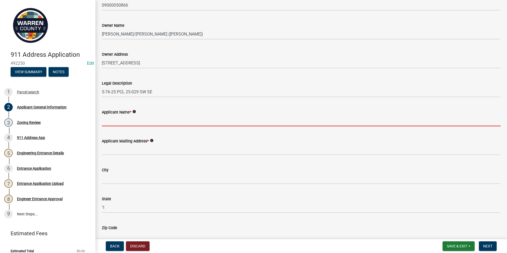
click at [111, 122] on input "Applicant Name *" at bounding box center [301, 120] width 399 height 11
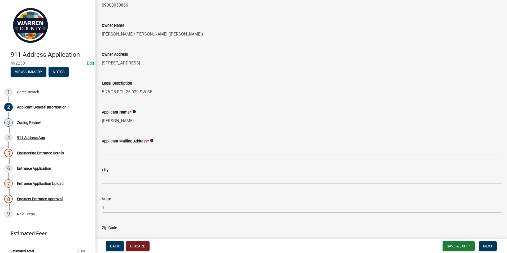
click at [111, 122] on input "Eri" at bounding box center [301, 120] width 399 height 11
type input "Erik Brandt"
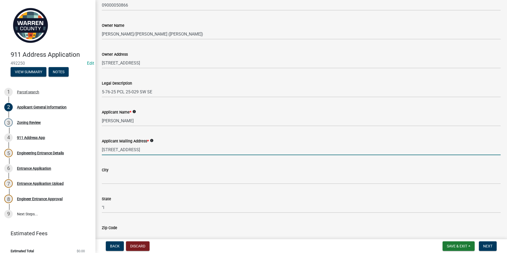
type input "1025 Rolling Hills Ct"
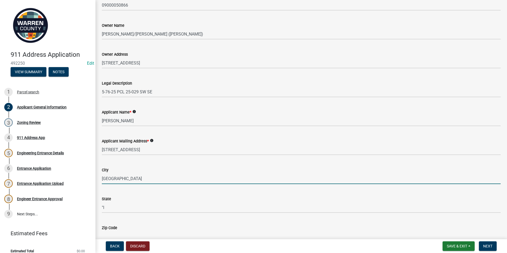
type input "Norwalk"
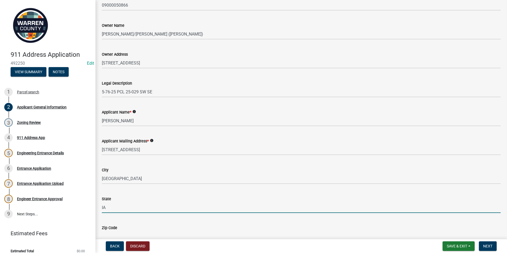
type input "IA"
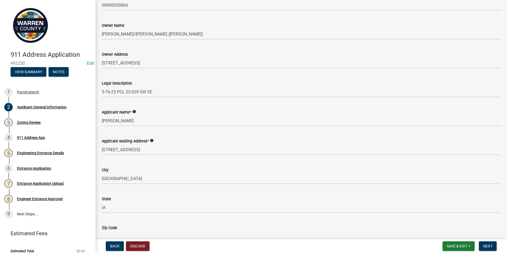
scroll to position [84, 0]
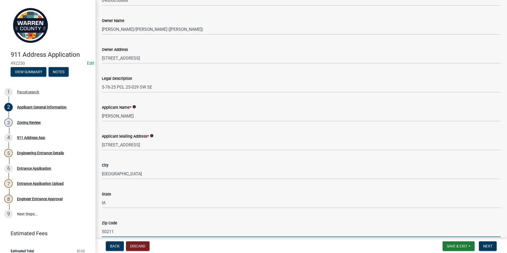
type input "50211"
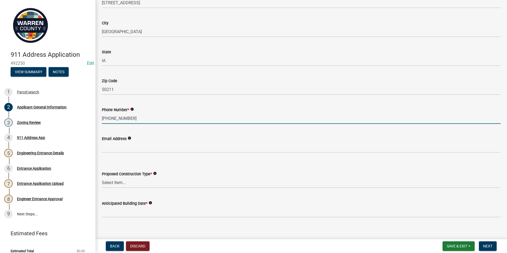
type input "515-214-5018"
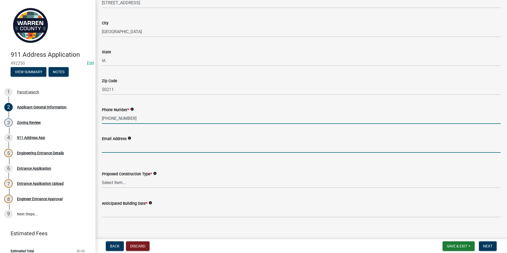
click at [106, 143] on input "Email Address" at bounding box center [301, 147] width 399 height 11
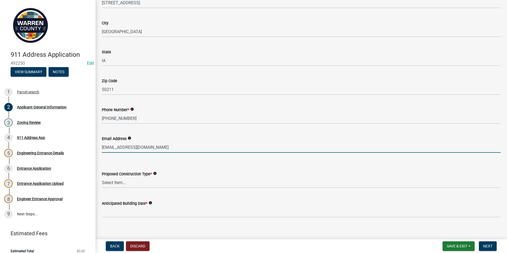
type input "erikjen@gmail.com"
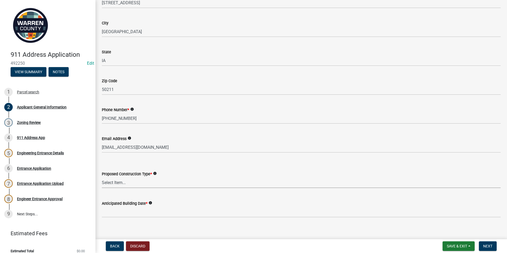
click at [116, 182] on select "Select Item... Business Farm Entrance Cell Tower Multi-Family Unit New Business…" at bounding box center [301, 182] width 399 height 11
click at [102, 177] on select "Select Item... Business Farm Entrance Cell Tower Multi-Family Unit New Business…" at bounding box center [301, 182] width 399 height 11
select select "baa9a041-e8ec-4bd9-b07e-af5a977dc1c8"
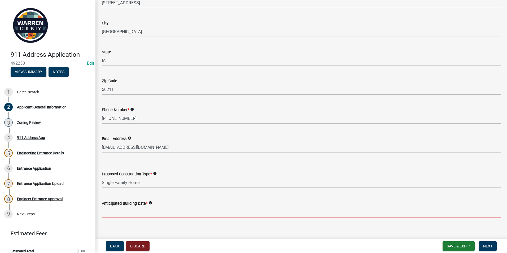
click at [105, 212] on input "Anticipated Building Date *" at bounding box center [301, 212] width 399 height 11
type input "N"
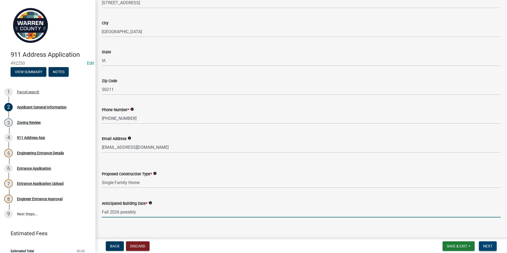
type input "Fall 2026 possibly"
click at [485, 246] on span "Next" at bounding box center [487, 246] width 9 height 4
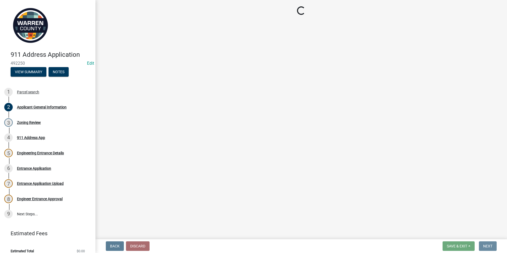
scroll to position [0, 0]
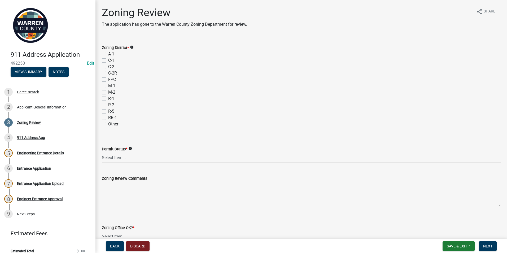
click at [108, 55] on label "A-1" at bounding box center [111, 54] width 6 height 6
click at [108, 54] on input "A-1" at bounding box center [109, 52] width 3 height 3
checkbox input "true"
checkbox input "false"
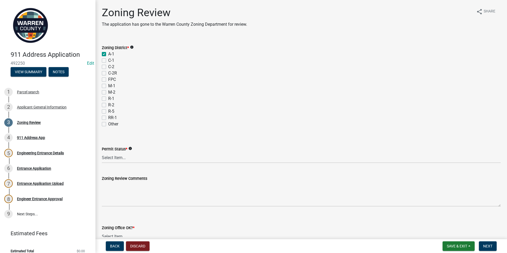
checkbox input "false"
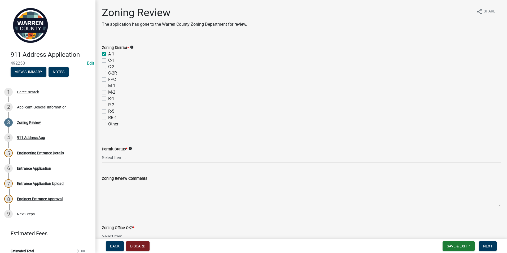
checkbox input "false"
click at [108, 156] on select "Select Item... Ag Exempt Applied For Not Applied For" at bounding box center [301, 157] width 399 height 11
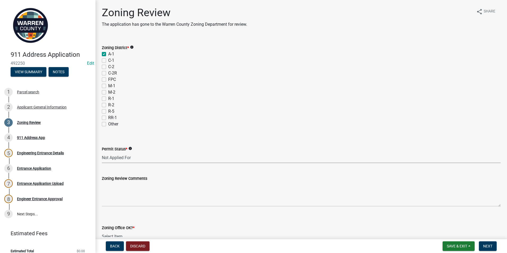
click at [102, 152] on select "Select Item... Ag Exempt Applied For Not Applied For" at bounding box center [301, 157] width 399 height 11
select select "7f4095c2-83bb-4a30-93d4-5d4474f33330"
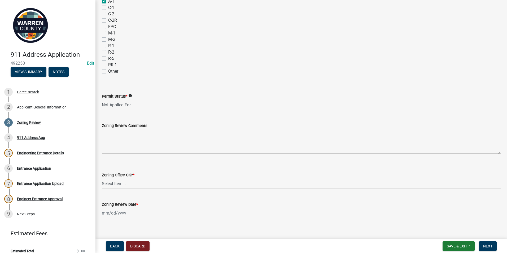
scroll to position [53, 0]
click at [111, 185] on select "Select Item... Yes No" at bounding box center [301, 183] width 399 height 11
click at [102, 178] on select "Select Item... Yes No" at bounding box center [301, 183] width 399 height 11
select select "22a6182a-d017-4f21-baaa-b72378e2c786"
click at [113, 214] on div at bounding box center [126, 212] width 49 height 11
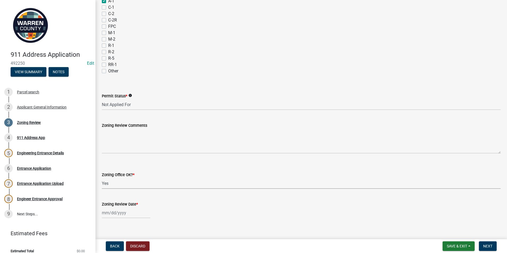
select select "10"
select select "2025"
click at [116, 178] on div "14" at bounding box center [115, 176] width 8 height 8
type input "[DATE]"
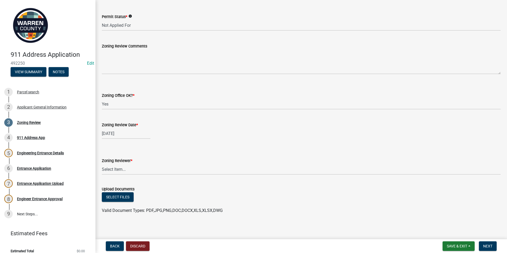
scroll to position [133, 0]
click at [112, 170] on select "Select Item... Lindsey Baughman Becky Schultz Miranda Bailey" at bounding box center [301, 169] width 399 height 11
click at [102, 164] on select "Select Item... Lindsey Baughman Becky Schultz Miranda Bailey" at bounding box center [301, 169] width 399 height 11
select select "ace9acd7-8034-4534-aef2-851af8cb1f05"
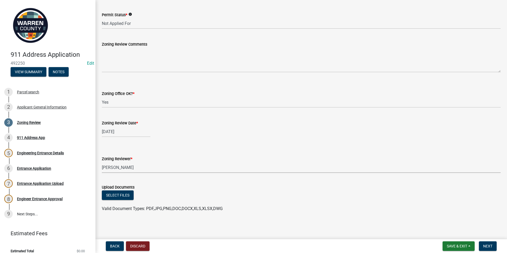
scroll to position [134, 0]
click at [489, 244] on span "Next" at bounding box center [487, 246] width 9 height 4
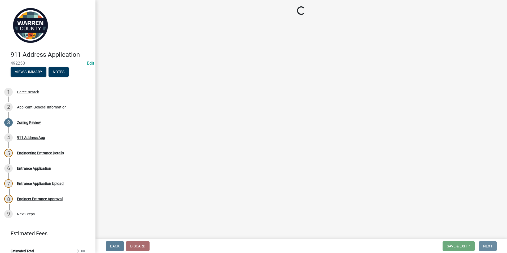
scroll to position [0, 0]
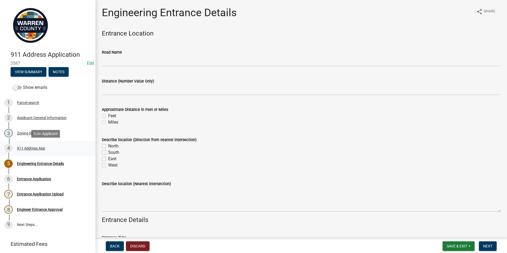
click at [28, 149] on div "911 Address App" at bounding box center [31, 148] width 28 height 4
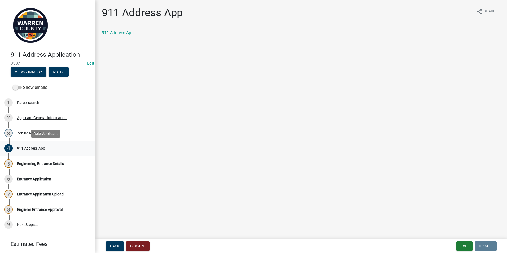
click at [26, 146] on div "911 Address App" at bounding box center [31, 148] width 28 height 4
click at [23, 165] on div "Engineering Entrance Details" at bounding box center [40, 164] width 47 height 4
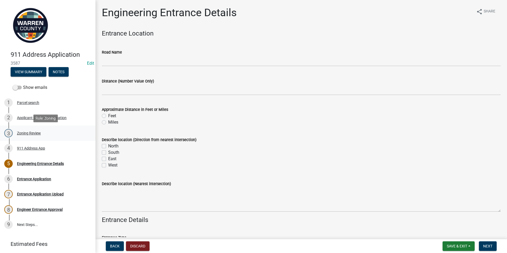
click at [29, 133] on div "Zoning Review" at bounding box center [29, 133] width 24 height 4
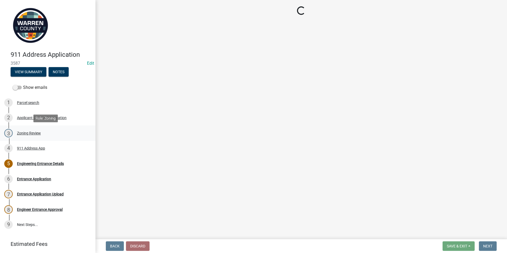
select select "7f4095c2-83bb-4a30-93d4-5d4474f33330"
select select "22a6182a-d017-4f21-baaa-b72378e2c786"
select select "ace9acd7-8034-4534-aef2-851af8cb1f05"
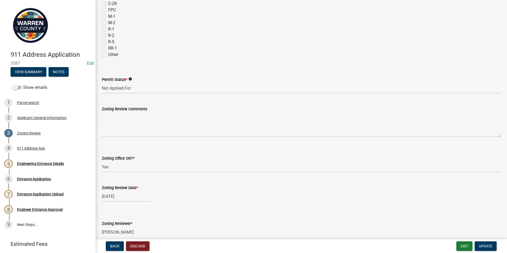
scroll to position [80, 0]
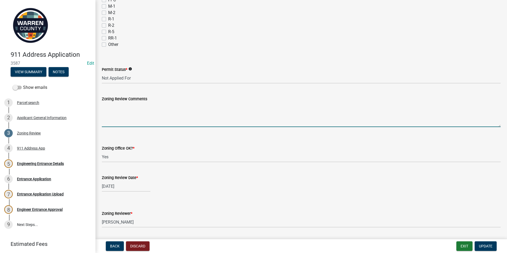
click at [107, 113] on textarea "Zoning Review Comments" at bounding box center [301, 114] width 399 height 25
type textarea "Owner has put a stake where he would like the entrance."
click at [486, 243] on button "Update" at bounding box center [486, 246] width 22 height 10
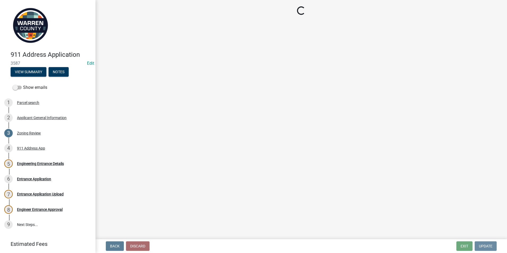
scroll to position [0, 0]
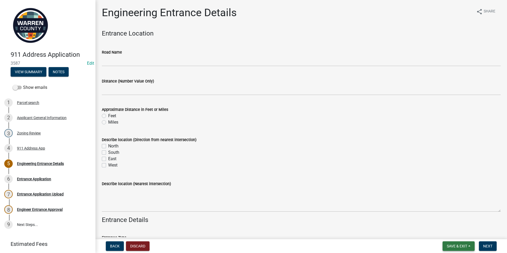
click at [462, 246] on span "Save & Exit" at bounding box center [457, 246] width 20 height 4
click at [449, 231] on button "Save & Exit" at bounding box center [453, 232] width 42 height 13
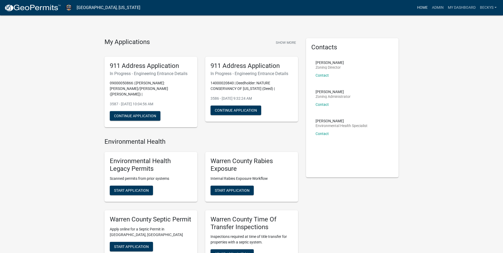
drag, startPoint x: 423, startPoint y: 7, endPoint x: 417, endPoint y: 9, distance: 6.6
click at [423, 7] on link "Home" at bounding box center [422, 8] width 15 height 10
click at [439, 6] on link "Admin" at bounding box center [438, 8] width 16 height 10
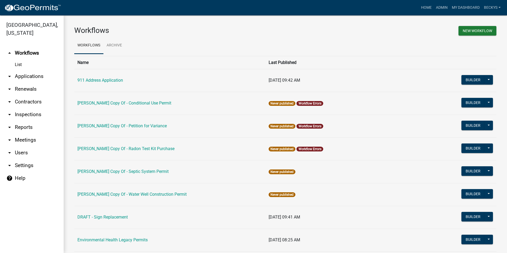
click at [30, 70] on link "arrow_drop_down Applications" at bounding box center [32, 76] width 64 height 13
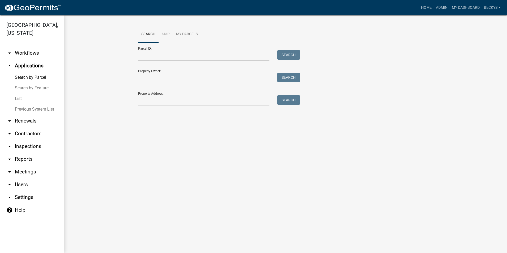
click at [23, 93] on link "List" at bounding box center [32, 98] width 64 height 11
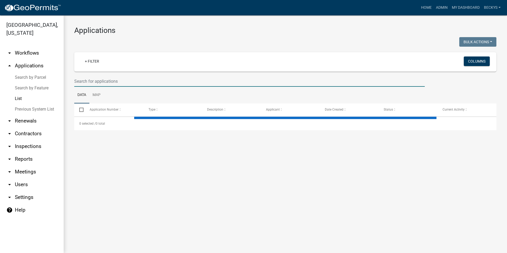
click at [81, 79] on input "text" at bounding box center [249, 81] width 351 height 11
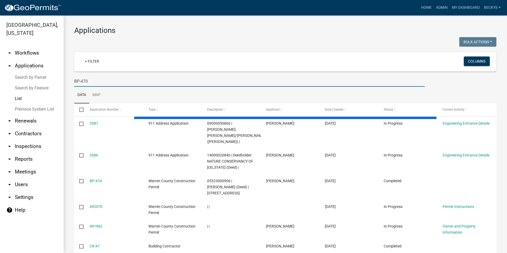
type input "BP-470"
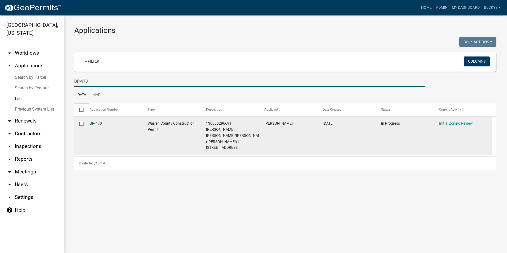
click at [93, 123] on link "BP-470" at bounding box center [96, 123] width 12 height 4
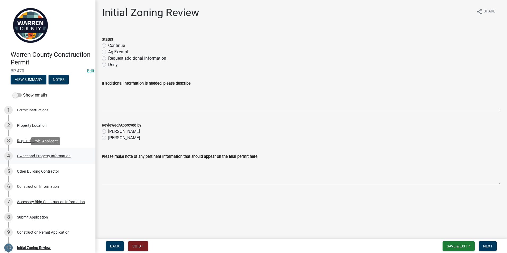
click at [53, 155] on div "Owner and Property Information" at bounding box center [44, 156] width 54 height 4
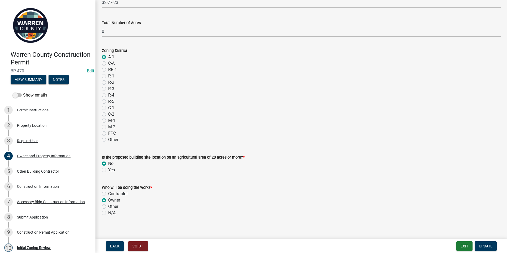
scroll to position [414, 0]
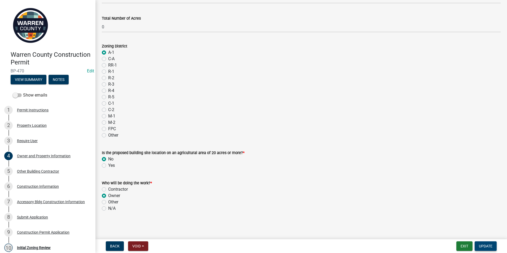
drag, startPoint x: 488, startPoint y: 247, endPoint x: 482, endPoint y: 247, distance: 6.1
click at [488, 247] on span "Update" at bounding box center [486, 246] width 14 height 4
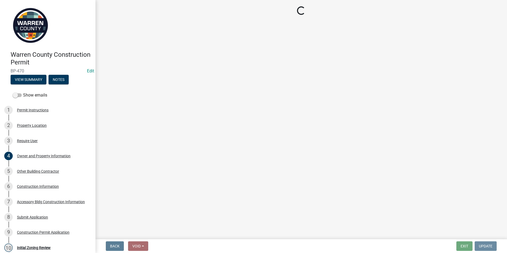
scroll to position [0, 0]
click at [41, 171] on div "Other Building Contractor" at bounding box center [38, 171] width 42 height 4
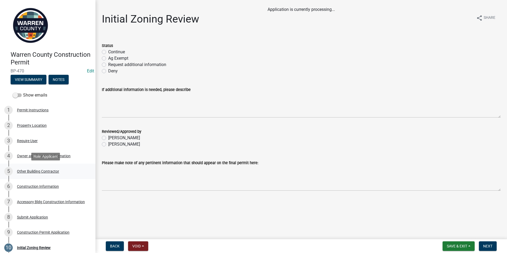
click at [39, 171] on div "Other Building Contractor" at bounding box center [38, 171] width 42 height 4
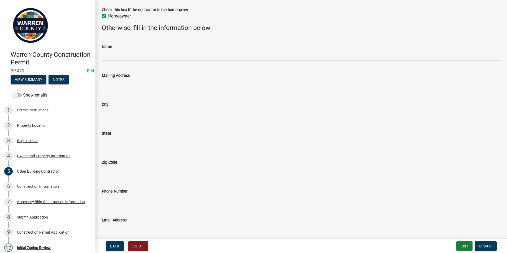
scroll to position [51, 0]
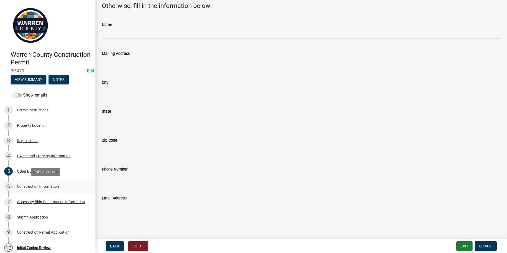
click at [46, 187] on div "Construction Information" at bounding box center [38, 187] width 42 height 4
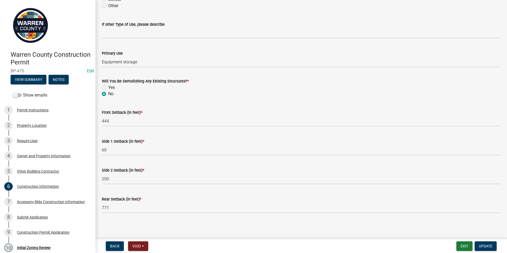
scroll to position [160, 0]
click at [24, 197] on link "7 Accessory Bldg Construction Information" at bounding box center [47, 201] width 95 height 15
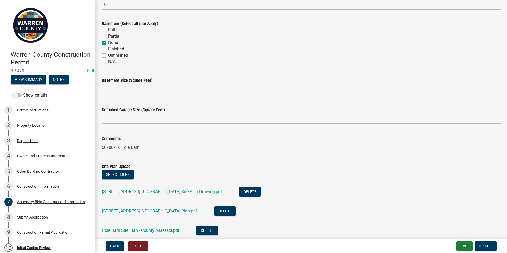
scroll to position [186, 0]
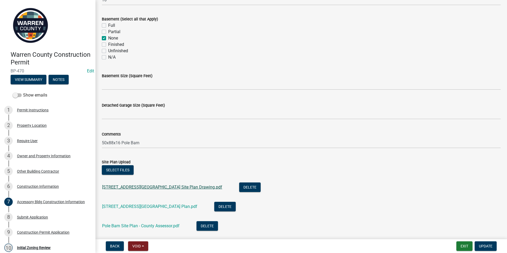
click at [117, 187] on link "6816 143rd Ave Pole Barn Site Plan Drawing.pdf" at bounding box center [162, 187] width 120 height 5
click at [132, 207] on link "6816 143rd Ave Pole Barn Site Plan.pdf" at bounding box center [149, 206] width 95 height 5
click at [126, 224] on link "Pole Barn Site Plan - County Assessor.pdf" at bounding box center [140, 225] width 77 height 5
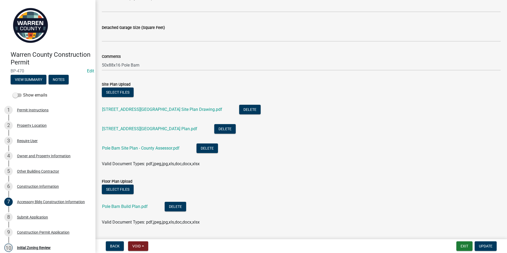
scroll to position [265, 0]
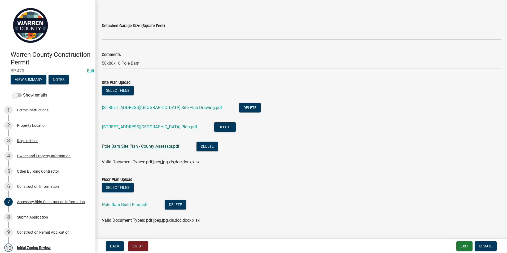
click at [148, 145] on link "Pole Barn Site Plan - County Assessor.pdf" at bounding box center [140, 146] width 77 height 5
click at [127, 204] on link "Pole Barn Build Plan.pdf" at bounding box center [125, 204] width 46 height 5
click at [128, 204] on link "Pole Barn Build Plan.pdf" at bounding box center [125, 204] width 46 height 5
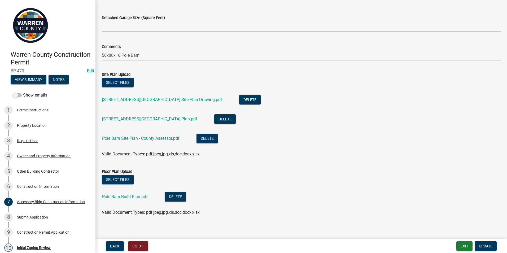
scroll to position [277, 0]
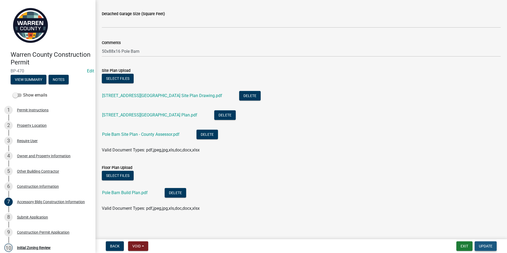
click at [477, 246] on button "Update" at bounding box center [486, 246] width 22 height 10
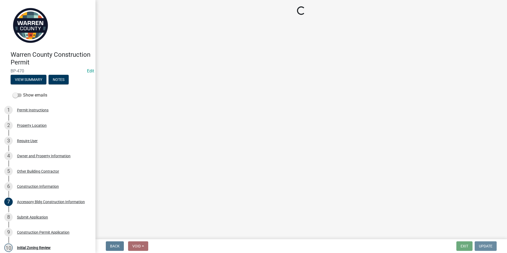
scroll to position [0, 0]
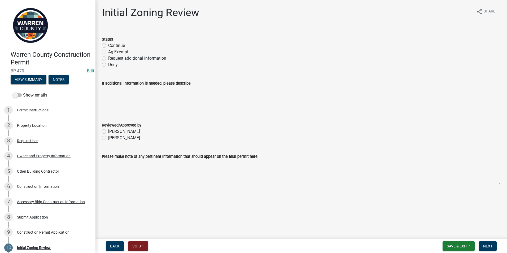
click at [108, 45] on label "Continue" at bounding box center [116, 45] width 17 height 6
click at [108, 45] on input "Continue" at bounding box center [109, 43] width 3 height 3
radio input "true"
click at [108, 136] on label "Becky Schultz" at bounding box center [124, 138] width 32 height 6
click at [108, 136] on input "Becky Schultz" at bounding box center [109, 136] width 3 height 3
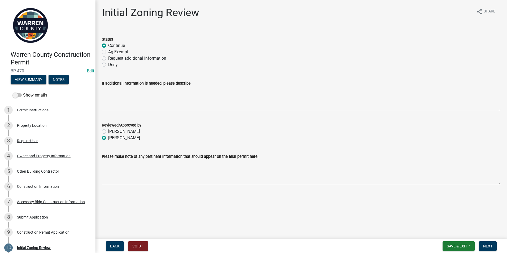
radio input "true"
click at [494, 244] on button "Next" at bounding box center [488, 246] width 18 height 10
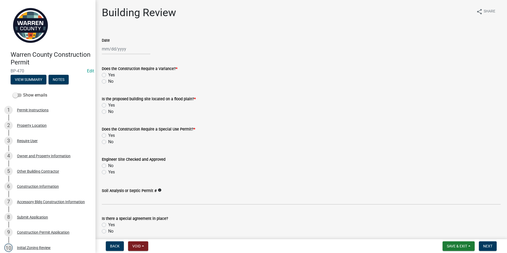
select select "10"
select select "2025"
click at [117, 52] on div "Jan Feb Mar Apr May Jun Jul Aug Sep Oct Nov Dec 1525 1526 1527 1528 1529 1530 1…" at bounding box center [126, 48] width 49 height 11
click at [117, 91] on div "14" at bounding box center [115, 94] width 8 height 8
type input "[DATE]"
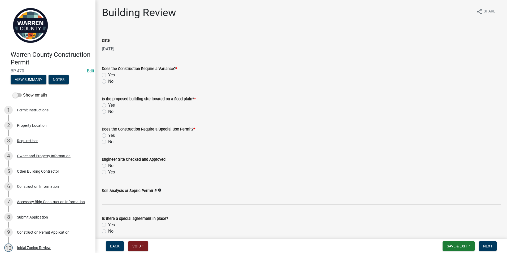
click at [108, 81] on label "No" at bounding box center [110, 81] width 5 height 6
click at [108, 81] on input "No" at bounding box center [109, 79] width 3 height 3
radio input "true"
click at [108, 111] on label "No" at bounding box center [110, 111] width 5 height 6
click at [108, 111] on input "No" at bounding box center [109, 109] width 3 height 3
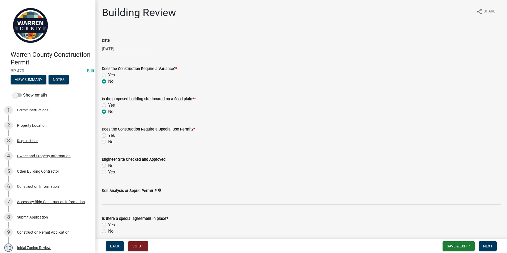
radio input "true"
click at [108, 141] on label "No" at bounding box center [110, 142] width 5 height 6
click at [108, 141] on input "No" at bounding box center [109, 140] width 3 height 3
radio input "true"
click at [108, 171] on label "Yes" at bounding box center [111, 172] width 7 height 6
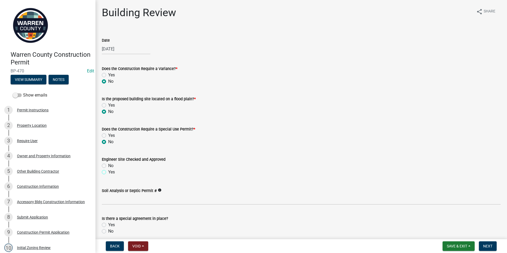
click at [108, 171] on input "Yes" at bounding box center [109, 170] width 3 height 3
radio input "true"
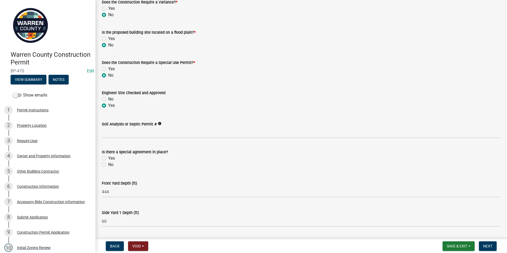
scroll to position [80, 0]
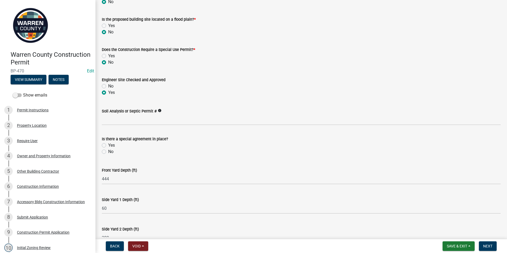
click at [108, 152] on label "No" at bounding box center [110, 151] width 5 height 6
click at [108, 152] on input "No" at bounding box center [109, 149] width 3 height 3
radio input "true"
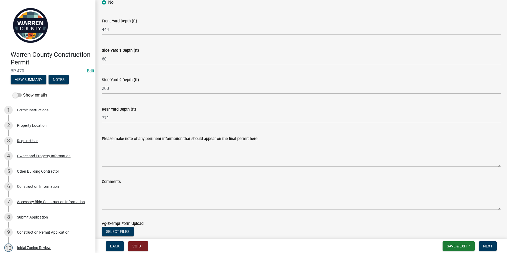
scroll to position [265, 0]
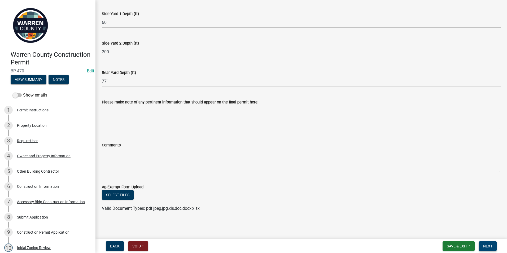
click at [487, 245] on span "Next" at bounding box center [487, 246] width 9 height 4
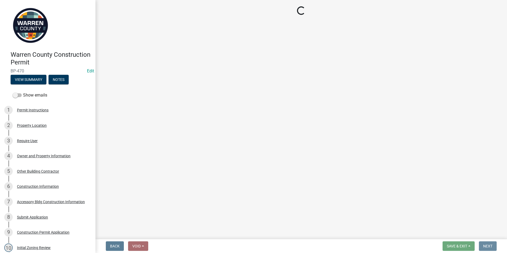
scroll to position [0, 0]
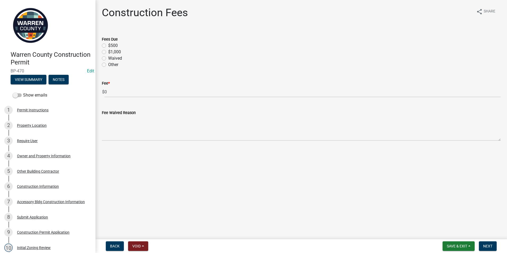
drag, startPoint x: 103, startPoint y: 45, endPoint x: 113, endPoint y: 51, distance: 11.9
click at [108, 45] on label "$500" at bounding box center [113, 45] width 10 height 6
click at [108, 45] on input "$500" at bounding box center [109, 43] width 3 height 3
radio input "true"
click at [486, 246] on span "Next" at bounding box center [487, 246] width 9 height 4
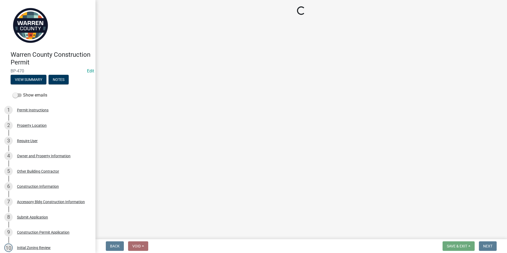
select select "3: 3"
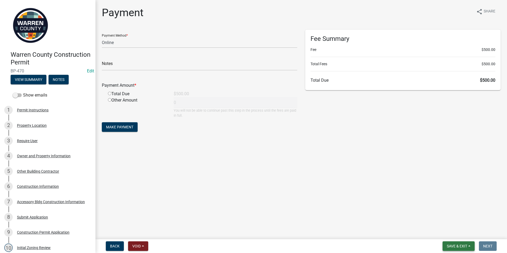
click at [453, 243] on button "Save & Exit" at bounding box center [459, 246] width 32 height 10
click at [450, 230] on button "Save & Exit" at bounding box center [453, 232] width 42 height 13
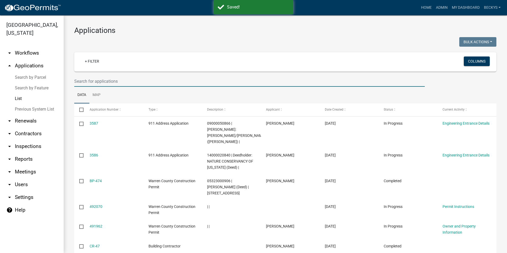
click at [81, 81] on input "text" at bounding box center [249, 81] width 351 height 11
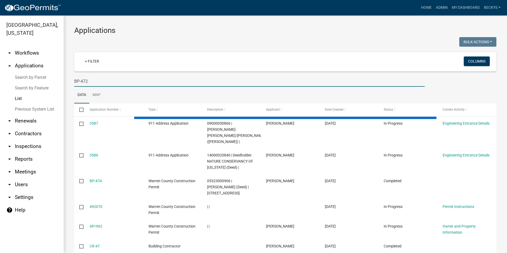
type input "BP-472"
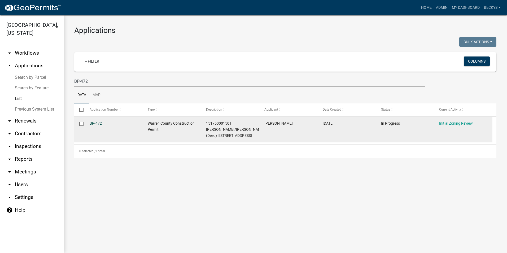
click at [92, 124] on link "BP-472" at bounding box center [96, 123] width 12 height 4
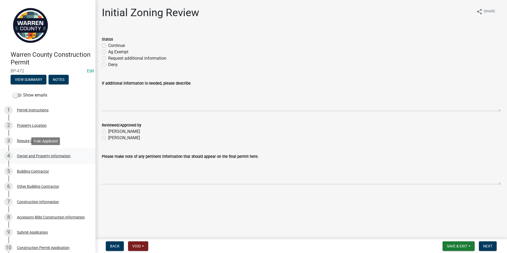
click at [31, 154] on div "Owner and Property Information" at bounding box center [44, 156] width 54 height 4
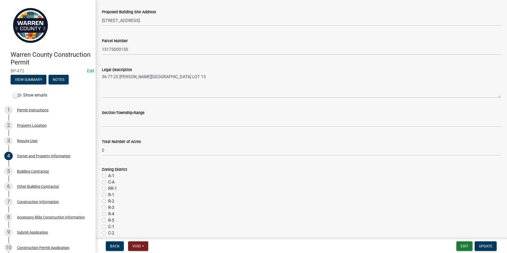
scroll to position [292, 0]
click at [108, 188] on label "RR-1" at bounding box center [112, 188] width 9 height 6
click at [108, 188] on input "RR-1" at bounding box center [109, 186] width 3 height 3
radio input "true"
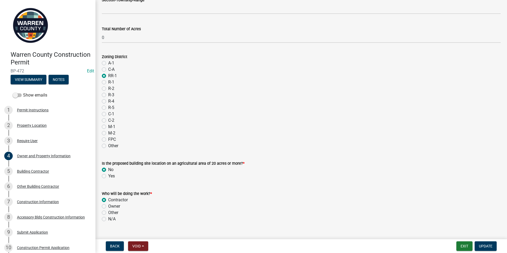
scroll to position [414, 0]
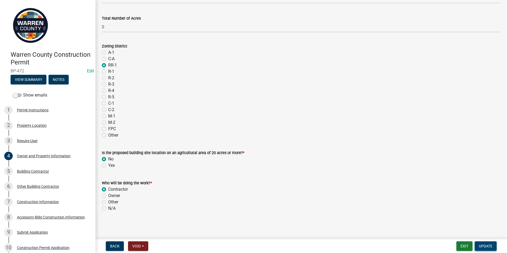
click at [480, 245] on span "Update" at bounding box center [486, 246] width 14 height 4
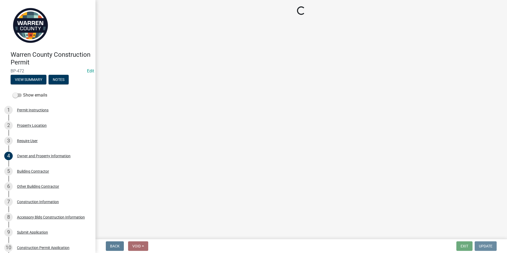
scroll to position [0, 0]
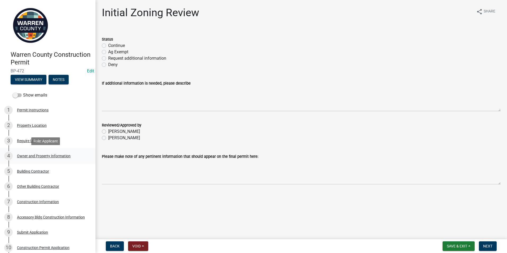
click at [35, 154] on div "Owner and Property Information" at bounding box center [44, 156] width 54 height 4
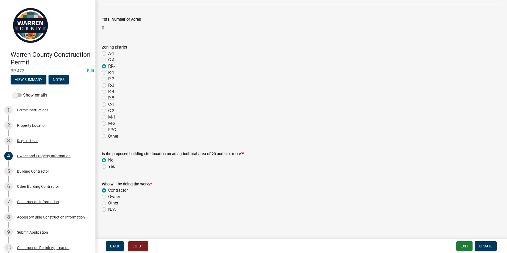
scroll to position [414, 0]
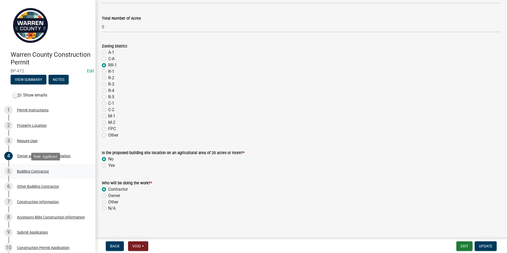
click at [32, 171] on div "Building Contractor" at bounding box center [33, 171] width 32 height 4
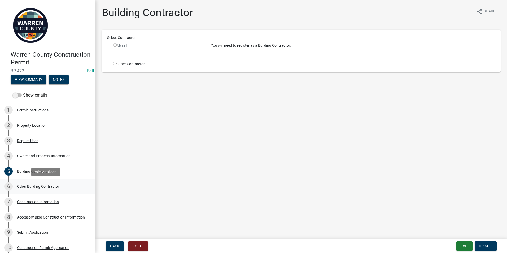
click at [33, 185] on div "Other Building Contractor" at bounding box center [38, 187] width 42 height 4
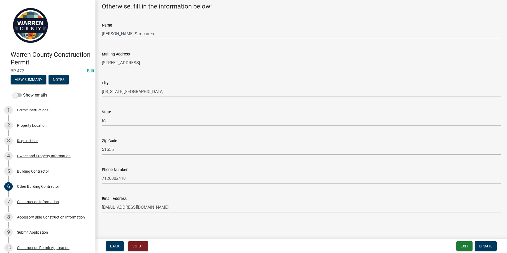
scroll to position [51, 0]
click at [36, 202] on div "Construction Information" at bounding box center [38, 202] width 42 height 4
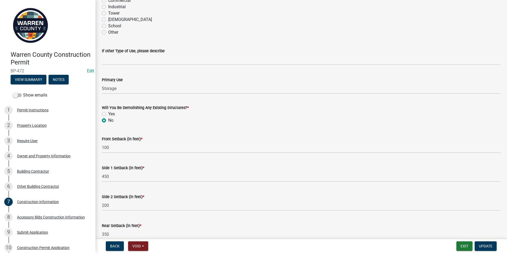
scroll to position [160, 0]
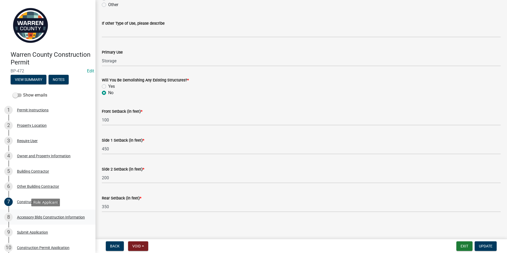
click at [54, 215] on div "Accessory Bldg Construction Information" at bounding box center [51, 217] width 68 height 4
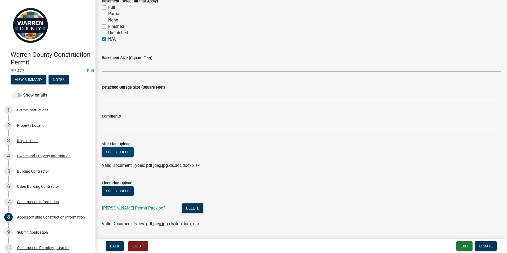
scroll to position [212, 0]
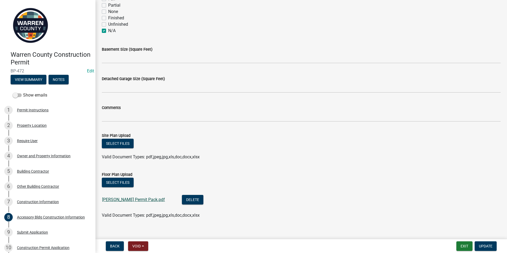
click at [121, 199] on link "Mel Pieper Permit Pack.pdf" at bounding box center [133, 199] width 63 height 5
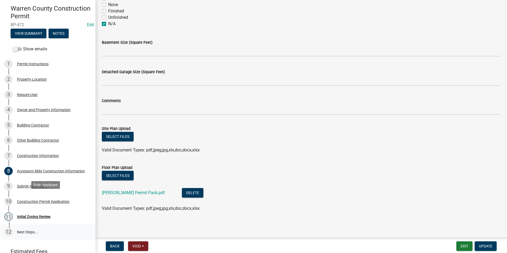
scroll to position [53, 0]
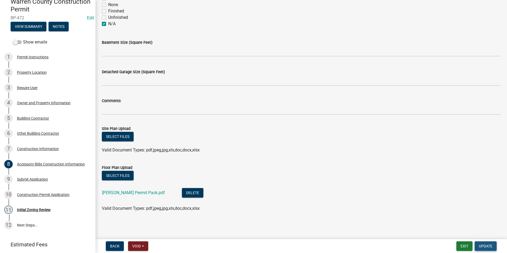
click at [490, 247] on span "Update" at bounding box center [486, 246] width 14 height 4
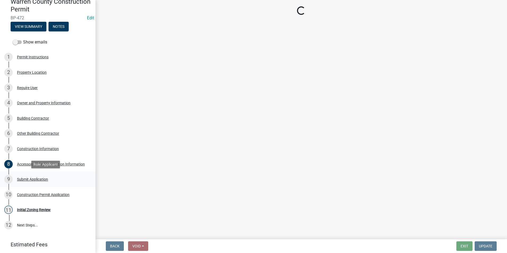
click at [26, 179] on div "Submit Application" at bounding box center [32, 179] width 31 height 4
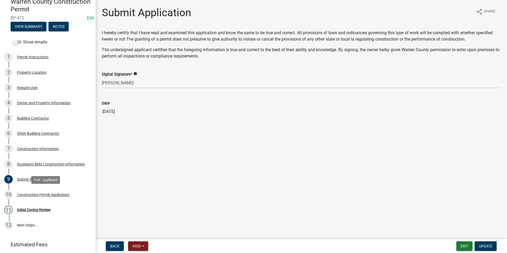
click at [27, 194] on div "Construction Permit Application" at bounding box center [43, 195] width 53 height 4
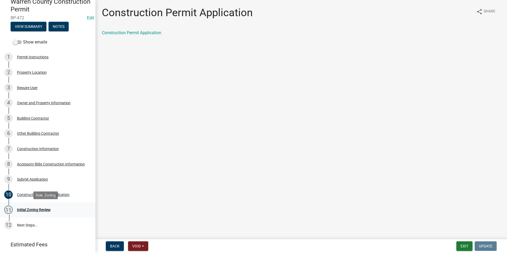
click at [26, 208] on div "Initial Zoning Review" at bounding box center [34, 210] width 34 height 4
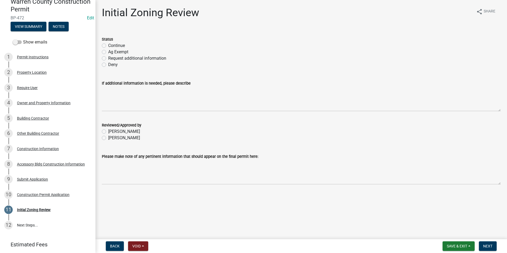
click at [108, 58] on label "Request additional information" at bounding box center [137, 58] width 58 height 6
click at [108, 58] on input "Request additional information" at bounding box center [109, 56] width 3 height 3
radio input "true"
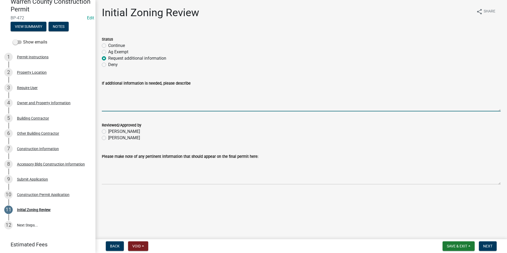
click at [104, 91] on textarea "If additional information is needed, please describe" at bounding box center [301, 98] width 399 height 25
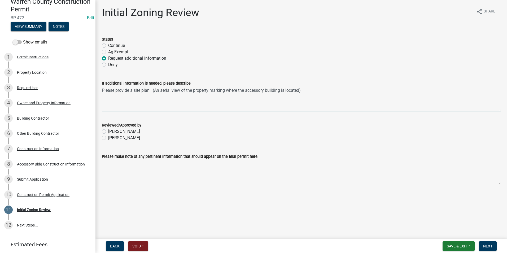
type textarea "Please provide a site plan. (An aerial view of the property marking where the a…"
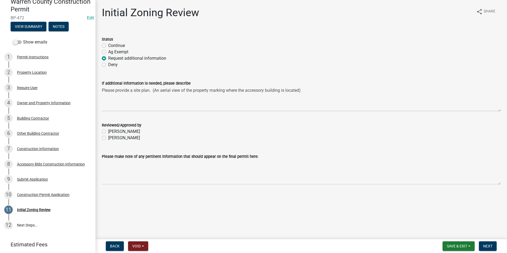
click at [108, 137] on label "Becky Schultz" at bounding box center [124, 138] width 32 height 6
click at [108, 137] on input "Becky Schultz" at bounding box center [109, 136] width 3 height 3
radio input "true"
click at [490, 246] on span "Next" at bounding box center [487, 246] width 9 height 4
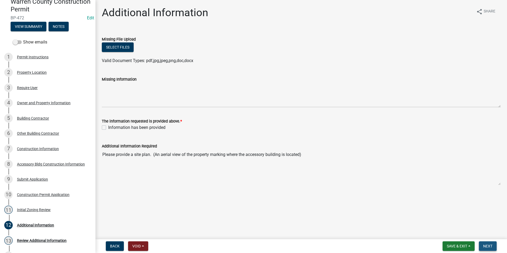
click at [486, 244] on span "Next" at bounding box center [487, 246] width 9 height 4
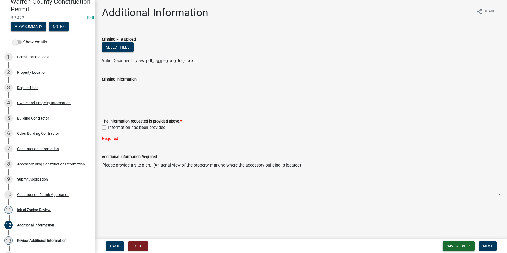
click at [463, 246] on span "Save & Exit" at bounding box center [457, 246] width 20 height 4
click at [441, 231] on button "Save & Exit" at bounding box center [453, 232] width 42 height 13
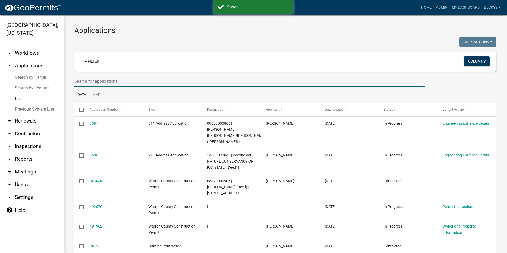
click at [77, 78] on input "text" at bounding box center [249, 81] width 351 height 11
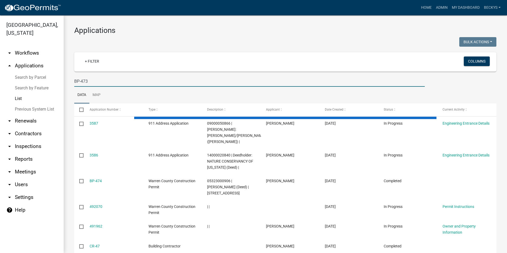
type input "BP-473"
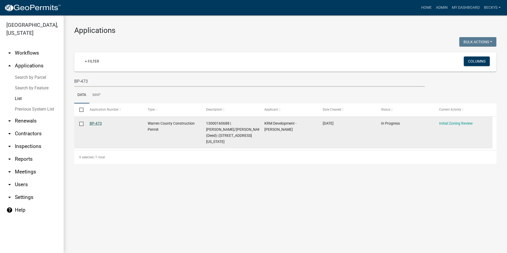
click at [94, 123] on link "BP-473" at bounding box center [96, 123] width 12 height 4
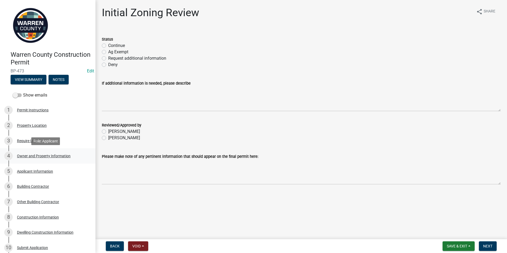
click at [45, 154] on div "Owner and Property Information" at bounding box center [44, 156] width 54 height 4
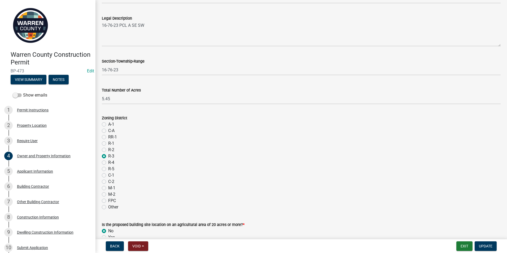
scroll to position [345, 0]
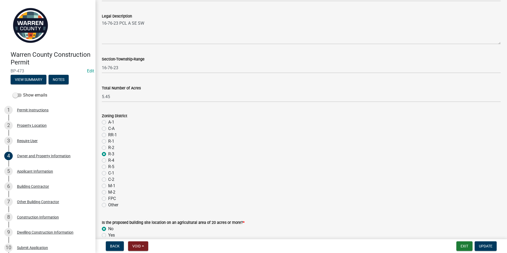
click at [108, 121] on label "A-1" at bounding box center [111, 122] width 6 height 6
click at [108, 121] on input "A-1" at bounding box center [109, 120] width 3 height 3
radio input "true"
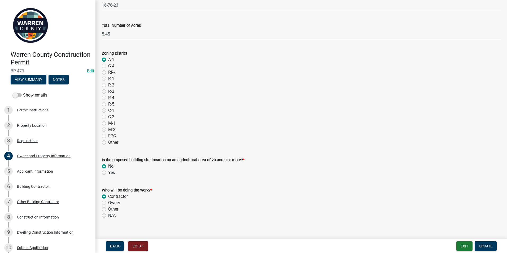
scroll to position [414, 0]
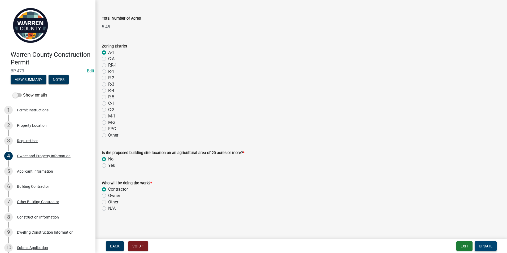
click at [482, 245] on span "Update" at bounding box center [486, 246] width 14 height 4
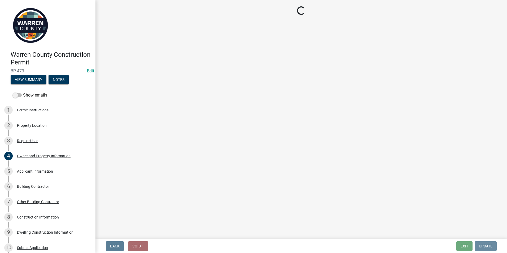
scroll to position [0, 0]
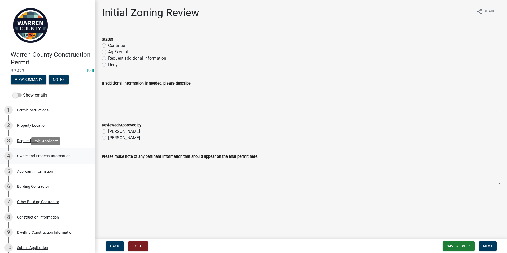
click at [36, 155] on div "Owner and Property Information" at bounding box center [44, 156] width 54 height 4
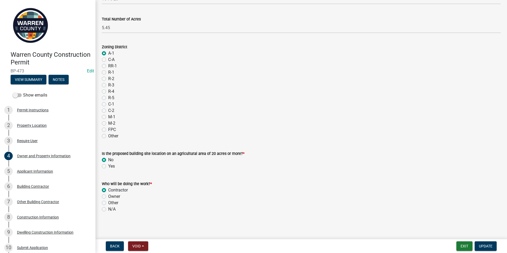
scroll to position [414, 0]
click at [476, 243] on button "Update" at bounding box center [486, 246] width 22 height 10
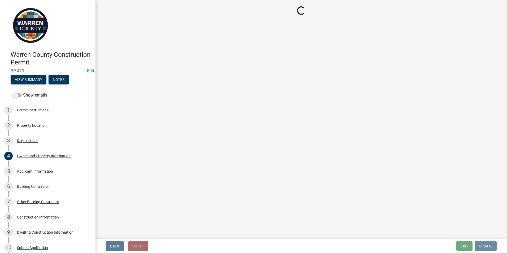
scroll to position [0, 0]
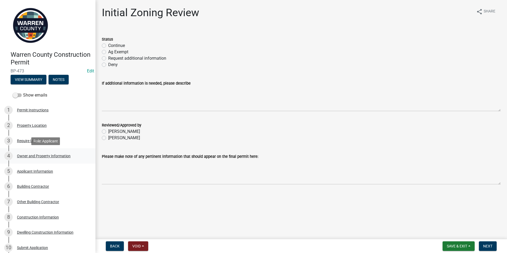
click at [36, 158] on div "Owner and Property Information" at bounding box center [44, 156] width 54 height 4
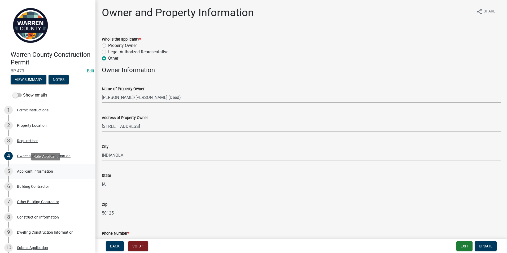
click at [27, 170] on div "Applicant Information" at bounding box center [35, 171] width 36 height 4
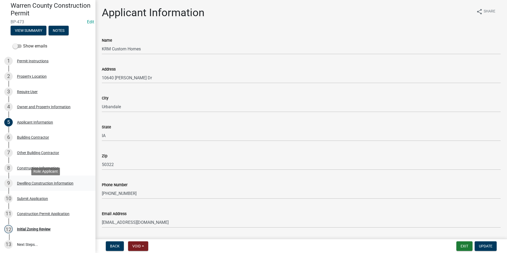
scroll to position [53, 0]
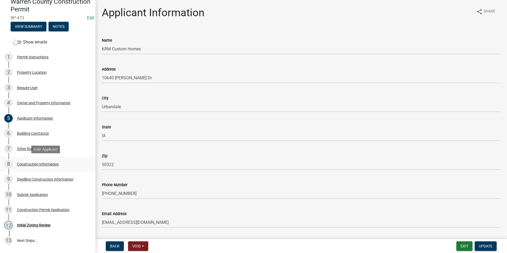
click at [25, 167] on div "8 Construction Information" at bounding box center [45, 164] width 83 height 8
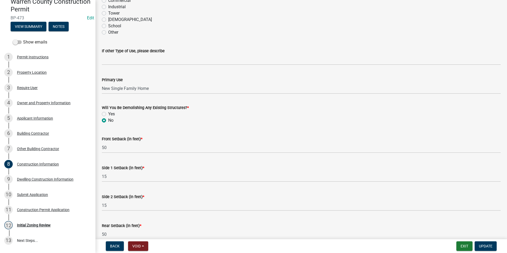
scroll to position [160, 0]
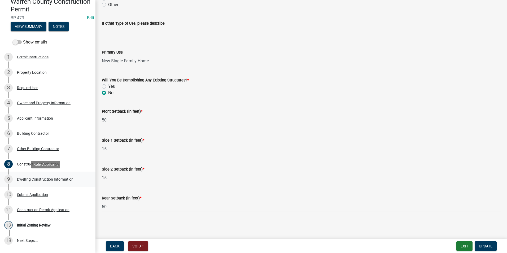
click at [39, 180] on div "Dwelling Construction Information" at bounding box center [45, 179] width 56 height 4
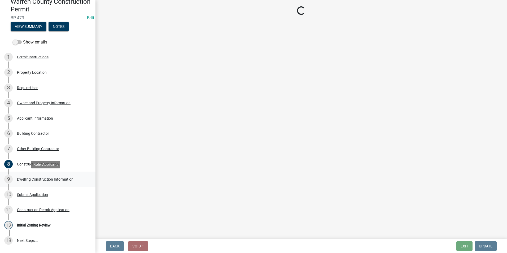
scroll to position [0, 0]
select select "6be2891c-b014-4eb5-8316-9de7191813e4"
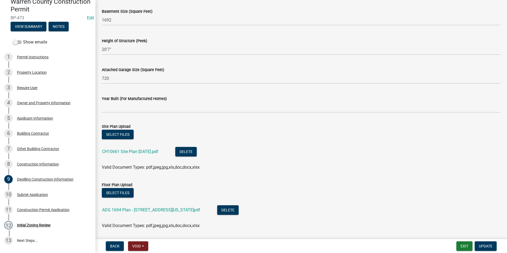
scroll to position [292, 0]
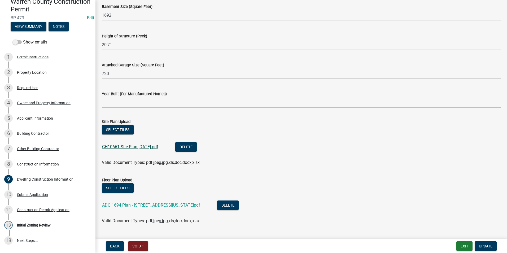
click at [122, 146] on link "CH10661 Site Plan 7-21-2025.pdf" at bounding box center [130, 146] width 56 height 5
click at [126, 208] on div "ADG 1694 Plan - 15457 Illinois St. 072325.pdf" at bounding box center [155, 205] width 107 height 11
click at [126, 206] on link "ADG 1694 Plan - 15457 Illinois St. 072325.pdf" at bounding box center [151, 205] width 98 height 5
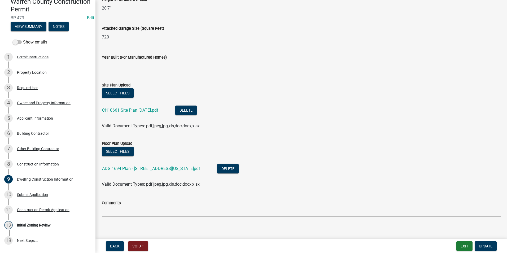
scroll to position [333, 0]
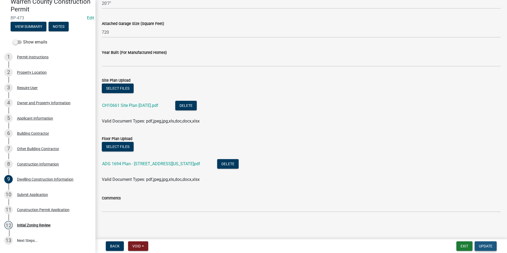
click at [479, 248] on span "Update" at bounding box center [486, 246] width 14 height 4
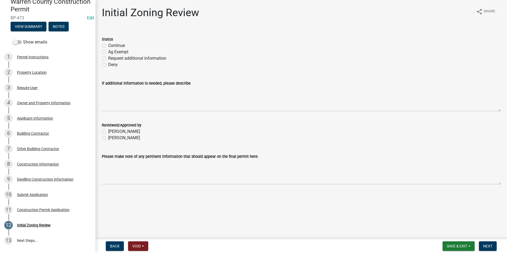
click at [108, 45] on label "Continue" at bounding box center [116, 45] width 17 height 6
click at [108, 45] on input "Continue" at bounding box center [109, 43] width 3 height 3
radio input "true"
click at [108, 139] on label "Becky Schultz" at bounding box center [124, 138] width 32 height 6
click at [108, 138] on input "Becky Schultz" at bounding box center [109, 136] width 3 height 3
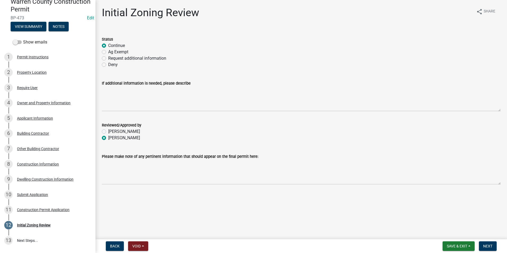
radio input "true"
click at [487, 243] on button "Next" at bounding box center [488, 246] width 18 height 10
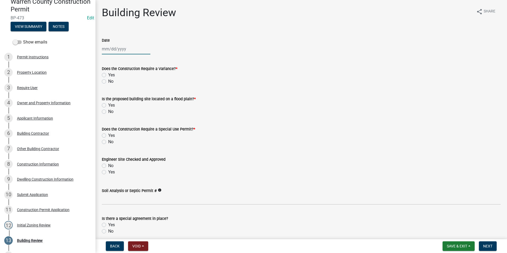
click at [112, 51] on div at bounding box center [126, 48] width 49 height 11
select select "10"
select select "2025"
click at [115, 94] on div "14" at bounding box center [115, 94] width 8 height 8
type input "[DATE]"
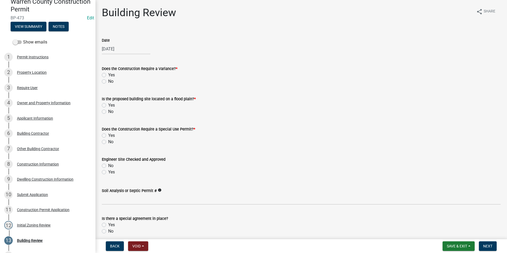
click at [108, 82] on label "No" at bounding box center [110, 81] width 5 height 6
click at [108, 82] on input "No" at bounding box center [109, 79] width 3 height 3
radio input "true"
click at [108, 111] on label "No" at bounding box center [110, 111] width 5 height 6
click at [108, 111] on input "No" at bounding box center [109, 109] width 3 height 3
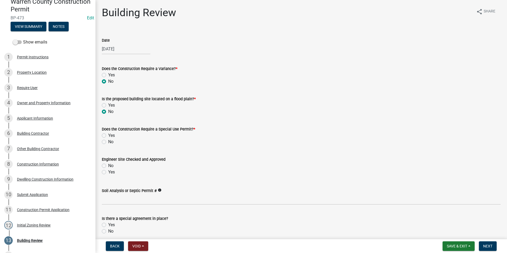
radio input "true"
click at [108, 142] on label "No" at bounding box center [110, 142] width 5 height 6
click at [108, 142] on input "No" at bounding box center [109, 140] width 3 height 3
radio input "true"
click at [108, 174] on label "Yes" at bounding box center [111, 172] width 7 height 6
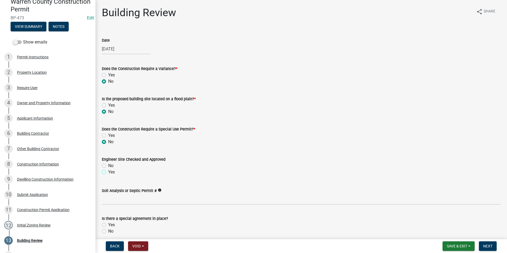
click at [108, 172] on input "Yes" at bounding box center [109, 170] width 3 height 3
radio input "true"
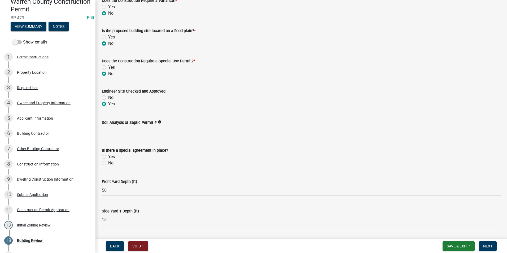
scroll to position [80, 0]
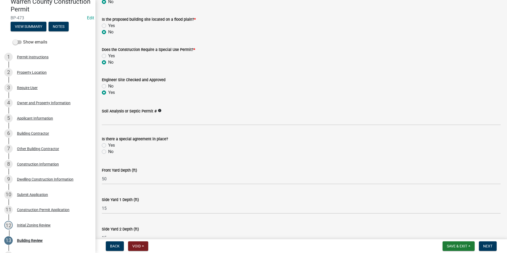
click at [108, 152] on label "No" at bounding box center [110, 151] width 5 height 6
click at [108, 152] on input "No" at bounding box center [109, 149] width 3 height 3
radio input "true"
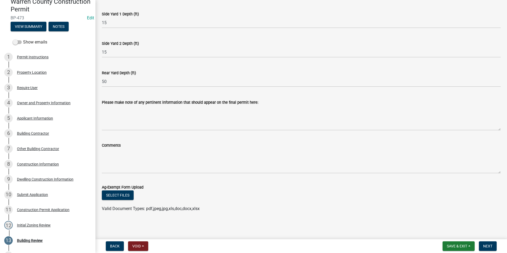
scroll to position [265, 0]
click at [490, 243] on button "Next" at bounding box center [488, 246] width 18 height 10
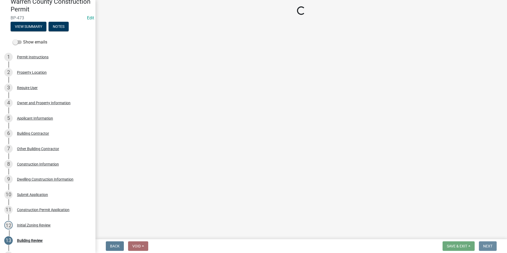
scroll to position [0, 0]
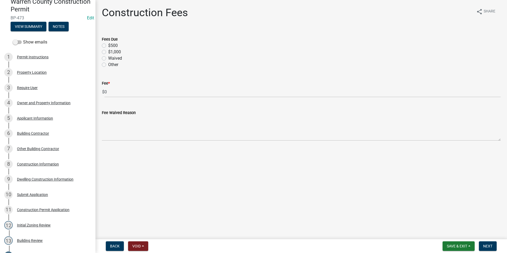
click at [108, 47] on label "$500" at bounding box center [113, 45] width 10 height 6
click at [108, 46] on input "$500" at bounding box center [109, 43] width 3 height 3
radio input "true"
click at [490, 244] on span "Next" at bounding box center [487, 246] width 9 height 4
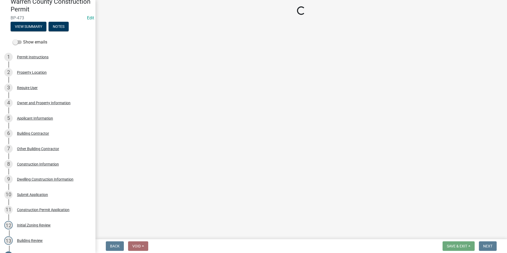
select select "3: 3"
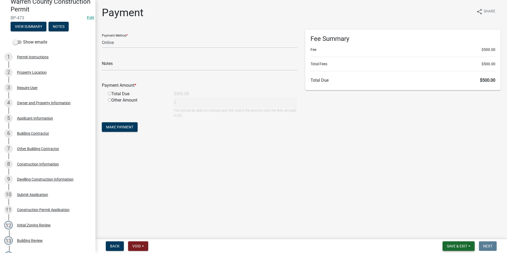
click at [443, 243] on button "Save & Exit" at bounding box center [459, 246] width 32 height 10
click at [444, 234] on button "Save & Exit" at bounding box center [453, 232] width 42 height 13
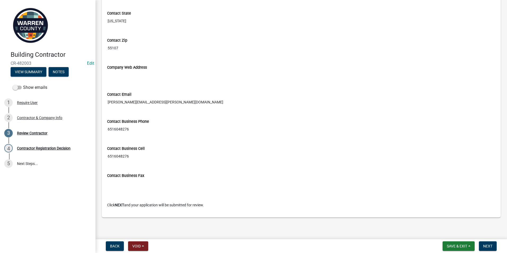
scroll to position [242, 0]
click at [489, 243] on button "Next" at bounding box center [488, 246] width 18 height 10
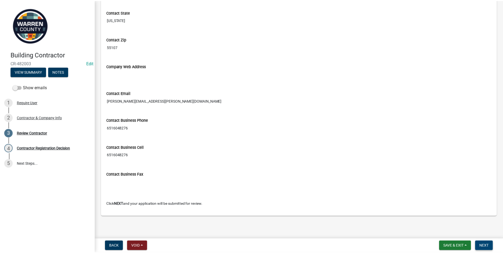
scroll to position [0, 0]
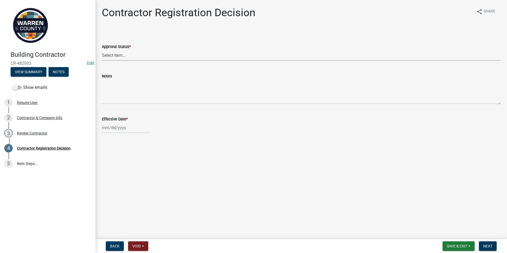
click at [113, 57] on select "Select Item... Approved Denied" at bounding box center [301, 55] width 399 height 11
click at [102, 50] on select "Select Item... Approved Denied" at bounding box center [301, 55] width 399 height 11
select select "4b86b809-39dd-4c68-9f3d-fdb3e7050482"
click at [112, 132] on div at bounding box center [126, 127] width 49 height 11
select select "10"
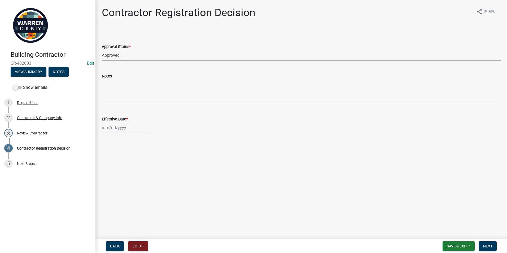
select select "2025"
click at [117, 173] on div "14" at bounding box center [115, 173] width 8 height 8
type input "[DATE]"
click at [486, 244] on span "Next" at bounding box center [487, 246] width 9 height 4
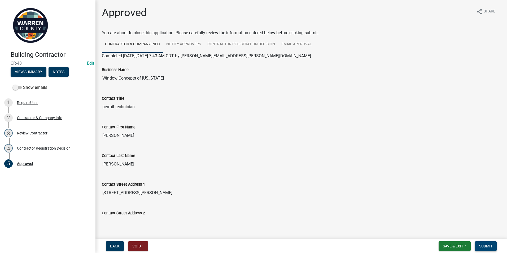
click at [484, 245] on span "Submit" at bounding box center [485, 246] width 13 height 4
